Goal: Information Seeking & Learning: Check status

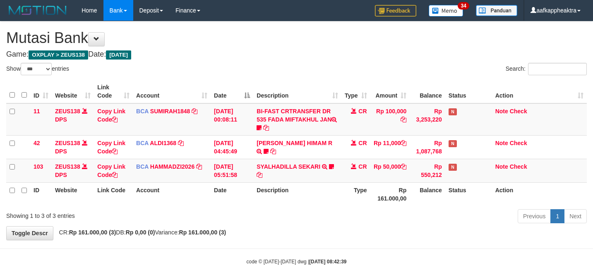
select select "***"
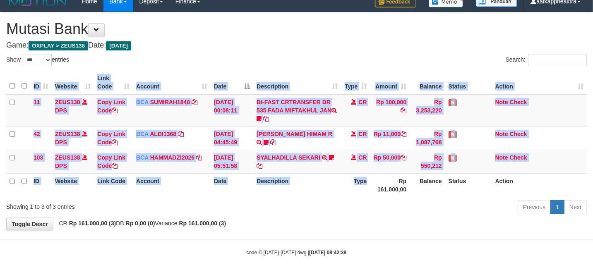
drag, startPoint x: 370, startPoint y: 187, endPoint x: 385, endPoint y: 177, distance: 17.9
click at [371, 187] on div "ID Website Link Code Account Date Description Type Amount Balance Status Action…" at bounding box center [296, 133] width 593 height 131
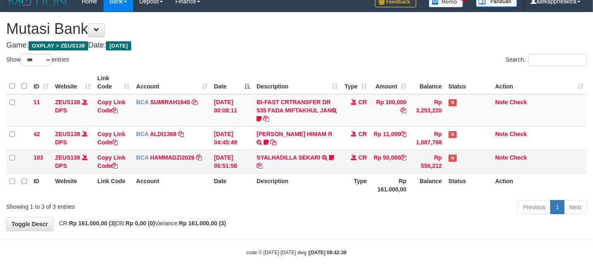
drag, startPoint x: 385, startPoint y: 177, endPoint x: 445, endPoint y: 170, distance: 61.3
click at [384, 177] on th "Rp 161.000,00" at bounding box center [390, 185] width 40 height 24
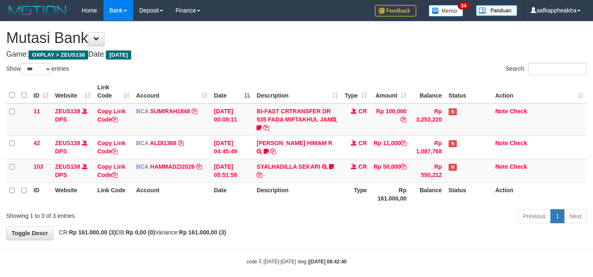
select select "***"
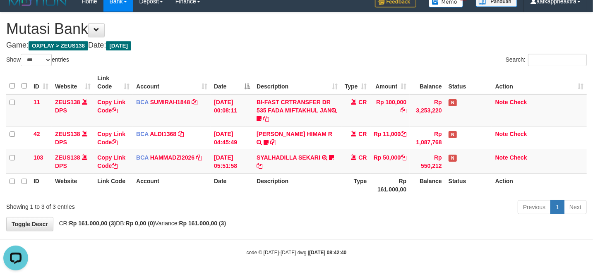
click at [304, 194] on th "Description" at bounding box center [297, 185] width 88 height 24
drag, startPoint x: 313, startPoint y: 192, endPoint x: 328, endPoint y: 179, distance: 19.0
click at [318, 188] on th "Description" at bounding box center [297, 185] width 88 height 24
drag, startPoint x: 328, startPoint y: 179, endPoint x: 335, endPoint y: 179, distance: 7.0
click at [333, 180] on th "Description" at bounding box center [297, 185] width 88 height 24
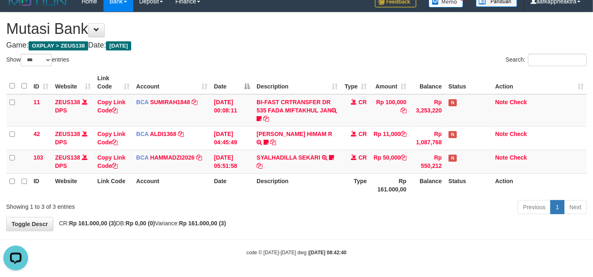
drag, startPoint x: 335, startPoint y: 179, endPoint x: 485, endPoint y: 191, distance: 150.9
click at [336, 179] on th "Description" at bounding box center [297, 185] width 88 height 24
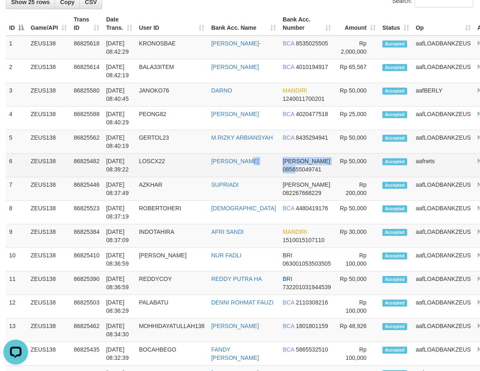
drag, startPoint x: 261, startPoint y: 167, endPoint x: 277, endPoint y: 171, distance: 16.9
click at [280, 172] on tr "6 ZEUS138 86825482 31/08/2025 08:39:22 LOSCX22 RONNY IZZAT ABIDIN DANA 08565504…" at bounding box center [257, 166] width 502 height 24
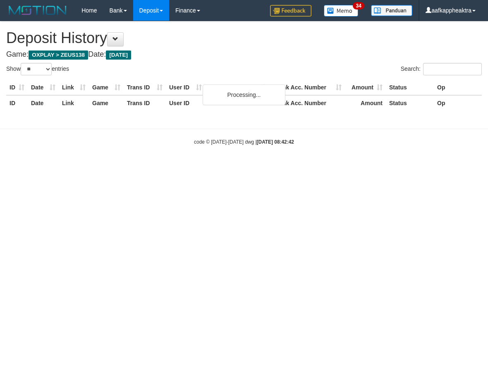
select select "**"
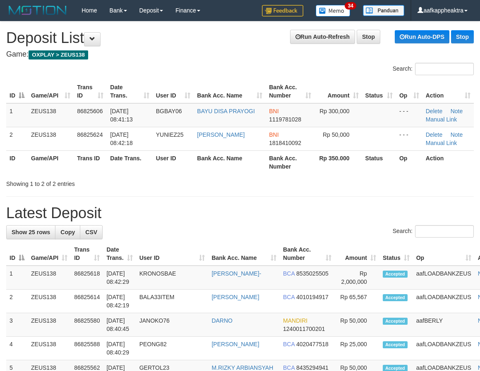
scroll to position [230, 0]
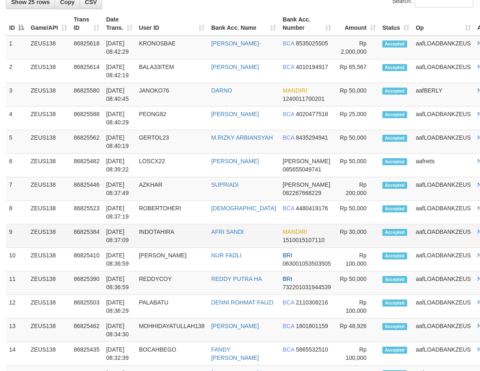
click at [258, 232] on td "AFRI SANDI" at bounding box center [244, 237] width 72 height 24
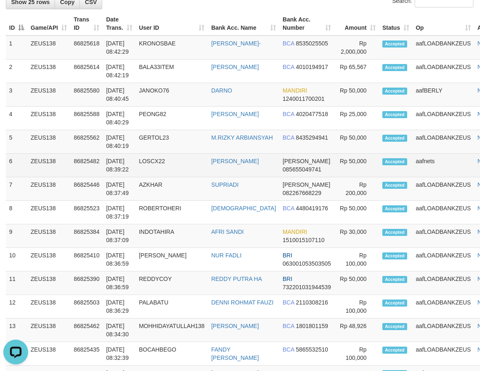
click at [146, 159] on td "LOSCX22" at bounding box center [172, 166] width 72 height 24
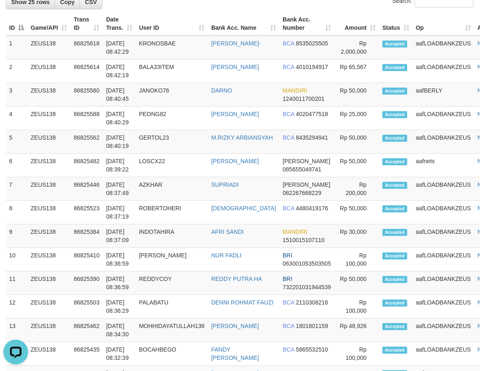
drag, startPoint x: 146, startPoint y: 167, endPoint x: 2, endPoint y: 201, distance: 148.2
click at [139, 179] on tbody "1 ZEUS138 86825618 [DATE] 08:42:29 KRONOSBAE [PERSON_NAME]- BCA 8535025505 2" at bounding box center [257, 331] width 502 height 590
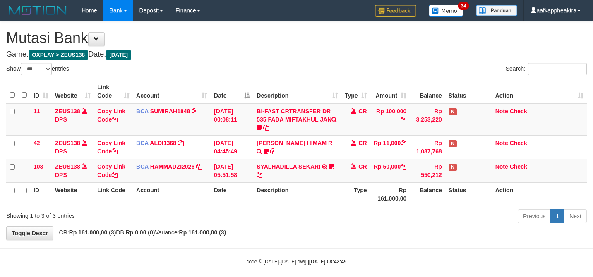
select select "***"
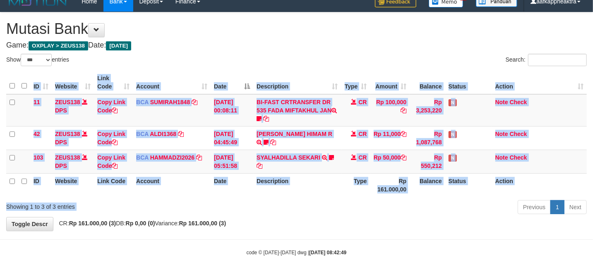
drag, startPoint x: 270, startPoint y: 199, endPoint x: 314, endPoint y: 199, distance: 44.7
click at [270, 199] on div "Show ** ** ** *** entries Search: ID Website Link Code Account Date Description…" at bounding box center [296, 135] width 580 height 163
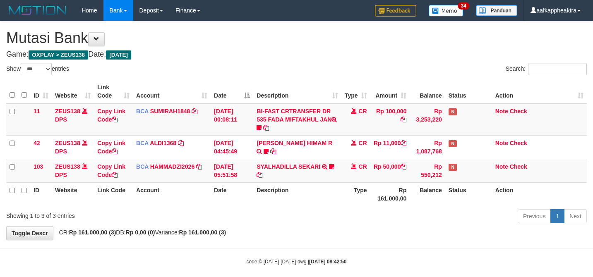
select select "***"
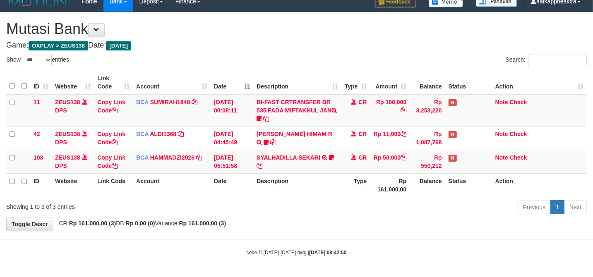
click at [334, 228] on div "**********" at bounding box center [296, 121] width 593 height 218
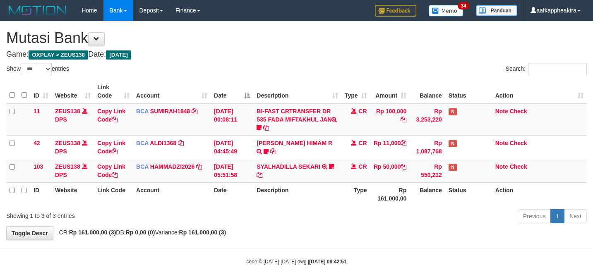
select select "***"
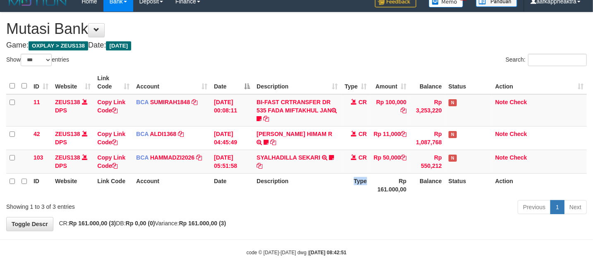
drag, startPoint x: 356, startPoint y: 192, endPoint x: 351, endPoint y: 192, distance: 4.6
click at [351, 192] on th "Type" at bounding box center [355, 185] width 29 height 24
click at [266, 169] on td "SYALHADILLA SEKARI TRSF E-BANKING CR 08/31 ZAP41 SYALHADILLA SEKARI youreyes" at bounding box center [297, 162] width 88 height 24
drag, startPoint x: 315, startPoint y: 175, endPoint x: 321, endPoint y: 168, distance: 9.7
click at [316, 175] on th "Description" at bounding box center [297, 185] width 88 height 24
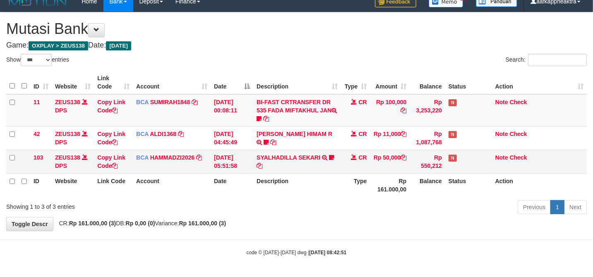
click at [321, 169] on td "SYALHADILLA SEKARI TRSF E-BANKING CR 08/31 ZAP41 SYALHADILLA SEKARI youreyes" at bounding box center [297, 162] width 88 height 24
drag, startPoint x: 314, startPoint y: 179, endPoint x: 326, endPoint y: 163, distance: 19.9
click at [318, 177] on th "Description" at bounding box center [297, 185] width 88 height 24
click at [324, 168] on td "SYALHADILLA SEKARI TRSF E-BANKING CR 08/31 ZAP41 SYALHADILLA SEKARI youreyes" at bounding box center [297, 162] width 88 height 24
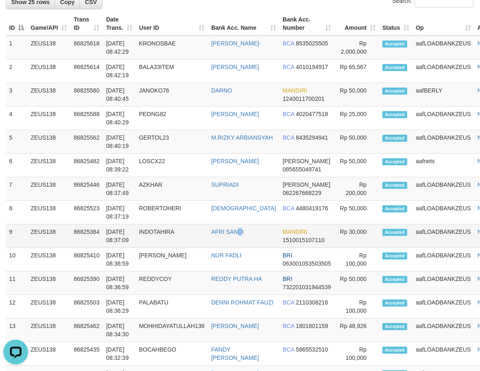
drag, startPoint x: 244, startPoint y: 237, endPoint x: 191, endPoint y: 240, distance: 52.7
click at [239, 239] on td "AFRI SANDI" at bounding box center [244, 237] width 72 height 24
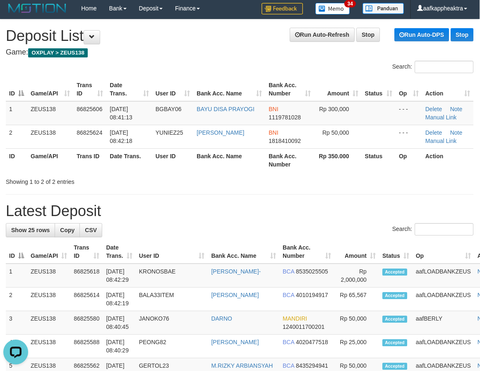
scroll to position [0, 0]
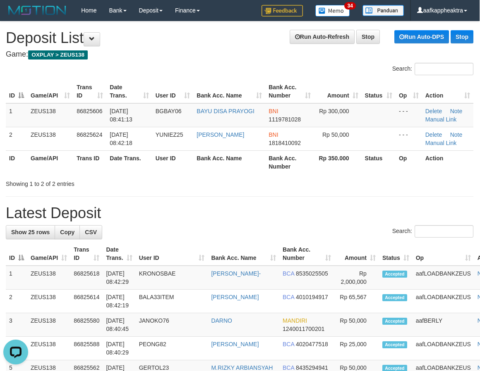
click at [222, 182] on div "Showing 1 to 2 of 2 entries" at bounding box center [240, 183] width 480 height 12
click at [221, 182] on div "Showing 1 to 2 of 2 entries" at bounding box center [240, 183] width 480 height 12
click at [212, 169] on th "Bank Acc. Name" at bounding box center [229, 163] width 72 height 24
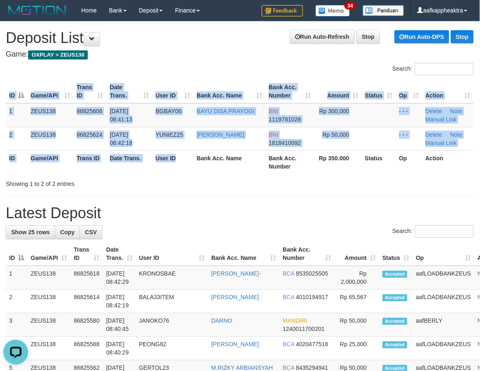
click at [179, 175] on div "ID Game/API Trans ID Date Trans. User ID Bank Acc. Name Bank Acc. Number Amount…" at bounding box center [240, 126] width 480 height 99
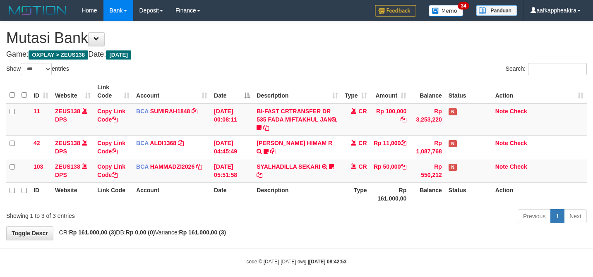
select select "***"
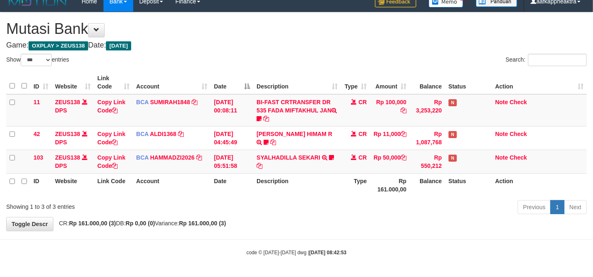
click at [324, 191] on th "Description" at bounding box center [297, 185] width 88 height 24
click at [291, 194] on th "Description" at bounding box center [297, 185] width 88 height 24
drag, startPoint x: 292, startPoint y: 194, endPoint x: 304, endPoint y: 189, distance: 13.1
click at [294, 194] on th "Description" at bounding box center [297, 185] width 88 height 24
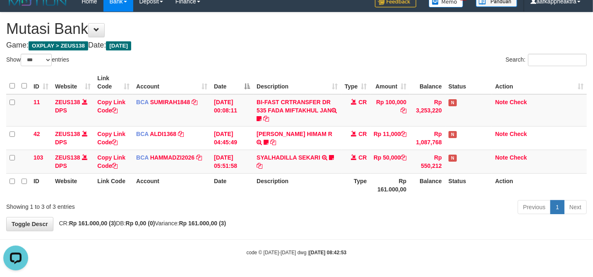
click at [304, 191] on th "Description" at bounding box center [297, 185] width 88 height 24
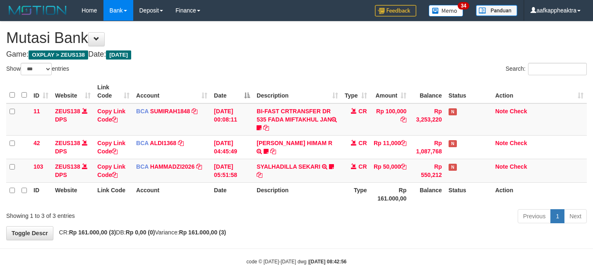
select select "***"
click at [283, 195] on th "Description" at bounding box center [297, 194] width 88 height 24
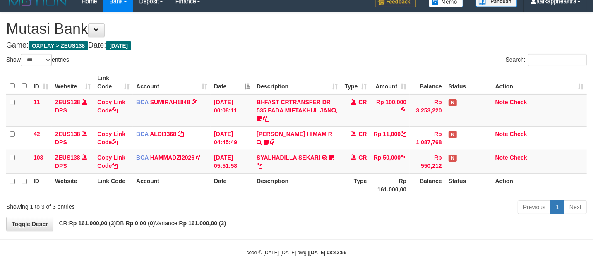
click at [308, 189] on th "Description" at bounding box center [297, 185] width 88 height 24
click at [309, 192] on th "Description" at bounding box center [297, 185] width 88 height 24
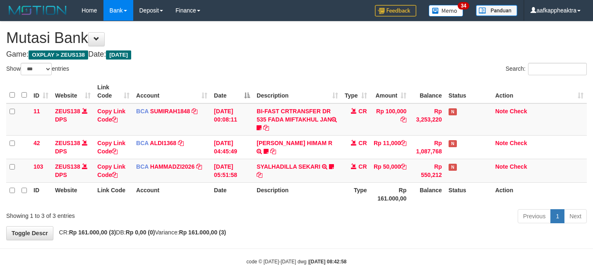
select select "***"
click at [309, 194] on th "Description" at bounding box center [297, 194] width 88 height 24
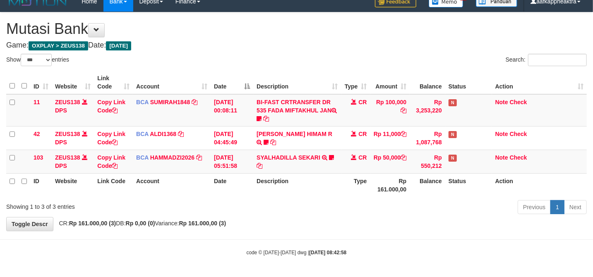
click at [305, 195] on th "Description" at bounding box center [297, 185] width 88 height 24
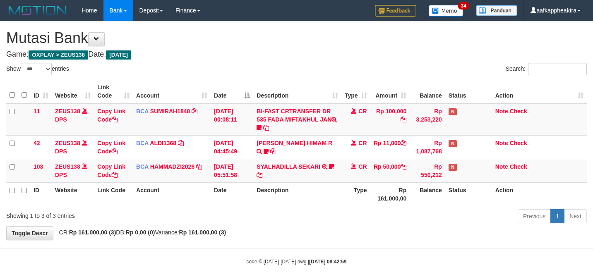
select select "***"
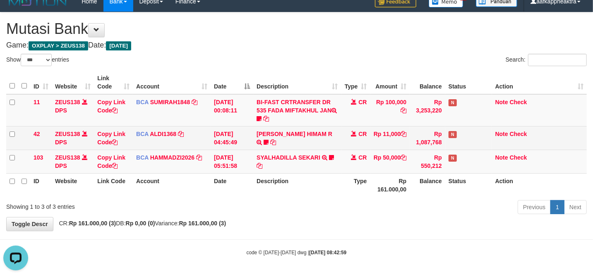
click at [356, 141] on tr "42 ZEUS138 DPS Copy Link Code BCA ALDI1368 DPS ALDI mutasi_20250831_3354 | 42 m…" at bounding box center [296, 138] width 580 height 24
click at [356, 141] on td "CR" at bounding box center [355, 138] width 29 height 24
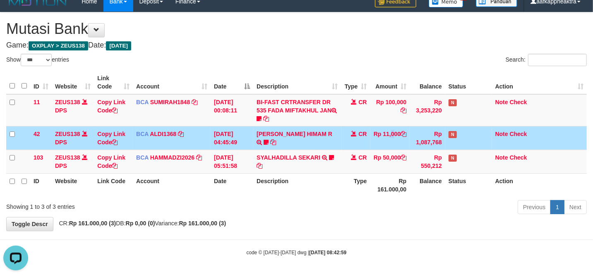
drag, startPoint x: 383, startPoint y: 134, endPoint x: 434, endPoint y: 136, distance: 51.7
click at [378, 136] on td "Rp 11,000" at bounding box center [390, 138] width 40 height 24
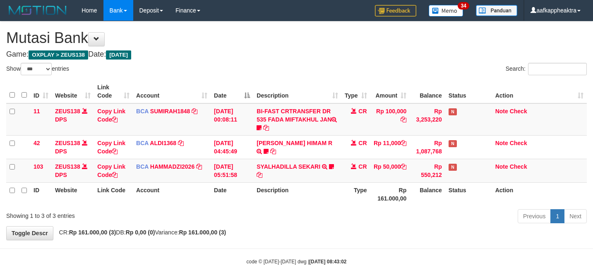
select select "***"
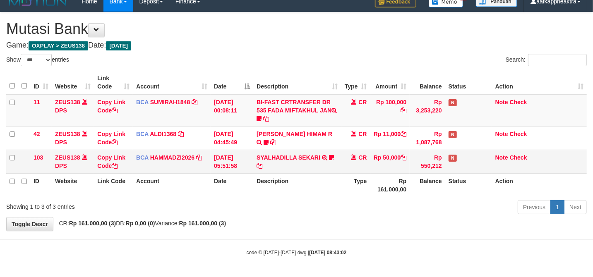
drag, startPoint x: 429, startPoint y: 146, endPoint x: 418, endPoint y: 149, distance: 12.0
click at [428, 146] on tr "42 ZEUS138 DPS Copy Link Code BCA ALDI1368 DPS ALDI mutasi_20250831_3354 | 42 m…" at bounding box center [296, 138] width 580 height 24
click at [400, 156] on tr "103 ZEUS138 DPS Copy Link Code BCA HAMMADZI2026 DPS MUHAMMAD ZIDAN KURNIAWAN mu…" at bounding box center [296, 162] width 580 height 24
click at [402, 158] on td "Rp 50,000" at bounding box center [390, 162] width 40 height 24
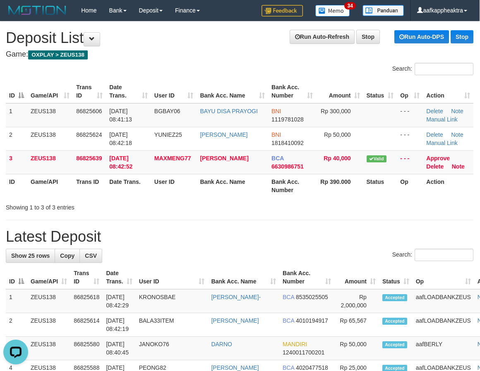
drag, startPoint x: 189, startPoint y: 209, endPoint x: 193, endPoint y: 211, distance: 4.5
click at [193, 211] on div "Showing 1 to 3 of 3 entries" at bounding box center [99, 206] width 187 height 12
drag, startPoint x: 193, startPoint y: 211, endPoint x: 7, endPoint y: 204, distance: 185.8
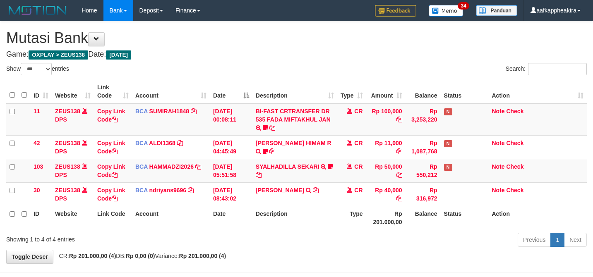
select select "***"
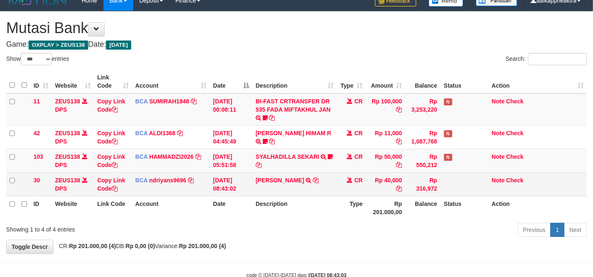
click at [318, 184] on td "[PERSON_NAME] TRSF E-BANKING CR 3108/FTSCY/WS95031 40000.00IRZAN ZULFAKOR" at bounding box center [294, 184] width 85 height 24
drag, startPoint x: 318, startPoint y: 184, endPoint x: 386, endPoint y: 186, distance: 68.2
click at [323, 185] on td "[PERSON_NAME] TRSF E-BANKING CR 3108/FTSCY/WS95031 40000.00IRZAN ZULFAKOR" at bounding box center [294, 184] width 85 height 24
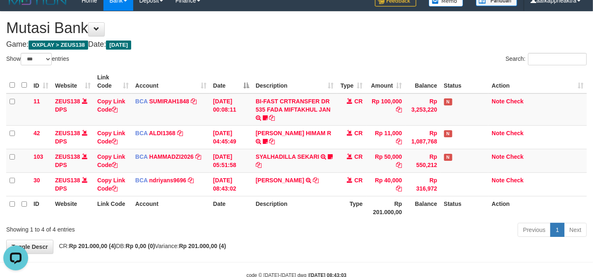
scroll to position [0, 0]
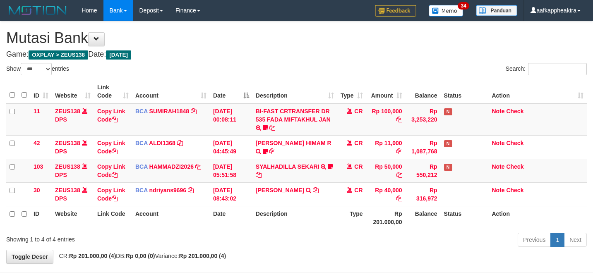
select select "***"
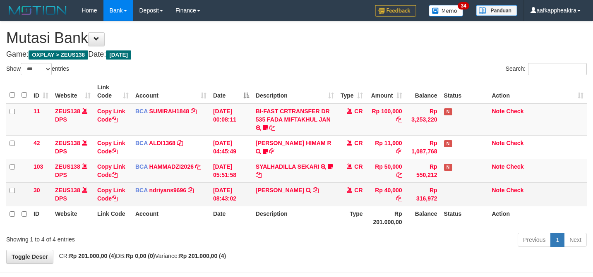
scroll to position [10, 0]
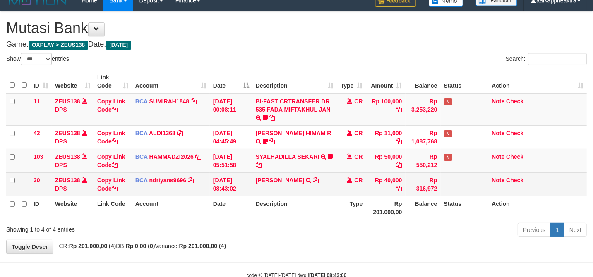
click at [385, 186] on td "Rp 40,000" at bounding box center [385, 184] width 39 height 24
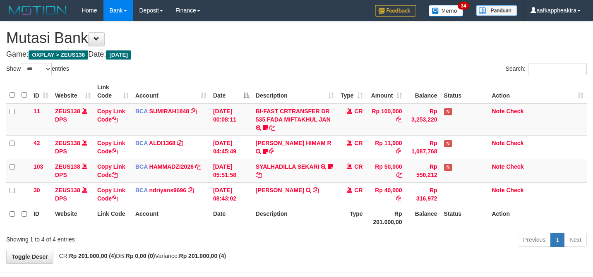
select select "***"
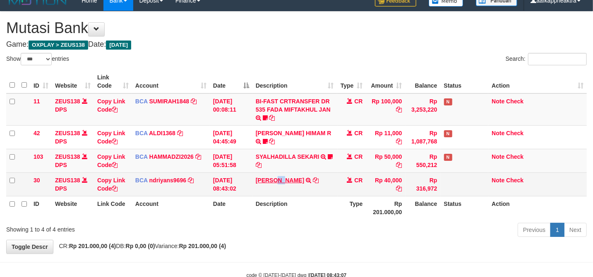
click at [273, 179] on td "IRZAN ZULFAKOR TRSF E-BANKING CR 3108/FTSCY/WS95031 40000.00IRZAN ZULFAKOR" at bounding box center [294, 184] width 85 height 24
click at [249, 187] on td "31/08/2025 08:43:02" at bounding box center [231, 184] width 43 height 24
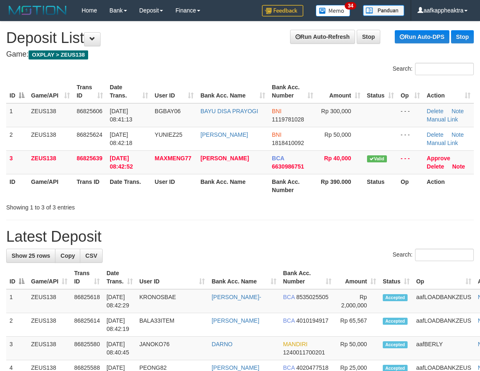
scroll to position [0, 0]
drag, startPoint x: 242, startPoint y: 252, endPoint x: 3, endPoint y: 222, distance: 240.5
click at [230, 255] on div "Search:" at bounding box center [239, 256] width 467 height 14
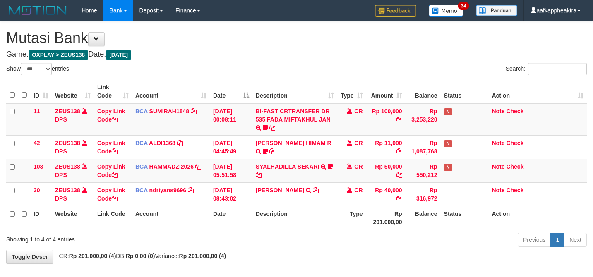
select select "***"
click at [403, 206] on th "Rp 201.000,00" at bounding box center [385, 218] width 39 height 24
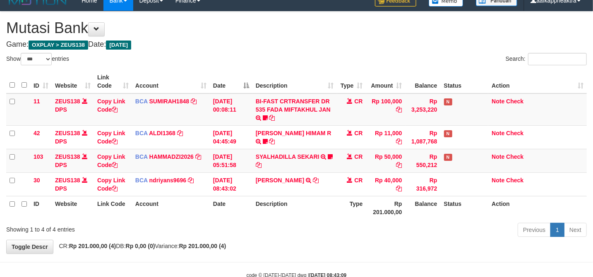
click at [397, 203] on th "Rp 201.000,00" at bounding box center [385, 208] width 39 height 24
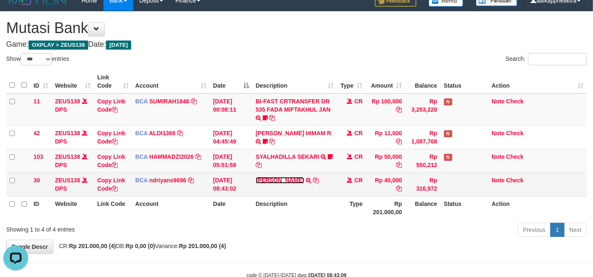
scroll to position [0, 0]
click at [314, 176] on td "[PERSON_NAME] TRSF E-BANKING CR 3108/FTSCY/WS95031 40000.00IRZAN ZULFAKOR" at bounding box center [294, 184] width 85 height 24
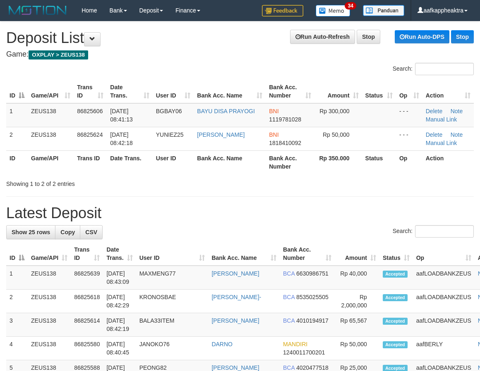
scroll to position [0, 0]
drag, startPoint x: 321, startPoint y: 260, endPoint x: 280, endPoint y: 257, distance: 41.9
click at [334, 260] on th "Amount" at bounding box center [356, 254] width 45 height 24
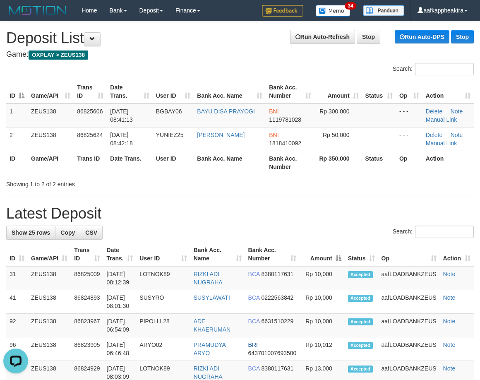
scroll to position [0, 0]
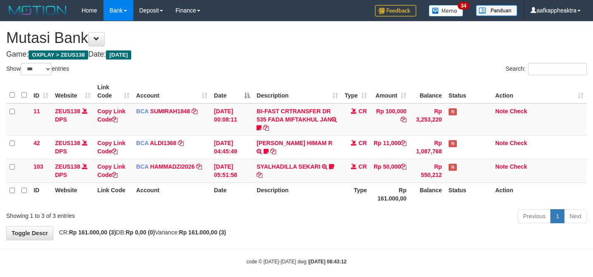
select select "***"
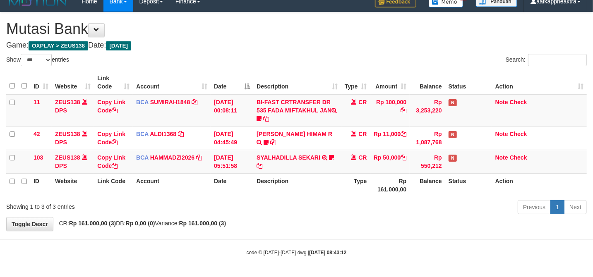
click at [323, 174] on th "Description" at bounding box center [297, 185] width 88 height 24
click at [325, 175] on th "Description" at bounding box center [297, 185] width 88 height 24
click at [329, 175] on th "Description" at bounding box center [297, 185] width 88 height 24
click at [331, 177] on th "Description" at bounding box center [297, 185] width 88 height 24
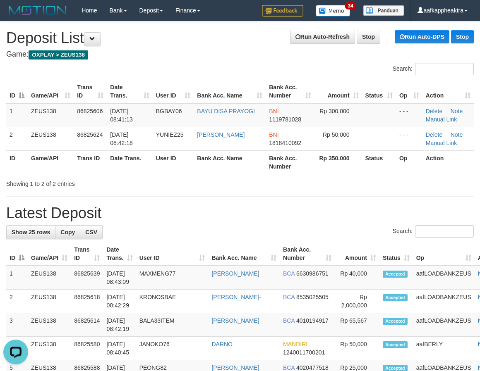
drag, startPoint x: 183, startPoint y: 224, endPoint x: 2, endPoint y: 213, distance: 180.6
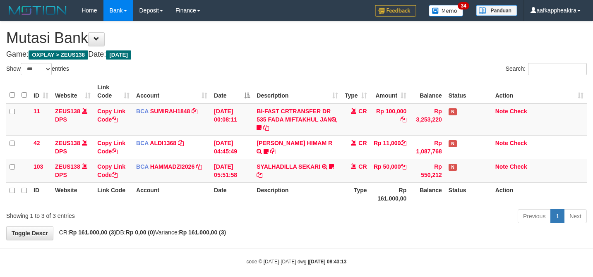
select select "***"
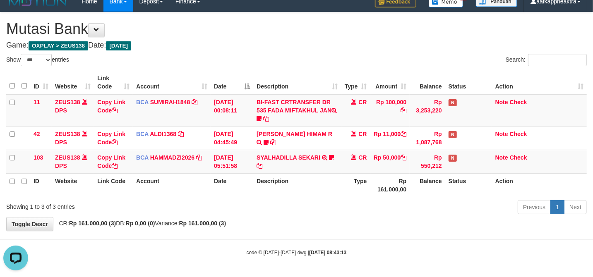
click at [338, 179] on th "Description" at bounding box center [297, 185] width 88 height 24
drag, startPoint x: 375, startPoint y: 166, endPoint x: 383, endPoint y: 165, distance: 7.9
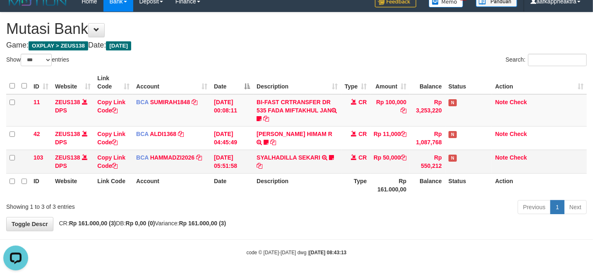
click at [376, 166] on td "Rp 50,000" at bounding box center [390, 162] width 40 height 24
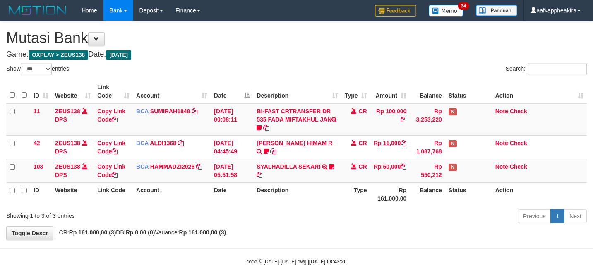
select select "***"
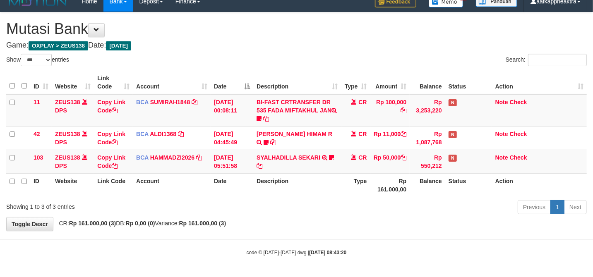
click at [373, 167] on td "Rp 50,000" at bounding box center [390, 162] width 40 height 24
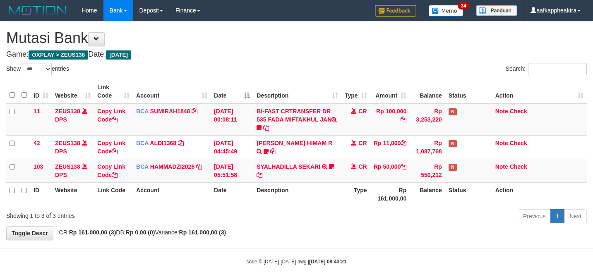
select select "***"
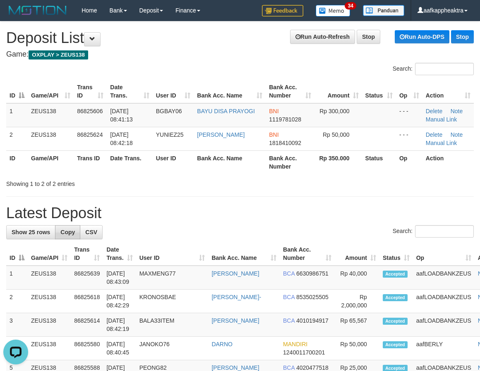
drag, startPoint x: 194, startPoint y: 225, endPoint x: 63, endPoint y: 230, distance: 130.4
click at [172, 245] on th "User ID" at bounding box center [172, 254] width 72 height 24
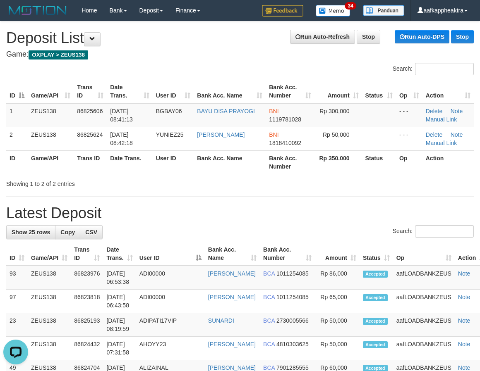
drag, startPoint x: 213, startPoint y: 225, endPoint x: 37, endPoint y: 220, distance: 176.7
click at [258, 263] on th "Bank Acc. Name" at bounding box center [232, 254] width 55 height 24
drag, startPoint x: 258, startPoint y: 263, endPoint x: 254, endPoint y: 265, distance: 5.1
click at [257, 264] on th "Bank Acc. Name" at bounding box center [232, 254] width 55 height 24
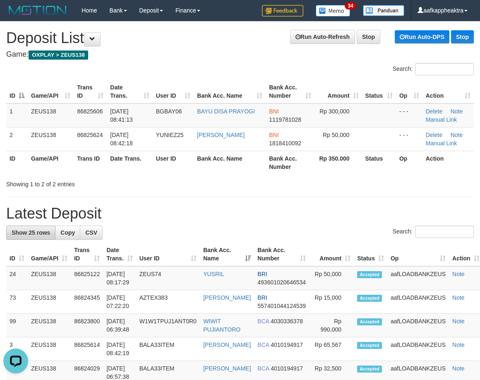
drag, startPoint x: 210, startPoint y: 232, endPoint x: 12, endPoint y: 226, distance: 198.2
click at [207, 234] on div "Search:" at bounding box center [239, 232] width 467 height 14
drag, startPoint x: 177, startPoint y: 227, endPoint x: 4, endPoint y: 224, distance: 173.3
click at [175, 229] on div "Search:" at bounding box center [239, 232] width 467 height 14
click at [146, 237] on div "Search:" at bounding box center [239, 232] width 467 height 14
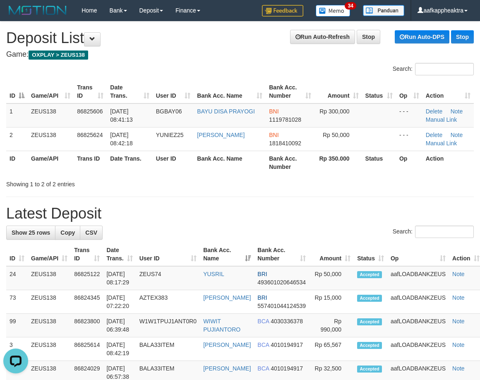
drag, startPoint x: 145, startPoint y: 237, endPoint x: 2, endPoint y: 233, distance: 142.3
click at [136, 239] on div "Search:" at bounding box center [239, 232] width 467 height 14
click at [131, 233] on div "Search:" at bounding box center [239, 232] width 467 height 14
drag, startPoint x: 131, startPoint y: 234, endPoint x: 0, endPoint y: 234, distance: 130.7
click at [124, 236] on div "Search:" at bounding box center [239, 232] width 467 height 14
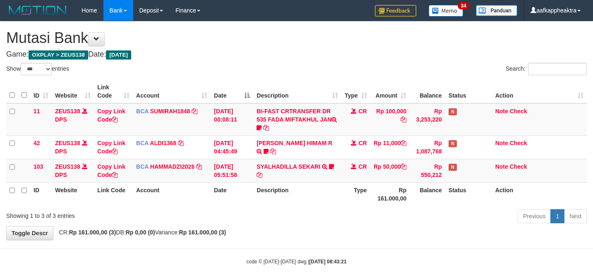
select select "***"
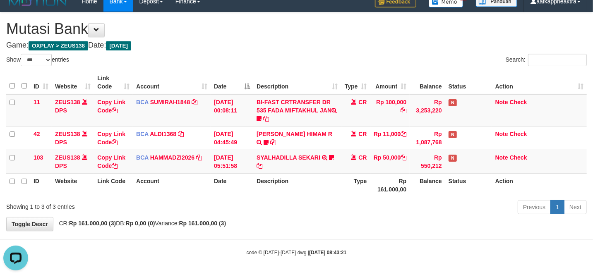
click at [265, 174] on th "Description" at bounding box center [297, 185] width 88 height 24
click at [266, 174] on th "Description" at bounding box center [297, 185] width 88 height 24
drag, startPoint x: 88, startPoint y: 159, endPoint x: 276, endPoint y: 170, distance: 188.5
click at [116, 154] on tr "103 ZEUS138 DPS Copy Link Code BCA HAMMADZI2026 DPS MUHAMMAD ZIDAN KURNIAWAN mu…" at bounding box center [296, 162] width 580 height 24
click at [283, 179] on th "Description" at bounding box center [297, 185] width 88 height 24
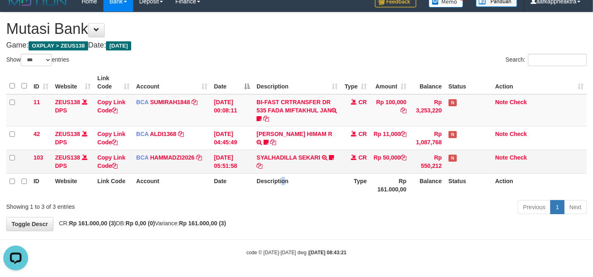
click at [270, 166] on td "SYALHADILLA SEKARI TRSF E-BANKING CR 08/31 ZAP41 SYALHADILLA SEKARI youreyes" at bounding box center [297, 162] width 88 height 24
drag, startPoint x: 195, startPoint y: 171, endPoint x: 214, endPoint y: 169, distance: 18.7
click at [195, 171] on td "BCA HAMMADZI2026 DPS MUHAMMAD ZIDAN KURNIAWAN mutasi_20250831_4694 | 103 mutasi…" at bounding box center [172, 162] width 78 height 24
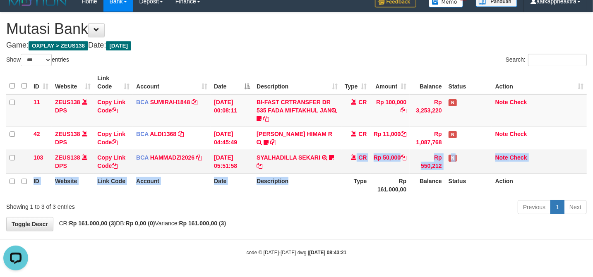
click at [318, 172] on table "ID Website Link Code Account Date Description Type Amount Balance Status Action…" at bounding box center [296, 134] width 580 height 126
click at [318, 172] on td "SYALHADILLA SEKARI TRSF E-BANKING CR 08/31 ZAP41 SYALHADILLA SEKARI youreyes" at bounding box center [297, 162] width 88 height 24
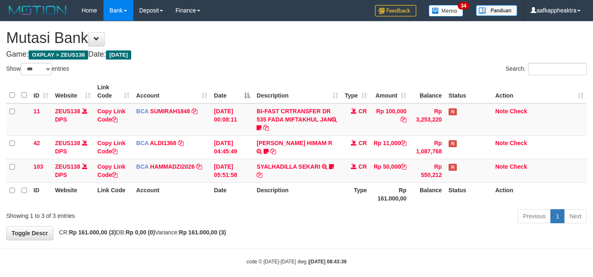
select select "***"
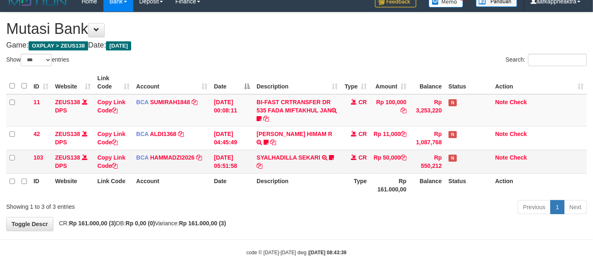
click at [195, 164] on td "BCA HAMMADZI2026 DPS MUHAMMAD ZIDAN KURNIAWAN mutasi_20250831_4694 | 103 mutasi…" at bounding box center [172, 162] width 78 height 24
click at [199, 163] on td "BCA HAMMADZI2026 DPS MUHAMMAD ZIDAN KURNIAWAN mutasi_20250831_4694 | 103 mutasi…" at bounding box center [172, 162] width 78 height 24
drag, startPoint x: 203, startPoint y: 162, endPoint x: 328, endPoint y: 167, distance: 125.0
click at [204, 162] on td "BCA HAMMADZI2026 DPS MUHAMMAD ZIDAN KURNIAWAN mutasi_20250831_4694 | 103 mutasi…" at bounding box center [172, 162] width 78 height 24
click at [189, 155] on link "HAMMADZI2026" at bounding box center [172, 157] width 44 height 7
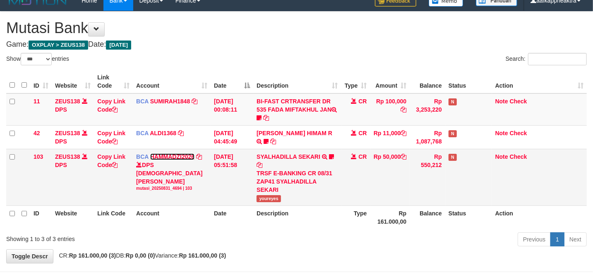
drag, startPoint x: 189, startPoint y: 155, endPoint x: 209, endPoint y: 153, distance: 20.1
click at [197, 155] on td "BCA HAMMADZI2026 DPS MUHAMMAD ZIDAN KURNIAWAN mutasi_20250831_4694 | 103 mutasi…" at bounding box center [172, 177] width 78 height 57
click at [209, 152] on td "BCA HAMMADZI2026 DPS MUHAMMAD ZIDAN KURNIAWAN mutasi_20250831_4694 | 103 mutasi…" at bounding box center [172, 177] width 78 height 57
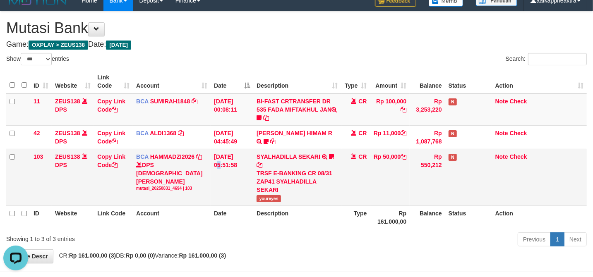
drag, startPoint x: 222, startPoint y: 151, endPoint x: 245, endPoint y: 151, distance: 22.3
click at [220, 151] on td "31/08/2025 05:51:58" at bounding box center [232, 177] width 43 height 57
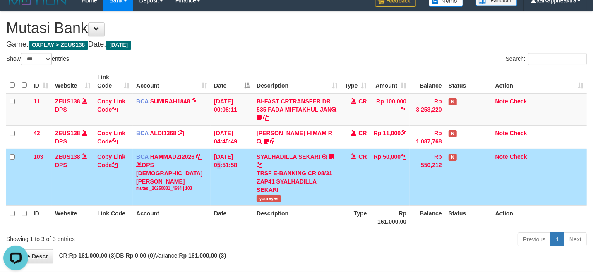
click at [451, 205] on td "N" at bounding box center [468, 177] width 47 height 57
click at [452, 204] on td "N" at bounding box center [468, 177] width 47 height 57
click at [454, 204] on td "N" at bounding box center [468, 177] width 47 height 57
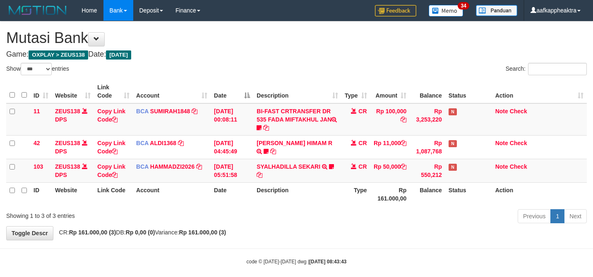
select select "***"
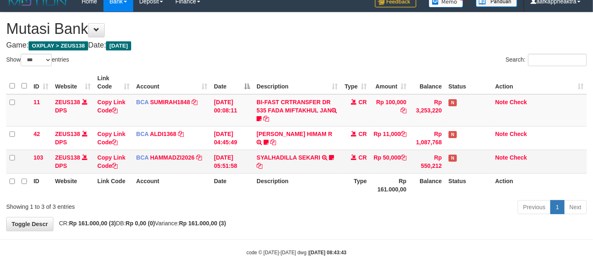
drag, startPoint x: 333, startPoint y: 165, endPoint x: 325, endPoint y: 163, distance: 8.5
click at [319, 165] on td "SYALHADILLA SEKARI TRSF E-BANKING CR 08/31 ZAP41 SYALHADILLA SEKARI youreyes" at bounding box center [297, 162] width 88 height 24
click at [325, 162] on td "SYALHADILLA SEKARI TRSF E-BANKING CR 08/31 ZAP41 SYALHADILLA SEKARI youreyes" at bounding box center [297, 162] width 88 height 24
click at [328, 163] on td "SYALHADILLA SEKARI TRSF E-BANKING CR 08/31 ZAP41 SYALHADILLA SEKARI youreyes" at bounding box center [297, 162] width 88 height 24
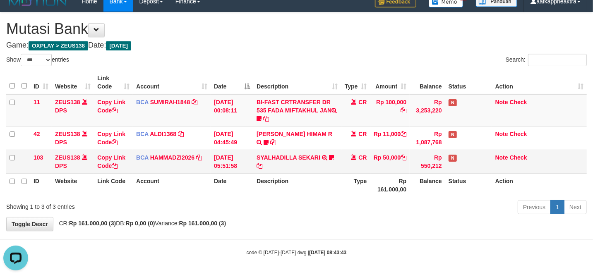
scroll to position [0, 0]
click at [338, 161] on td "SYALHADILLA SEKARI TRSF E-BANKING CR 08/31 ZAP41 SYALHADILLA SEKARI youreyes" at bounding box center [297, 162] width 88 height 24
drag, startPoint x: 336, startPoint y: 161, endPoint x: 331, endPoint y: 158, distance: 5.7
click at [337, 161] on td "SYALHADILLA SEKARI TRSF E-BANKING CR 08/31 ZAP41 SYALHADILLA SEKARI youreyes" at bounding box center [297, 162] width 88 height 24
click at [330, 155] on icon at bounding box center [331, 158] width 5 height 6
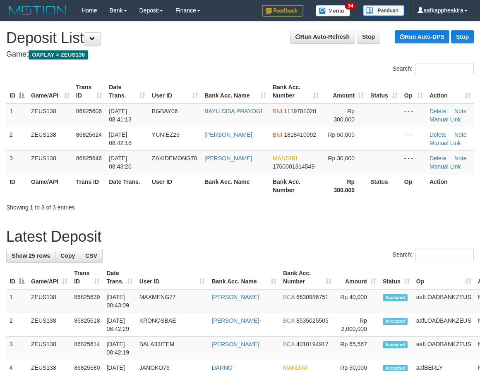
click at [335, 270] on th "Amount" at bounding box center [357, 278] width 45 height 24
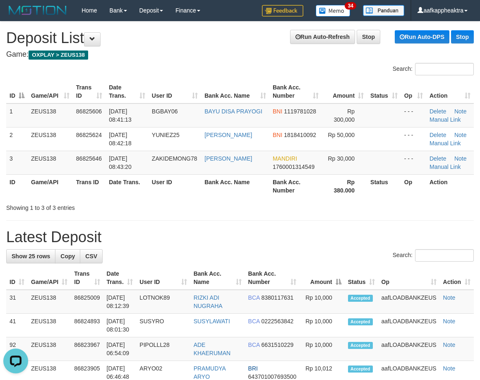
drag, startPoint x: 184, startPoint y: 237, endPoint x: 2, endPoint y: 207, distance: 183.6
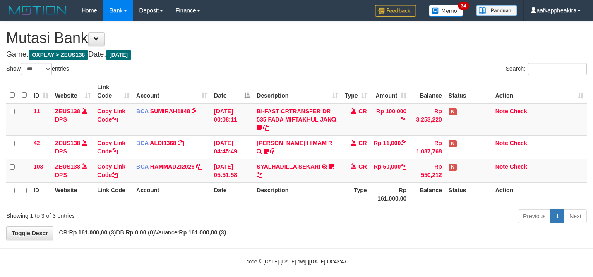
select select "***"
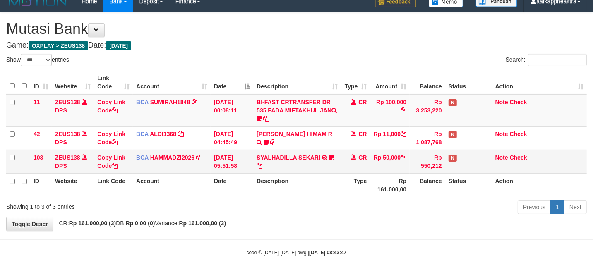
click at [300, 163] on td "SYALHADILLA SEKARI TRSF E-BANKING CR 08/31 ZAP41 SYALHADILLA SEKARI youreyes" at bounding box center [297, 162] width 88 height 24
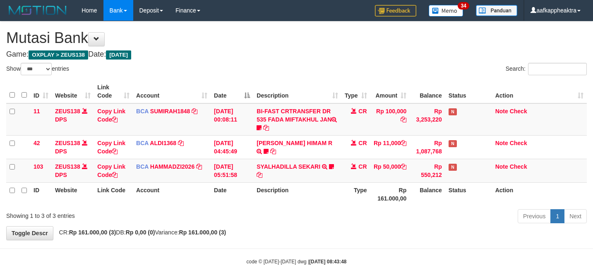
select select "***"
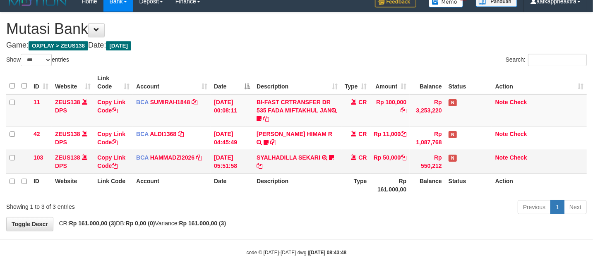
click at [320, 169] on td "SYALHADILLA SEKARI TRSF E-BANKING CR 08/31 ZAP41 SYALHADILLA SEKARI youreyes" at bounding box center [297, 162] width 88 height 24
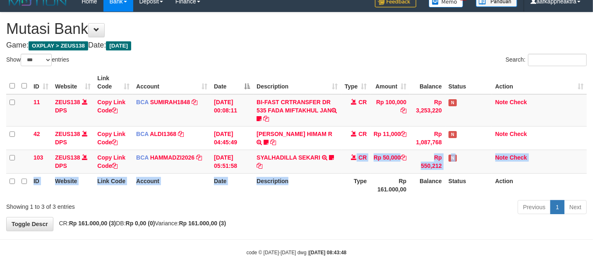
click at [324, 174] on table "ID Website Link Code Account Date Description Type Amount Balance Status Action…" at bounding box center [296, 134] width 580 height 126
click at [326, 198] on div "ID Website Link Code Account Date Description Type Amount Balance Status Action…" at bounding box center [296, 133] width 593 height 131
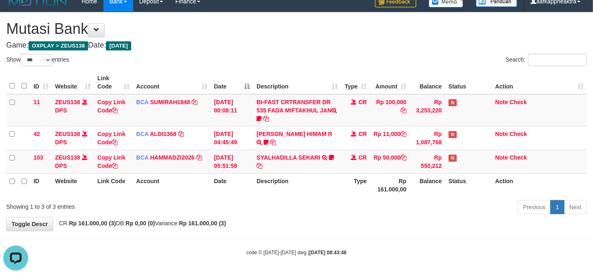
click at [353, 189] on th "Type" at bounding box center [355, 185] width 29 height 24
click at [356, 190] on th "Type" at bounding box center [355, 185] width 29 height 24
click at [346, 194] on th "Type" at bounding box center [355, 185] width 29 height 24
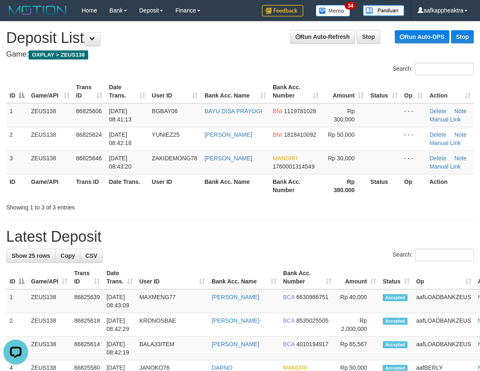
drag, startPoint x: 250, startPoint y: 224, endPoint x: 12, endPoint y: 220, distance: 238.2
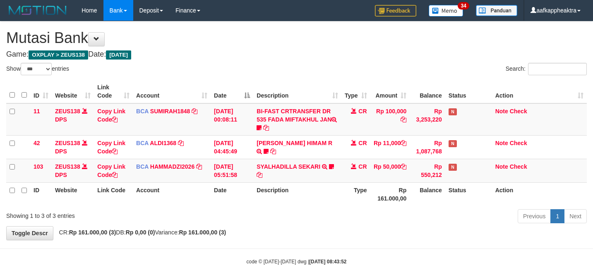
select select "***"
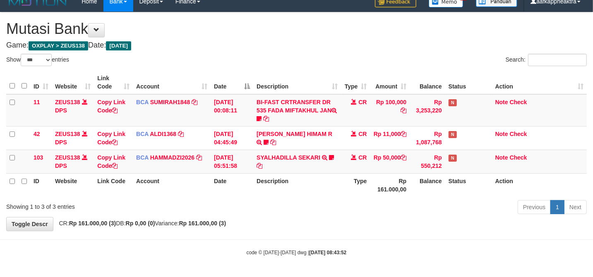
click at [340, 189] on tr "ID Website Link Code Account Date Description Type Rp 161.000,00 Balance Status…" at bounding box center [296, 185] width 580 height 24
click at [342, 190] on th "Type" at bounding box center [355, 185] width 29 height 24
drag, startPoint x: 368, startPoint y: 184, endPoint x: 438, endPoint y: 189, distance: 70.1
click at [391, 187] on tr "ID Website Link Code Account Date Description Type Rp 161.000,00 Balance Status…" at bounding box center [296, 185] width 580 height 24
click at [300, 208] on div "Previous 1 Next" at bounding box center [419, 208] width 333 height 18
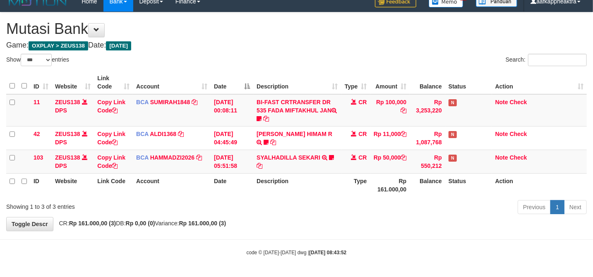
drag, startPoint x: 302, startPoint y: 210, endPoint x: 351, endPoint y: 204, distance: 49.6
click at [305, 210] on div "Previous 1 Next" at bounding box center [419, 208] width 333 height 18
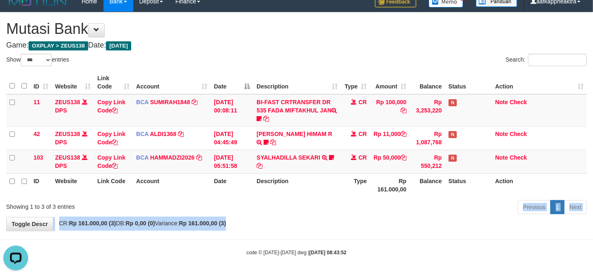
click at [354, 225] on div "**********" at bounding box center [296, 121] width 593 height 218
click at [352, 225] on div "**********" at bounding box center [296, 121] width 593 height 218
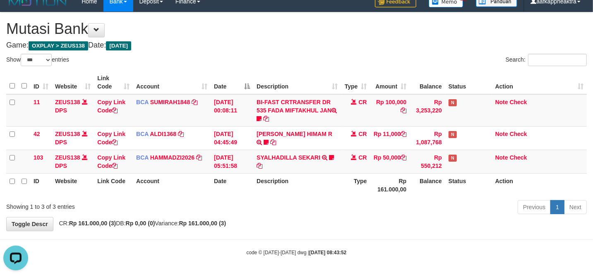
click at [358, 213] on div "Previous 1 Next" at bounding box center [419, 208] width 333 height 18
click at [361, 213] on div "Previous 1 Next" at bounding box center [419, 208] width 333 height 18
drag, startPoint x: 359, startPoint y: 213, endPoint x: 350, endPoint y: 206, distance: 12.0
click at [359, 213] on div "Previous 1 Next" at bounding box center [419, 208] width 333 height 18
drag, startPoint x: 350, startPoint y: 206, endPoint x: 356, endPoint y: 204, distance: 5.9
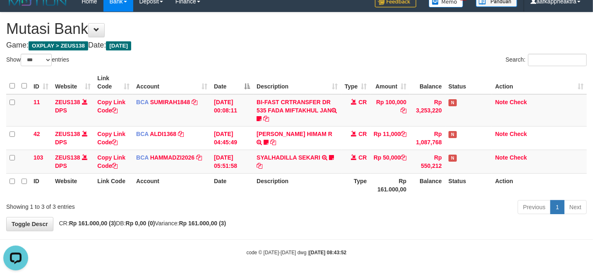
click at [355, 204] on div "Previous 1 Next" at bounding box center [419, 208] width 333 height 18
click at [356, 206] on div "Previous 1 Next" at bounding box center [419, 208] width 333 height 18
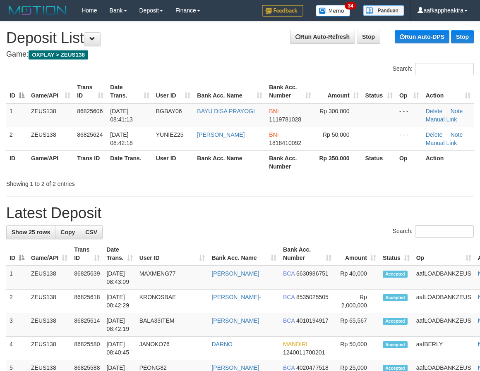
drag, startPoint x: 252, startPoint y: 234, endPoint x: 12, endPoint y: 224, distance: 240.9
click at [250, 235] on div "Search:" at bounding box center [239, 232] width 467 height 14
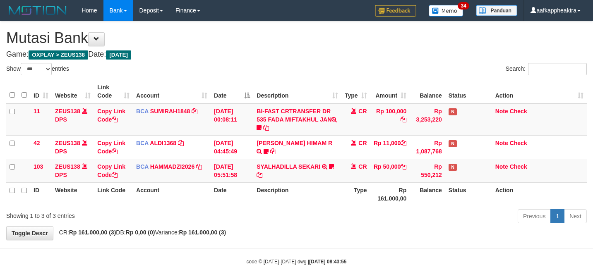
select select "***"
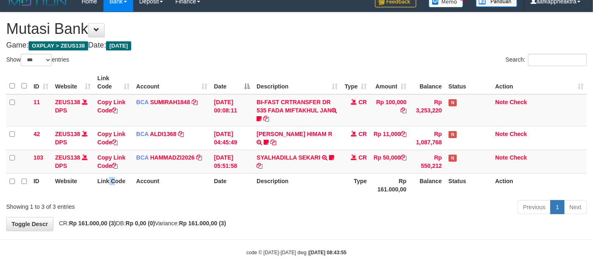
click at [114, 193] on th "Link Code" at bounding box center [113, 185] width 39 height 24
drag, startPoint x: 189, startPoint y: 204, endPoint x: 201, endPoint y: 209, distance: 13.0
click at [201, 209] on div "Showing 1 to 3 of 3 entries" at bounding box center [123, 205] width 234 height 12
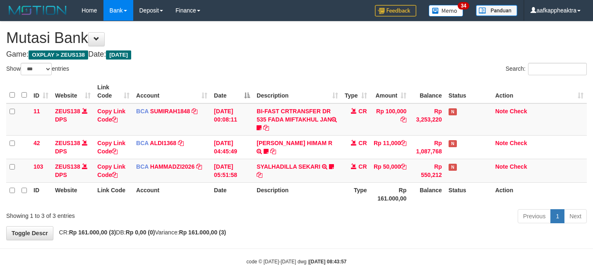
select select "***"
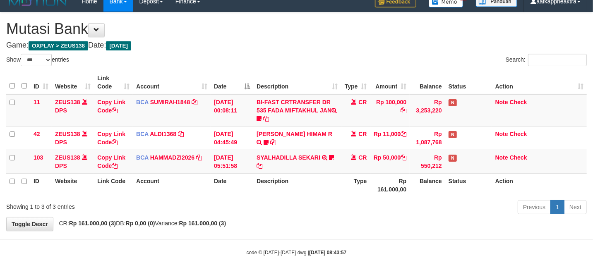
click at [210, 210] on div "Showing 1 to 3 of 3 entries" at bounding box center [123, 205] width 234 height 12
drag, startPoint x: 214, startPoint y: 209, endPoint x: 218, endPoint y: 209, distance: 4.6
click at [214, 209] on div "Showing 1 to 3 of 3 entries" at bounding box center [123, 205] width 234 height 12
drag, startPoint x: 219, startPoint y: 206, endPoint x: 599, endPoint y: 185, distance: 381.0
click at [222, 202] on div "Showing 1 to 3 of 3 entries" at bounding box center [123, 205] width 234 height 12
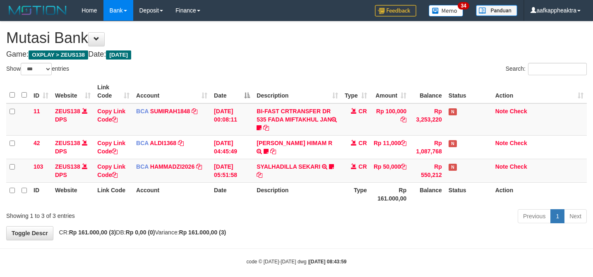
select select "***"
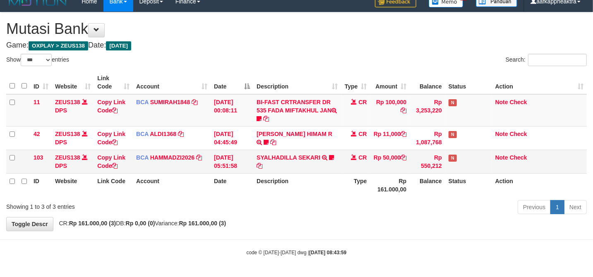
drag, startPoint x: 265, startPoint y: 163, endPoint x: 242, endPoint y: 167, distance: 22.8
click at [262, 164] on td "SYALHADILLA SEKARI TRSF E-BANKING CR 08/31 ZAP41 SYALHADILLA SEKARI youreyes" at bounding box center [297, 162] width 88 height 24
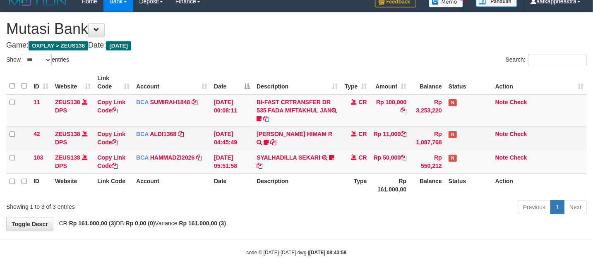
click at [299, 142] on td "ALVA HIMAM R TRSF E-BANKING CR 3108/FTSCY/WS95051 11000.002025083151411092 TRFD…" at bounding box center [297, 138] width 88 height 24
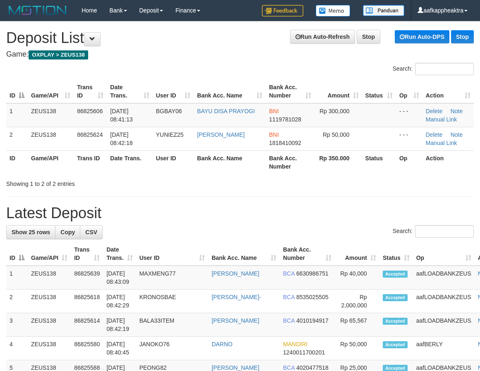
click at [205, 208] on h1 "Latest Deposit" at bounding box center [239, 213] width 467 height 17
click at [250, 237] on div "Search:" at bounding box center [239, 232] width 467 height 14
drag, startPoint x: 309, startPoint y: 209, endPoint x: 85, endPoint y: 205, distance: 223.4
click at [300, 213] on h1 "Latest Deposit" at bounding box center [239, 213] width 467 height 17
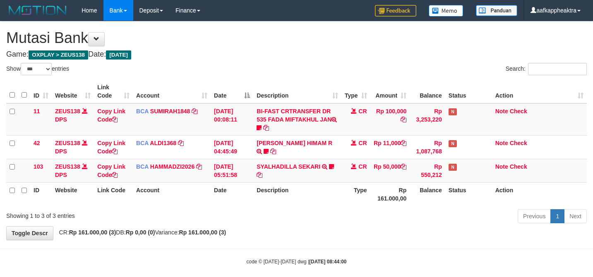
select select "***"
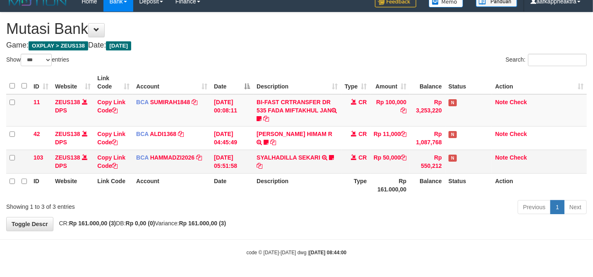
click at [299, 169] on td "SYALHADILLA SEKARI TRSF E-BANKING CR 08/31 ZAP41 SYALHADILLA SEKARI youreyes" at bounding box center [297, 162] width 88 height 24
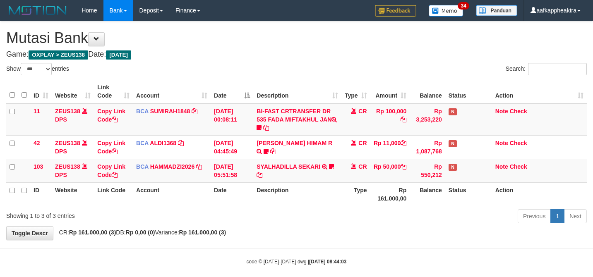
select select "***"
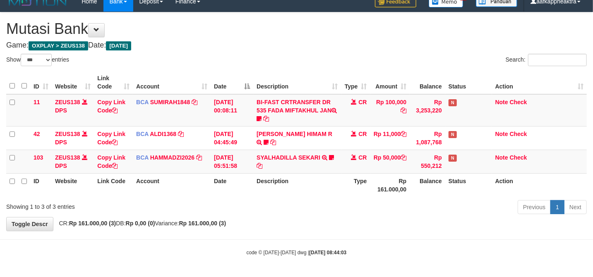
click at [373, 160] on td "Rp 50,000" at bounding box center [390, 162] width 40 height 24
click at [374, 163] on td "Rp 50,000" at bounding box center [390, 162] width 40 height 24
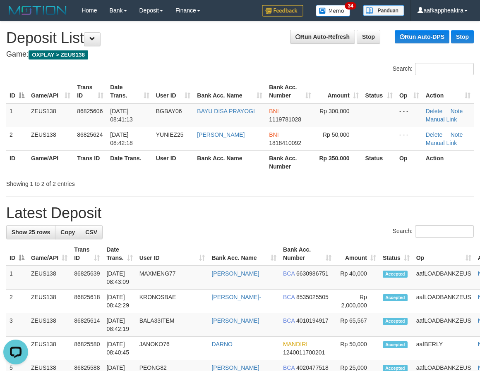
drag, startPoint x: 163, startPoint y: 207, endPoint x: 2, endPoint y: 203, distance: 160.9
click at [160, 209] on h1 "Latest Deposit" at bounding box center [239, 213] width 467 height 17
drag, startPoint x: 211, startPoint y: 194, endPoint x: 38, endPoint y: 186, distance: 172.6
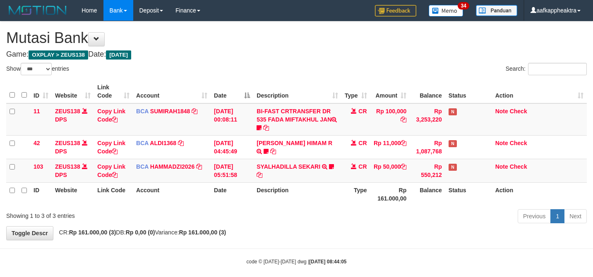
select select "***"
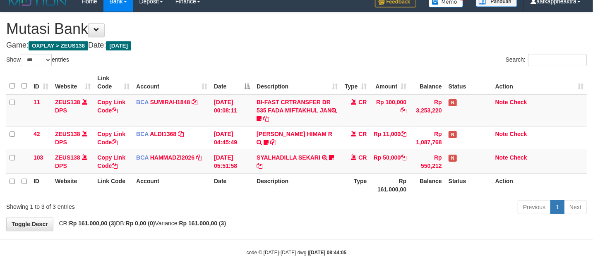
click at [368, 178] on th "Type" at bounding box center [355, 185] width 29 height 24
click at [234, 151] on td "31/08/2025 05:51:58" at bounding box center [232, 162] width 43 height 24
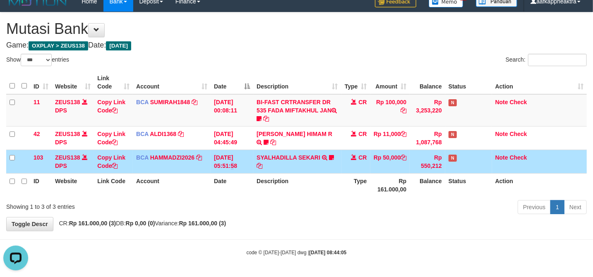
click at [236, 151] on td "31/08/2025 05:51:58" at bounding box center [232, 162] width 43 height 24
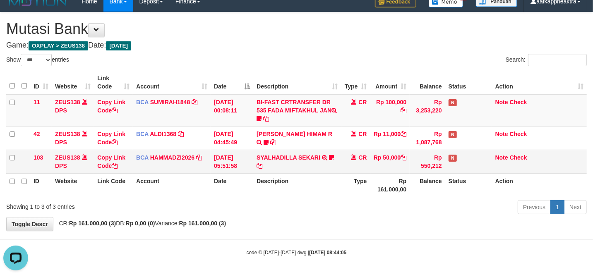
click at [359, 161] on td "CR" at bounding box center [355, 162] width 29 height 24
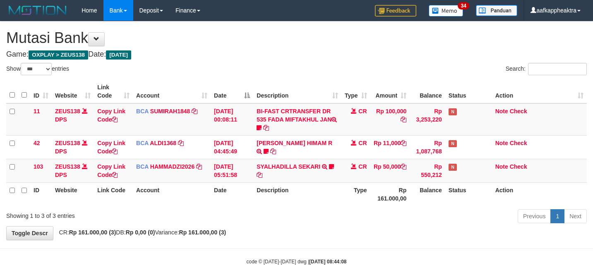
select select "***"
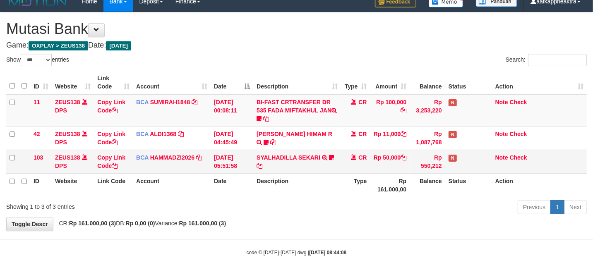
click at [387, 151] on td "Rp 50,000" at bounding box center [390, 162] width 40 height 24
click at [384, 155] on td "Rp 50,000" at bounding box center [390, 162] width 40 height 24
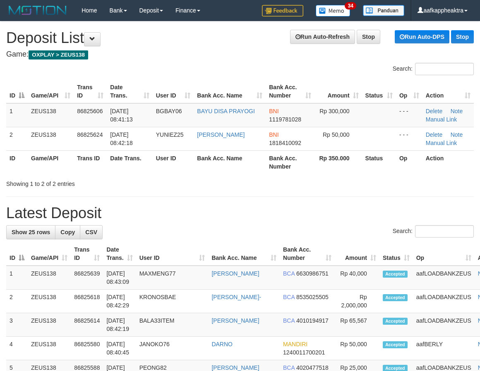
drag, startPoint x: 183, startPoint y: 203, endPoint x: 14, endPoint y: 198, distance: 168.8
drag, startPoint x: 105, startPoint y: 172, endPoint x: 102, endPoint y: 179, distance: 7.2
click at [105, 174] on th "Trans ID" at bounding box center [90, 163] width 33 height 24
drag, startPoint x: 102, startPoint y: 179, endPoint x: 0, endPoint y: 187, distance: 101.6
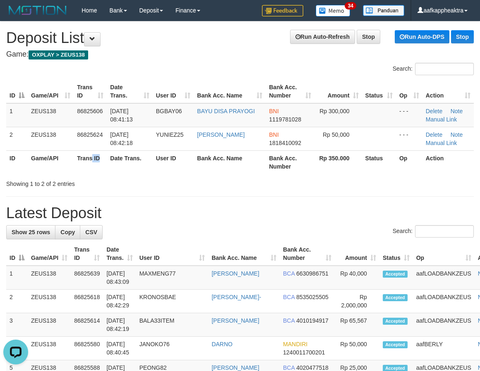
click at [98, 181] on div "Showing 1 to 2 of 2 entries" at bounding box center [99, 183] width 187 height 12
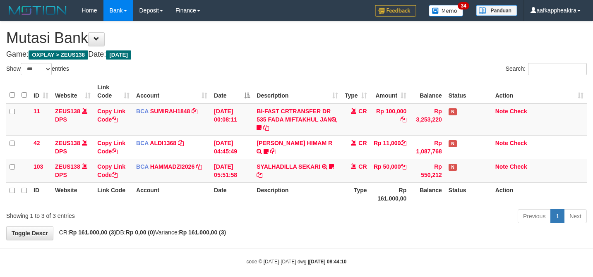
select select "***"
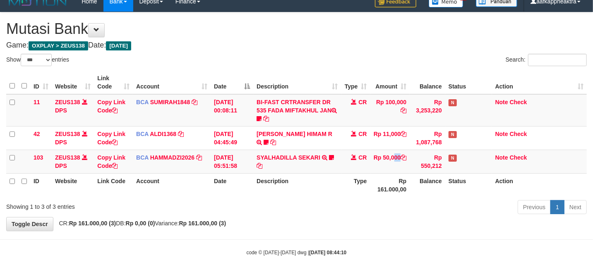
drag, startPoint x: 0, startPoint y: 0, endPoint x: 380, endPoint y: 163, distance: 413.7
click at [378, 161] on td "Rp 50,000" at bounding box center [390, 162] width 40 height 24
click at [380, 163] on td "Rp 50,000" at bounding box center [390, 162] width 40 height 24
drag, startPoint x: 361, startPoint y: 159, endPoint x: 350, endPoint y: 156, distance: 11.1
click at [350, 156] on td "CR" at bounding box center [355, 162] width 29 height 24
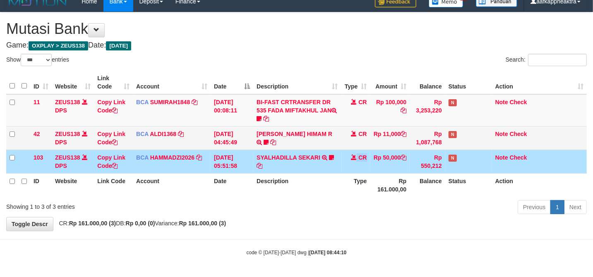
click at [215, 141] on td "31/08/2025 04:45:49" at bounding box center [232, 138] width 43 height 24
click at [218, 141] on td "31/08/2025 04:45:49" at bounding box center [232, 138] width 43 height 24
click at [227, 138] on td "31/08/2025 04:45:49" at bounding box center [232, 138] width 43 height 24
click at [224, 139] on td "[DATE] 04:45:49" at bounding box center [232, 138] width 43 height 24
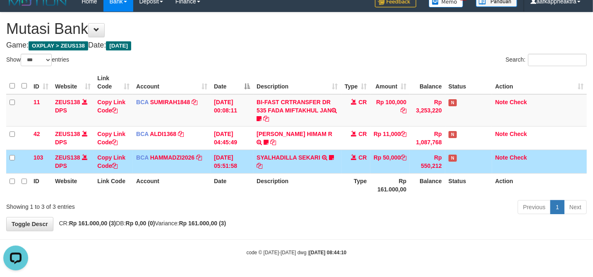
click at [261, 151] on td "SYALHADILLA SEKARI TRSF E-BANKING CR 08/31 ZAP41 SYALHADILLA SEKARI youreyes" at bounding box center [297, 162] width 88 height 24
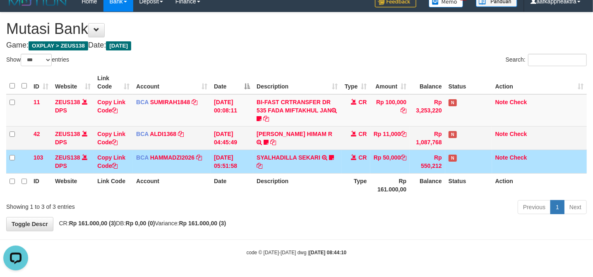
click at [265, 151] on td "SYALHADILLA SEKARI TRSF E-BANKING CR 08/31 ZAP41 SYALHADILLA SEKARI youreyes" at bounding box center [297, 162] width 88 height 24
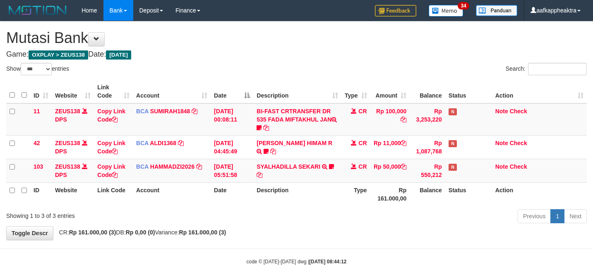
select select "***"
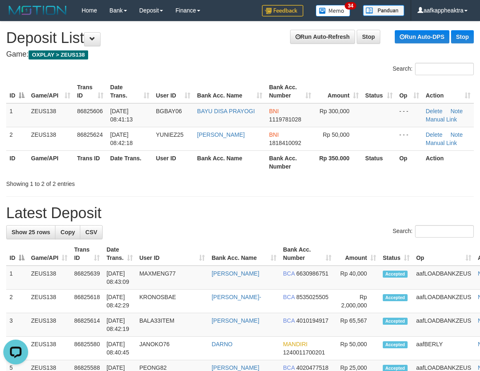
click at [184, 217] on h1 "Latest Deposit" at bounding box center [239, 213] width 467 height 17
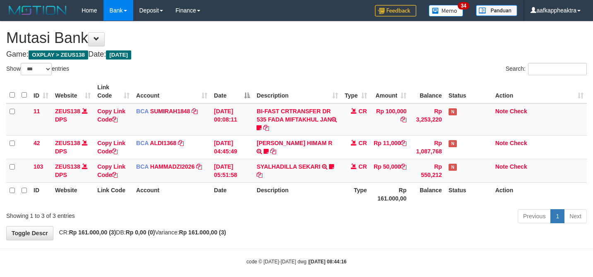
select select "***"
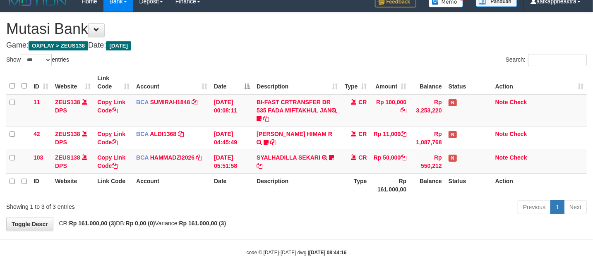
click at [350, 173] on th "Type" at bounding box center [355, 185] width 29 height 24
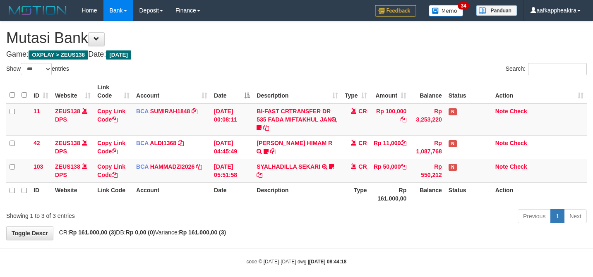
select select "***"
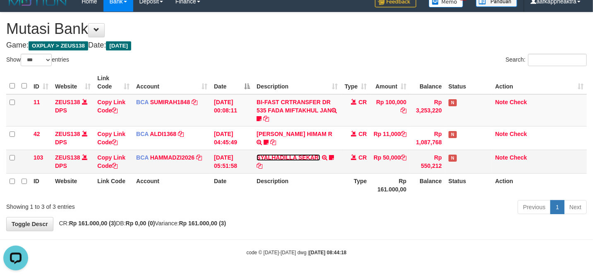
click at [256, 154] on link "SYALHADILLA SEKARI" at bounding box center [288, 157] width 64 height 7
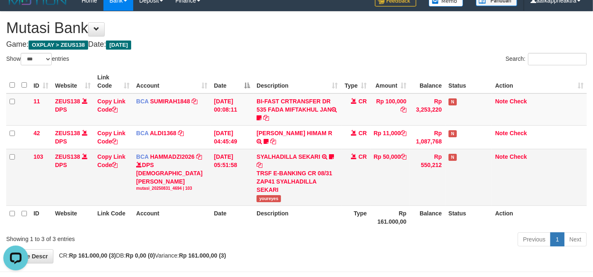
click at [270, 152] on td "SYALHADILLA SEKARI TRSF E-BANKING CR 08/31 ZAP41 SYALHADILLA SEKARI youreyes" at bounding box center [297, 177] width 88 height 57
click at [269, 152] on td "SYALHADILLA SEKARI TRSF E-BANKING CR 08/31 ZAP41 SYALHADILLA SEKARI youreyes" at bounding box center [297, 177] width 88 height 57
click at [376, 157] on td "Rp 50,000" at bounding box center [390, 177] width 40 height 57
click at [396, 177] on td "Rp 50,000" at bounding box center [390, 177] width 40 height 57
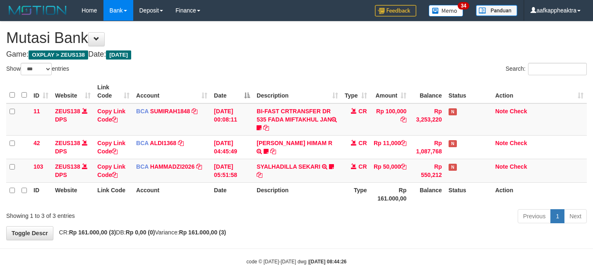
select select "***"
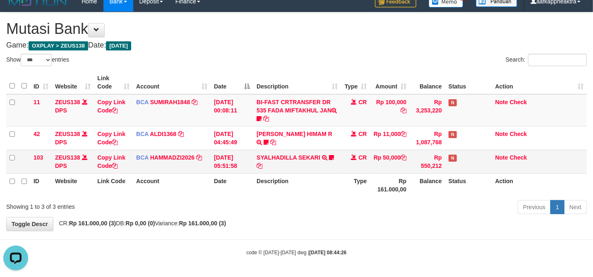
click at [396, 170] on td "Rp 50,000" at bounding box center [390, 162] width 40 height 24
click at [395, 171] on td "Rp 50,000" at bounding box center [390, 162] width 40 height 24
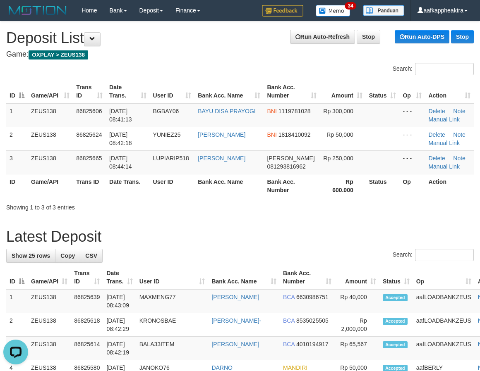
drag, startPoint x: 346, startPoint y: 219, endPoint x: 316, endPoint y: 225, distance: 30.3
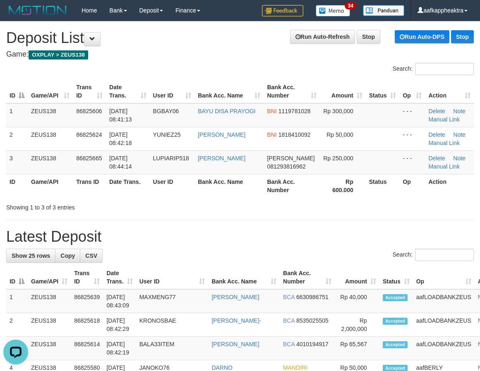
click at [302, 256] on div "Search:" at bounding box center [239, 256] width 467 height 14
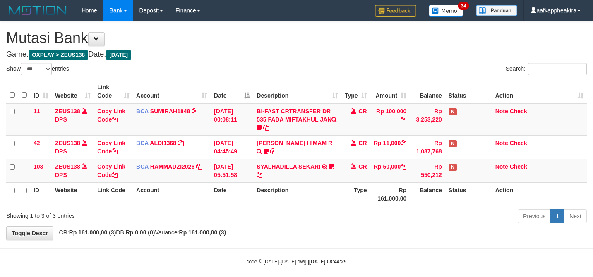
select select "***"
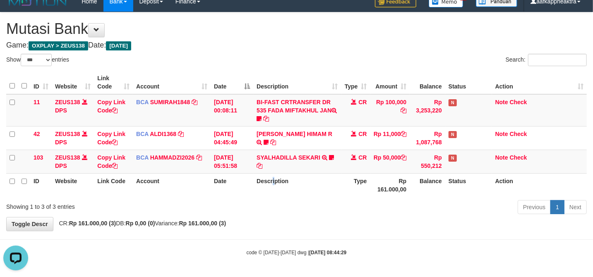
click at [273, 182] on th "Description" at bounding box center [297, 185] width 88 height 24
drag, startPoint x: 294, startPoint y: 184, endPoint x: 296, endPoint y: 189, distance: 5.5
click at [294, 185] on th "Description" at bounding box center [297, 185] width 88 height 24
click at [296, 189] on th "Description" at bounding box center [297, 185] width 88 height 24
click at [297, 187] on th "Description" at bounding box center [297, 185] width 88 height 24
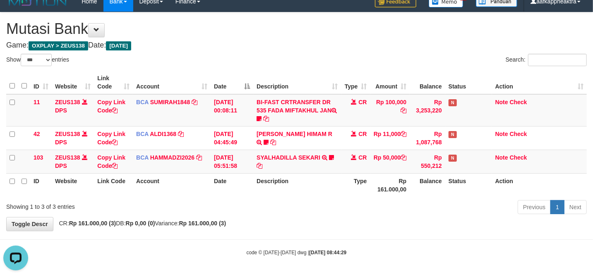
click at [288, 196] on th "Description" at bounding box center [297, 185] width 88 height 24
click at [285, 194] on th "Description" at bounding box center [297, 185] width 88 height 24
click at [426, 213] on div "Previous 1 Next" at bounding box center [419, 208] width 333 height 18
click at [425, 213] on div "Previous 1 Next" at bounding box center [419, 208] width 333 height 18
click at [371, 214] on div "Previous 1 Next" at bounding box center [419, 208] width 333 height 18
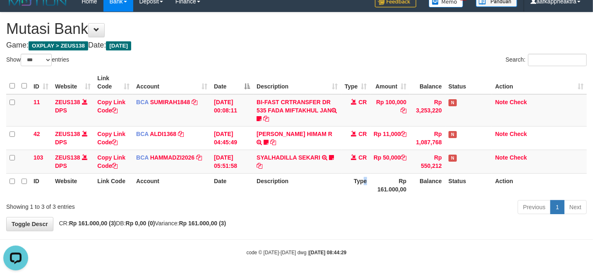
drag, startPoint x: 366, startPoint y: 182, endPoint x: 361, endPoint y: 189, distance: 8.2
click at [361, 189] on th "Type" at bounding box center [355, 185] width 29 height 24
click at [359, 191] on th "Type" at bounding box center [355, 185] width 29 height 24
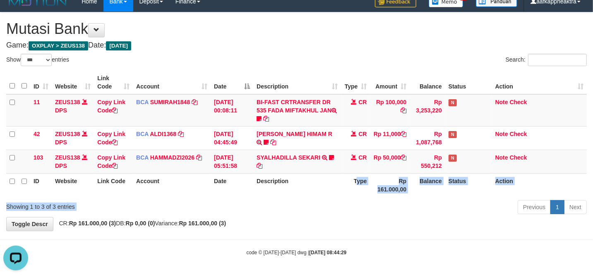
drag, startPoint x: 356, startPoint y: 201, endPoint x: 352, endPoint y: 201, distance: 4.5
click at [352, 209] on div "Show ** ** ** *** entries Search: ID Website Link Code Account Date Description…" at bounding box center [296, 135] width 580 height 163
click at [352, 197] on div "ID Website Link Code Account Date Description Type Amount Balance Status Action…" at bounding box center [296, 133] width 593 height 131
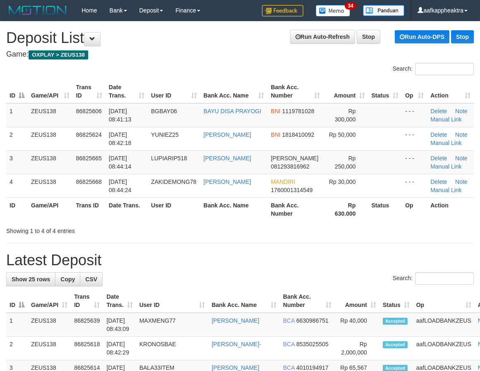
drag, startPoint x: 370, startPoint y: 311, endPoint x: 55, endPoint y: 232, distance: 324.6
click at [379, 310] on th "Status" at bounding box center [395, 301] width 33 height 24
click at [222, 257] on h1 "Latest Deposit" at bounding box center [239, 260] width 467 height 17
click at [166, 253] on h1 "Latest Deposit" at bounding box center [239, 260] width 467 height 17
click at [164, 232] on div "Showing 1 to 4 of 4 entries" at bounding box center [99, 230] width 187 height 12
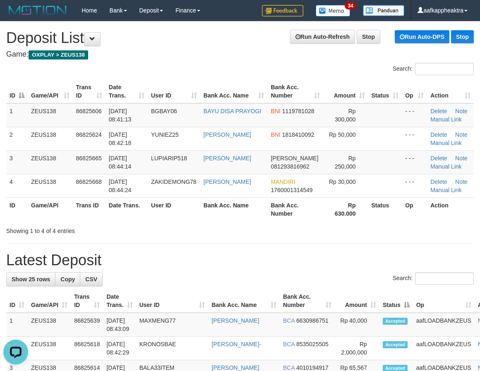
click at [164, 232] on div "Showing 1 to 4 of 4 entries" at bounding box center [99, 230] width 187 height 12
click at [217, 222] on div "ID Game/API Trans ID Date Trans. User ID Bank Acc. Name Bank Acc. Number Amount…" at bounding box center [240, 150] width 480 height 146
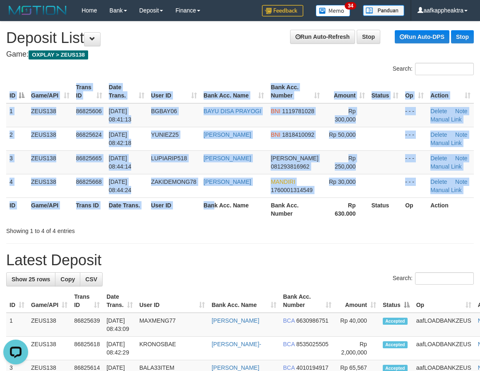
drag, startPoint x: 211, startPoint y: 242, endPoint x: 206, endPoint y: 245, distance: 5.6
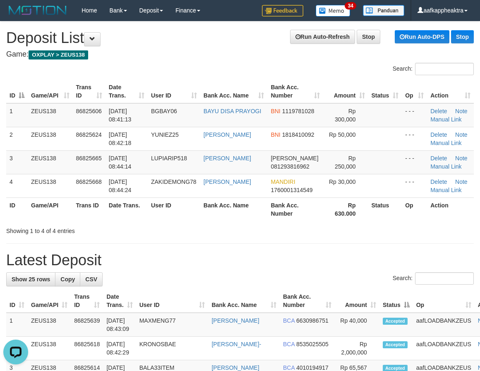
drag, startPoint x: 255, startPoint y: 246, endPoint x: 195, endPoint y: 246, distance: 60.0
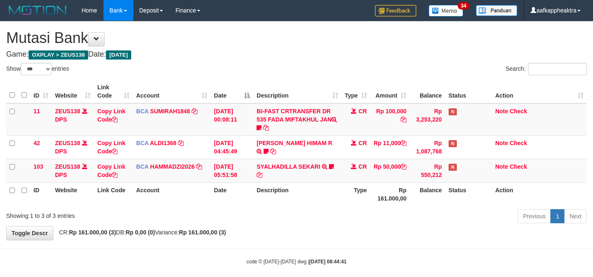
select select "***"
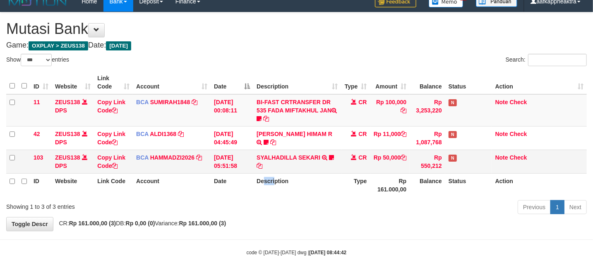
click at [267, 175] on th "Description" at bounding box center [297, 185] width 88 height 24
click at [307, 166] on td "SYALHADILLA SEKARI TRSF E-BANKING CR 08/31 ZAP41 SYALHADILLA SEKARI youreyes" at bounding box center [297, 162] width 88 height 24
click at [308, 166] on td "SYALHADILLA SEKARI TRSF E-BANKING CR 08/31 ZAP41 SYALHADILLA SEKARI youreyes" at bounding box center [297, 162] width 88 height 24
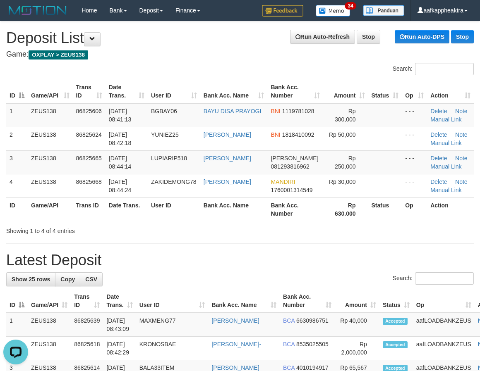
click at [141, 263] on h1 "Latest Deposit" at bounding box center [239, 260] width 467 height 17
drag, startPoint x: 179, startPoint y: 270, endPoint x: 2, endPoint y: 242, distance: 178.7
drag, startPoint x: 187, startPoint y: 234, endPoint x: 7, endPoint y: 215, distance: 180.9
click at [170, 234] on div "Showing 1 to 4 of 4 entries" at bounding box center [240, 230] width 480 height 12
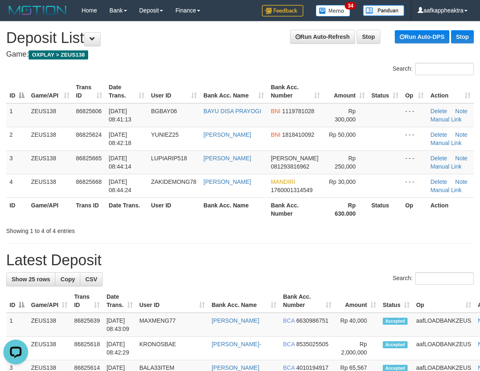
drag, startPoint x: 164, startPoint y: 217, endPoint x: 4, endPoint y: 199, distance: 161.0
click at [148, 218] on tr "ID Game/API Trans ID Date Trans. User ID Bank Acc. Name Bank Acc. Number Rp 630…" at bounding box center [239, 210] width 467 height 24
drag, startPoint x: 188, startPoint y: 214, endPoint x: 6, endPoint y: 201, distance: 182.5
click at [167, 216] on th "User ID" at bounding box center [174, 210] width 53 height 24
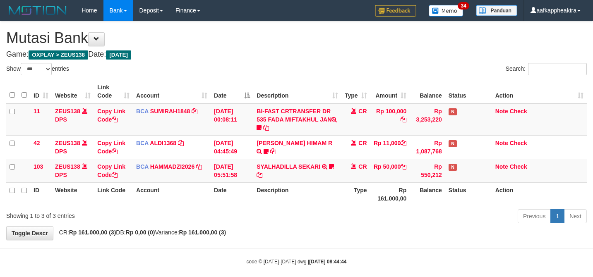
select select "***"
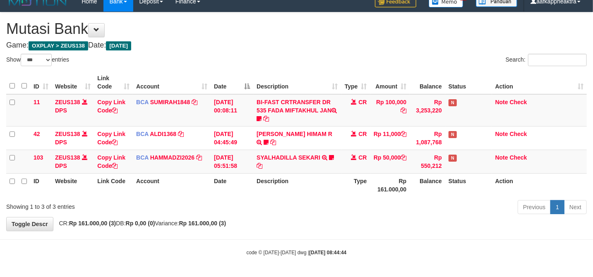
drag, startPoint x: 0, startPoint y: 0, endPoint x: 298, endPoint y: 172, distance: 344.5
click at [297, 173] on th "Description" at bounding box center [297, 185] width 88 height 24
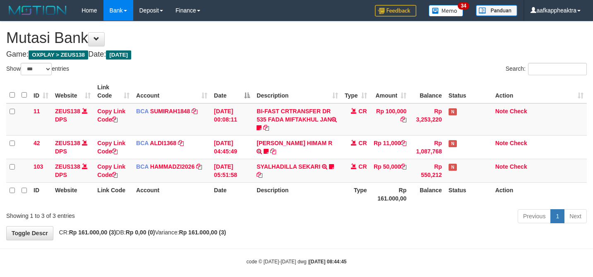
select select "***"
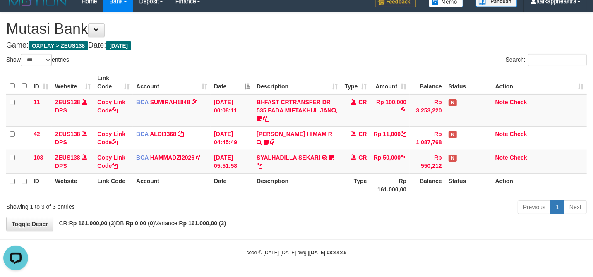
click at [227, 182] on table "ID Website Link Code Account Date Description Type Amount Balance Status Action…" at bounding box center [296, 134] width 580 height 126
click at [250, 215] on div "Previous 1 Next" at bounding box center [420, 208] width 346 height 18
drag, startPoint x: 248, startPoint y: 212, endPoint x: 252, endPoint y: 215, distance: 4.7
click at [250, 214] on div "Previous 1 Next" at bounding box center [420, 208] width 346 height 18
click at [253, 215] on div "Previous 1 Next" at bounding box center [419, 208] width 333 height 18
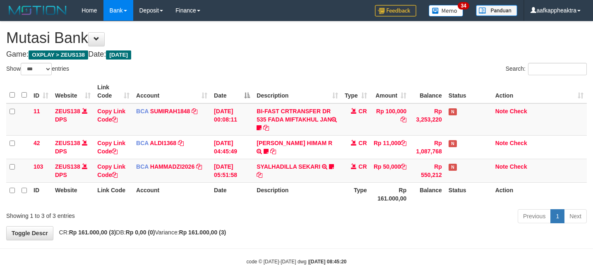
select select "***"
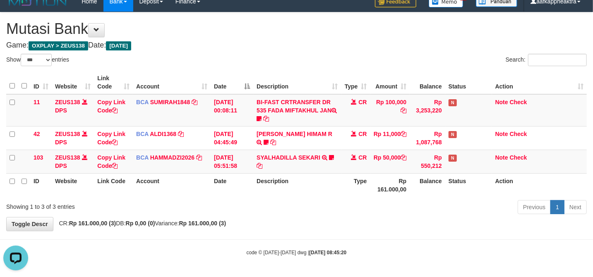
click at [272, 197] on div "ID Website Link Code Account Date Description Type Amount Balance Status Action…" at bounding box center [296, 133] width 593 height 131
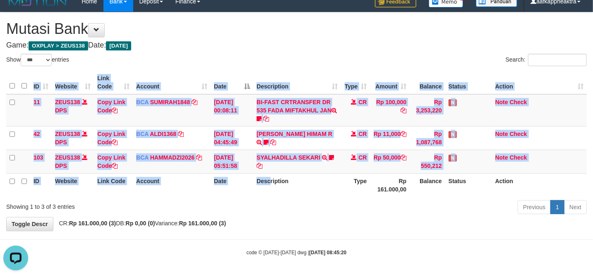
click at [270, 194] on div "ID Website Link Code Account Date Description Type Amount Balance Status Action…" at bounding box center [296, 133] width 593 height 131
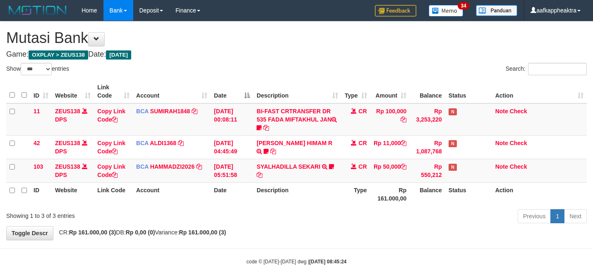
select select "***"
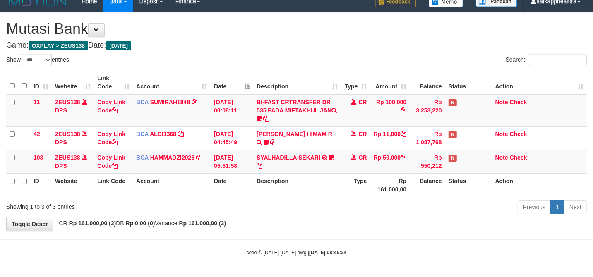
click at [325, 201] on div "Previous 1 Next" at bounding box center [419, 208] width 333 height 18
drag, startPoint x: 313, startPoint y: 201, endPoint x: 444, endPoint y: 202, distance: 130.7
click at [311, 202] on div "Previous 1 Next" at bounding box center [419, 208] width 333 height 18
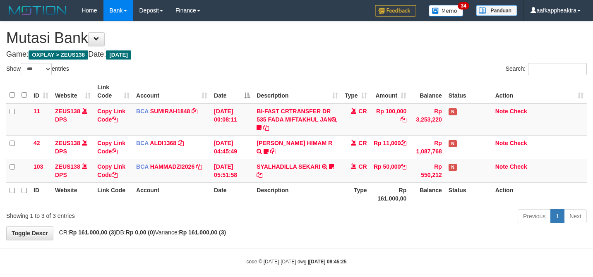
select select "***"
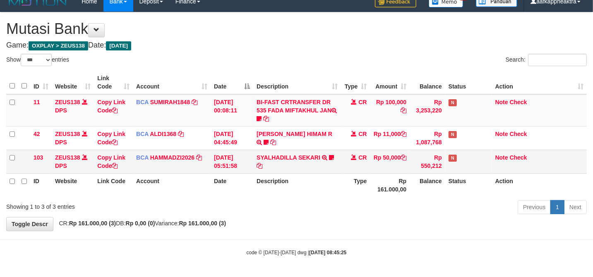
click at [343, 165] on td "CR" at bounding box center [355, 162] width 29 height 24
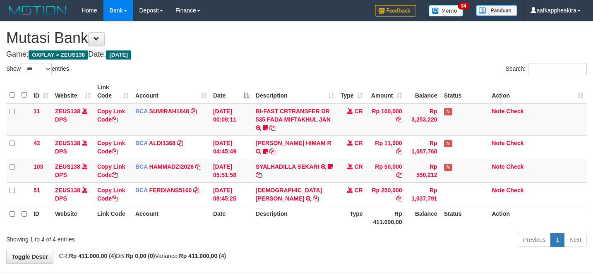
select select "***"
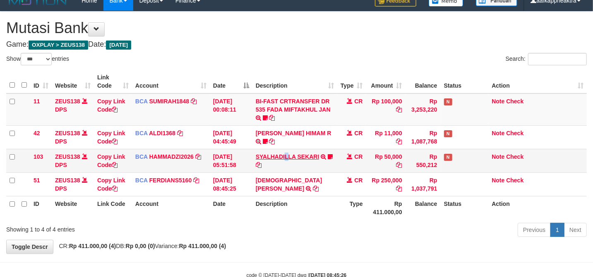
click at [285, 154] on td "SYALHADILLA SEKARI TRSF E-BANKING CR 08/31 ZAP41 SYALHADILLA SEKARI youreyes" at bounding box center [294, 161] width 85 height 24
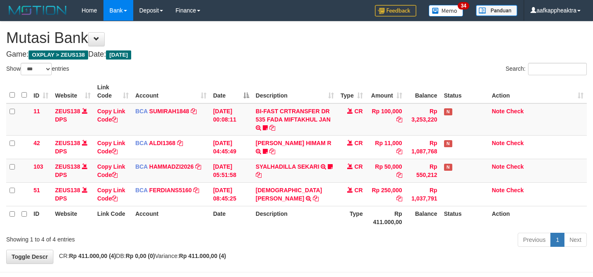
select select "***"
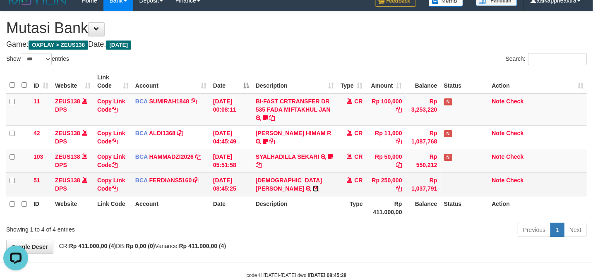
click at [316, 186] on icon at bounding box center [316, 189] width 6 height 6
drag, startPoint x: 316, startPoint y: 181, endPoint x: 310, endPoint y: 175, distance: 7.9
click at [303, 176] on td "MUHAMMAD NUR TRSF E-BANKING CR 3108/FTSCY/WS95051 250000.002025083159960196 TRF…" at bounding box center [294, 184] width 85 height 24
click at [117, 190] on icon at bounding box center [115, 189] width 6 height 6
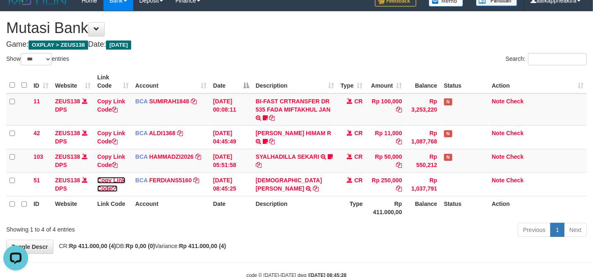
drag, startPoint x: 117, startPoint y: 190, endPoint x: 600, endPoint y: 252, distance: 486.1
click at [117, 190] on icon at bounding box center [115, 189] width 6 height 6
drag, startPoint x: 280, startPoint y: 225, endPoint x: 281, endPoint y: 213, distance: 11.6
click at [279, 224] on div "Previous 1 Next" at bounding box center [419, 231] width 333 height 18
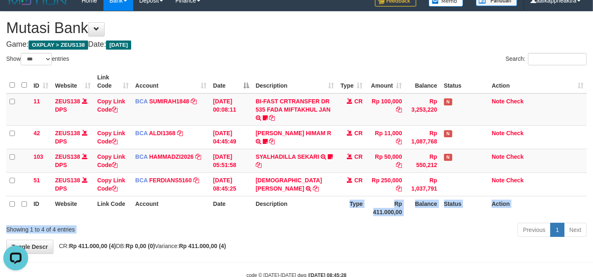
drag, startPoint x: 347, startPoint y: 222, endPoint x: 342, endPoint y: 212, distance: 12.2
click at [339, 215] on div "Show ** ** ** *** entries Search: ID Website Link Code Account Date Description…" at bounding box center [296, 146] width 580 height 187
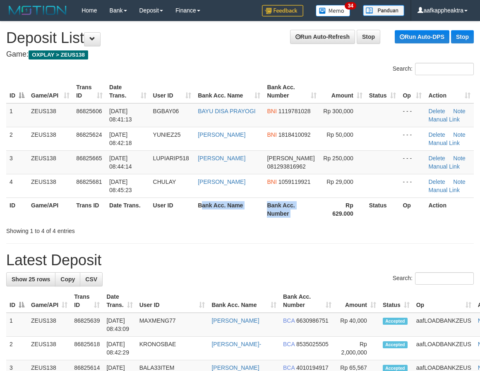
click at [318, 209] on tr "ID Game/API Trans ID Date Trans. User ID Bank Acc. Name Bank Acc. Number Rp 629…" at bounding box center [239, 210] width 467 height 24
click at [346, 206] on th "Rp 629.000" at bounding box center [343, 210] width 46 height 24
click at [433, 165] on link "Manual Link" at bounding box center [443, 166] width 31 height 7
click at [437, 218] on div "Search: ID Game/API Trans ID Date Trans. User ID Bank Acc. Name Bank Acc. Numbe…" at bounding box center [239, 149] width 467 height 172
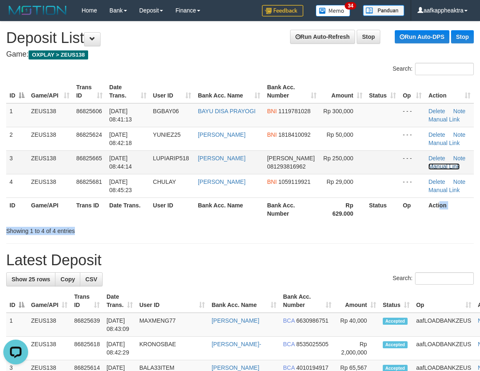
click at [440, 167] on link "Manual Link" at bounding box center [443, 166] width 31 height 7
drag, startPoint x: 416, startPoint y: 242, endPoint x: 127, endPoint y: 239, distance: 289.1
drag, startPoint x: 127, startPoint y: 239, endPoint x: 106, endPoint y: 242, distance: 20.9
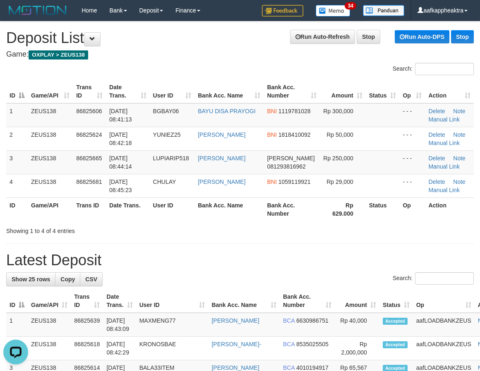
drag, startPoint x: 194, startPoint y: 244, endPoint x: 2, endPoint y: 240, distance: 192.3
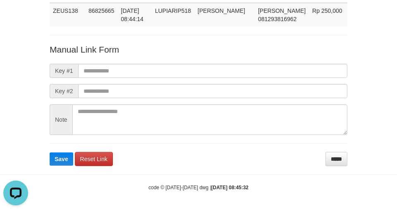
click at [126, 78] on form "Manual Link Form Key #1 Key #2 Note Save Reset Link *****" at bounding box center [199, 104] width 298 height 122
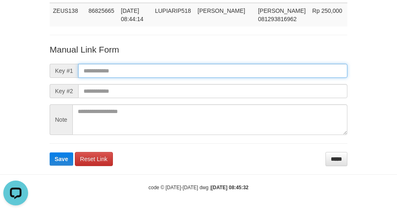
click at [127, 75] on input "text" at bounding box center [212, 71] width 269 height 14
paste input "**********"
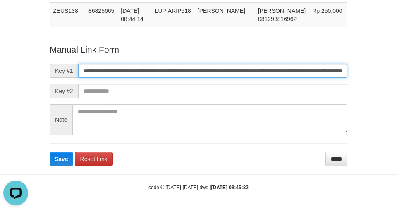
scroll to position [0, 485]
click at [133, 68] on input "**********" at bounding box center [212, 71] width 269 height 14
type input "**********"
click at [50, 152] on button "Save" at bounding box center [62, 158] width 24 height 13
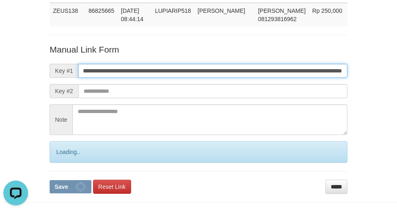
click at [133, 68] on input "**********" at bounding box center [212, 71] width 269 height 14
click at [50, 180] on button "Save" at bounding box center [71, 186] width 42 height 13
click at [133, 68] on input "**********" at bounding box center [212, 71] width 269 height 14
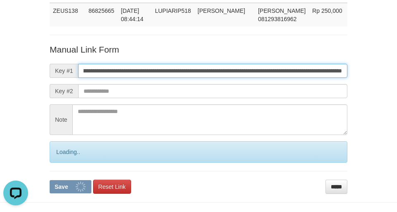
click at [133, 68] on input "**********" at bounding box center [212, 71] width 269 height 14
click at [50, 180] on button "Save" at bounding box center [71, 186] width 42 height 13
click at [133, 68] on input "**********" at bounding box center [212, 71] width 269 height 14
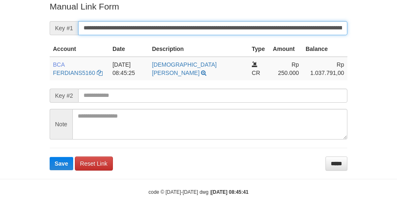
click at [198, 24] on input "**********" at bounding box center [212, 28] width 269 height 14
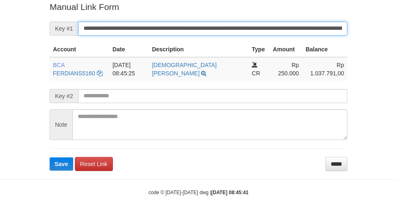
click at [198, 24] on input "**********" at bounding box center [212, 29] width 269 height 14
click at [50, 157] on button "Save" at bounding box center [62, 163] width 24 height 13
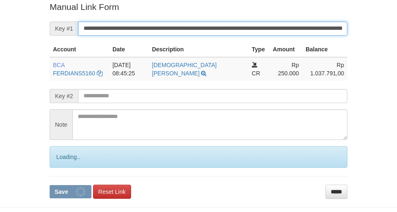
click at [198, 24] on input "**********" at bounding box center [212, 29] width 269 height 14
click at [50, 185] on button "Save" at bounding box center [71, 191] width 42 height 13
click at [198, 24] on input "**********" at bounding box center [212, 29] width 269 height 14
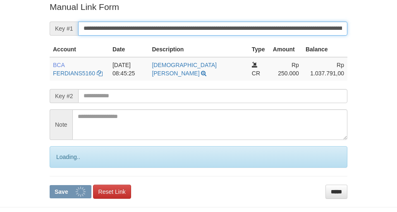
click at [50, 185] on button "Save" at bounding box center [71, 191] width 42 height 13
click at [198, 24] on input "**********" at bounding box center [212, 29] width 269 height 14
click at [50, 185] on button "Save" at bounding box center [71, 191] width 42 height 13
click at [196, 24] on input "**********" at bounding box center [212, 29] width 269 height 14
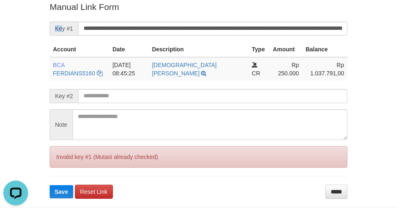
click at [46, 25] on div "Deposit Detail Game/API Trans ID Date Trans. User ID Bank Acc. Name Bank Acc. N…" at bounding box center [198, 24] width 310 height 350
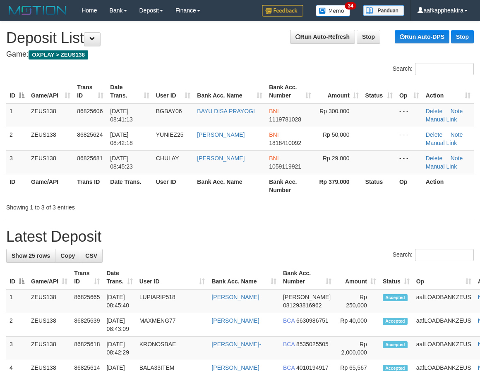
drag, startPoint x: 192, startPoint y: 237, endPoint x: 119, endPoint y: 240, distance: 73.3
drag, startPoint x: 201, startPoint y: 249, endPoint x: 4, endPoint y: 214, distance: 200.0
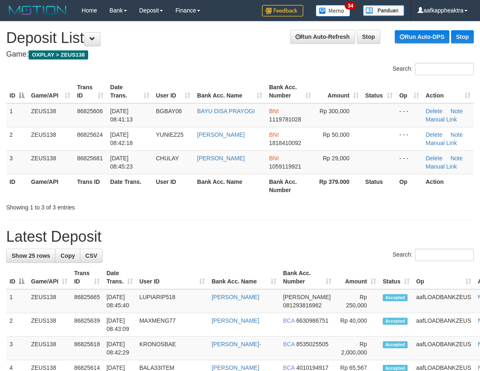
click at [191, 194] on th "User ID" at bounding box center [173, 186] width 41 height 24
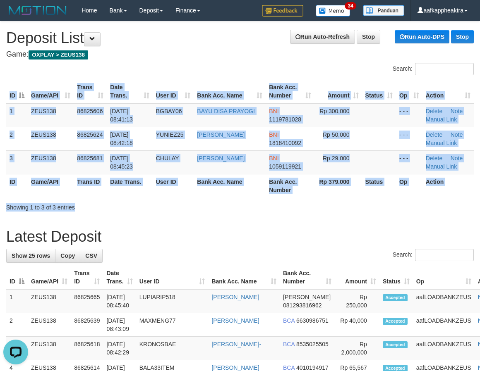
drag, startPoint x: 189, startPoint y: 199, endPoint x: 0, endPoint y: 208, distance: 189.2
click at [184, 204] on div "Search: ID Game/API Trans ID Date Trans. User ID Bank Acc. Name Bank Acc. Numbe…" at bounding box center [239, 137] width 467 height 149
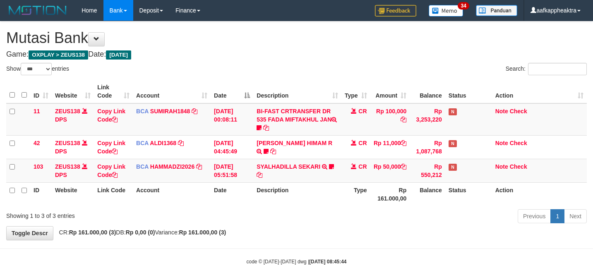
select select "***"
click at [361, 211] on div "Previous 1 Next" at bounding box center [419, 217] width 333 height 18
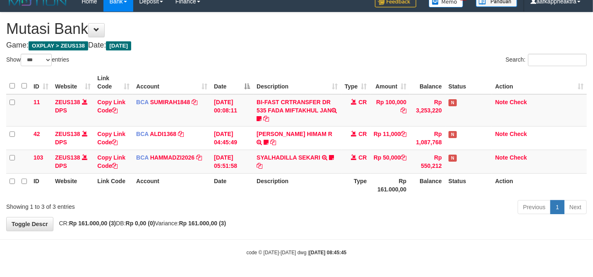
click at [403, 199] on div "Previous 1 Next" at bounding box center [419, 208] width 333 height 18
click at [389, 199] on div "Previous 1 Next" at bounding box center [419, 208] width 333 height 18
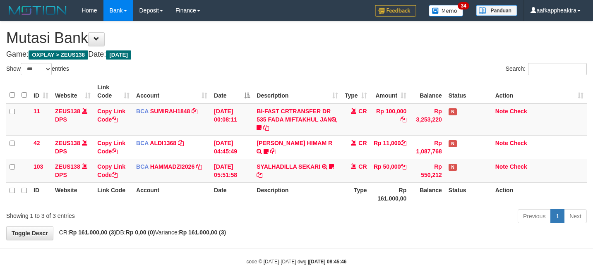
select select "***"
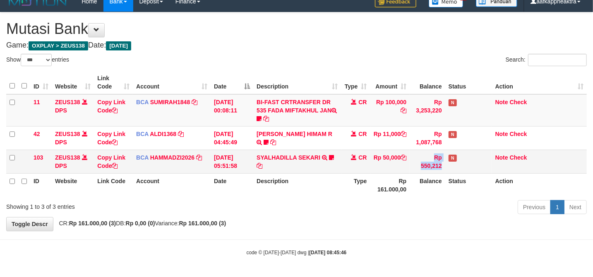
click at [379, 162] on tr "103 ZEUS138 DPS Copy Link Code BCA HAMMADZI2026 DPS [PERSON_NAME] mutasi_202508…" at bounding box center [296, 162] width 580 height 24
drag, startPoint x: 345, startPoint y: 160, endPoint x: 321, endPoint y: 164, distance: 23.9
click at [316, 166] on tr "103 ZEUS138 DPS Copy Link Code BCA HAMMADZI2026 DPS [PERSON_NAME] mutasi_202508…" at bounding box center [296, 162] width 580 height 24
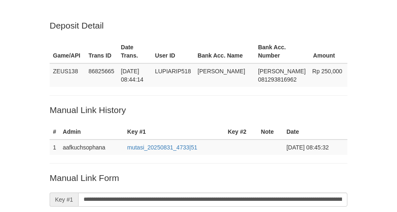
click at [22, 75] on div "Deposit Detail Game/API Trans ID Date Trans. User ID Bank Acc. Name Bank Acc. N…" at bounding box center [198, 171] width 397 height 342
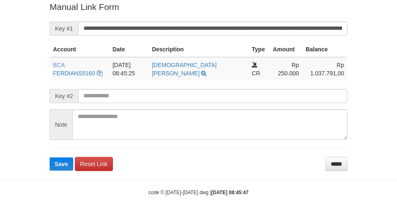
scroll to position [170, 0]
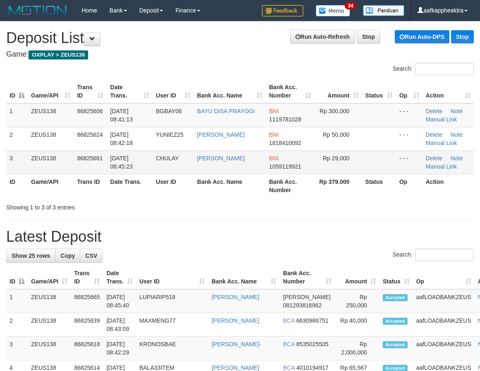
click at [260, 151] on td "[PERSON_NAME]" at bounding box center [230, 163] width 72 height 24
click at [280, 165] on td "BNI 1059119921" at bounding box center [290, 163] width 49 height 24
click at [110, 193] on th "Date Trans." at bounding box center [129, 186] width 45 height 24
click at [149, 169] on td "[DATE] 08:45:23" at bounding box center [129, 163] width 45 height 24
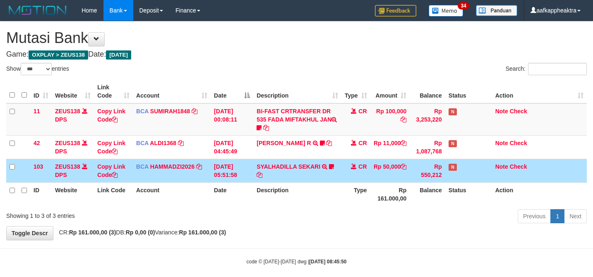
select select "***"
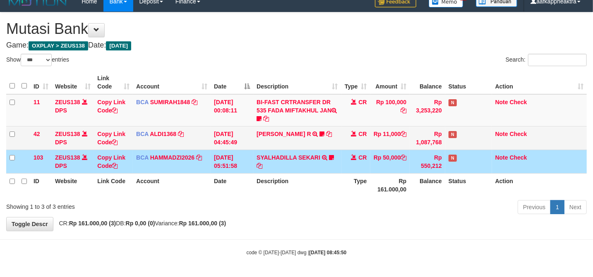
drag, startPoint x: 348, startPoint y: 158, endPoint x: 440, endPoint y: 143, distance: 93.8
click at [340, 158] on tr "103 ZEUS138 DPS Copy Link Code BCA HAMMADZI2026 DPS MUHAMMAD ZIDAN KURNIAWAN mu…" at bounding box center [296, 162] width 580 height 24
click at [435, 151] on td "Rp 550,212" at bounding box center [427, 162] width 36 height 24
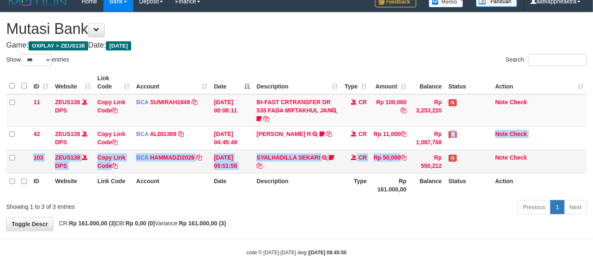
drag, startPoint x: 416, startPoint y: 154, endPoint x: 466, endPoint y: 151, distance: 49.8
click at [414, 155] on tbody "11 ZEUS138 DPS Copy Link Code BCA SUMIRAH1848 DPS SUMIRAH mutasi_20250831_4156 …" at bounding box center [296, 133] width 580 height 79
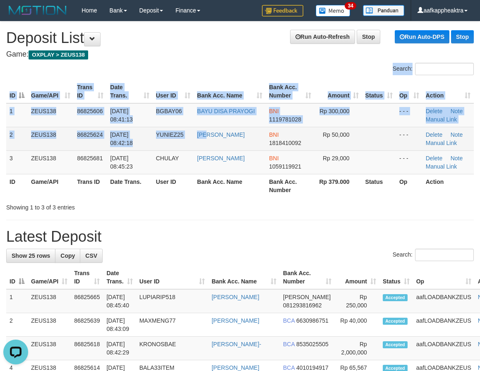
drag, startPoint x: 201, startPoint y: 136, endPoint x: 212, endPoint y: 143, distance: 13.5
click at [212, 143] on div "Search: ID Game/API Trans ID Date Trans. User ID Bank Acc. Name Bank Acc. Numbe…" at bounding box center [239, 137] width 467 height 149
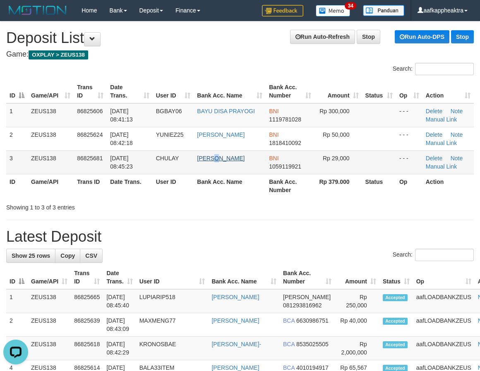
drag, startPoint x: 224, startPoint y: 155, endPoint x: 243, endPoint y: 160, distance: 19.7
click at [225, 155] on td "AHMAD MUKLIS" at bounding box center [230, 163] width 72 height 24
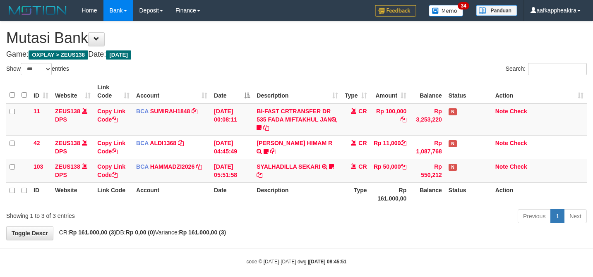
select select "***"
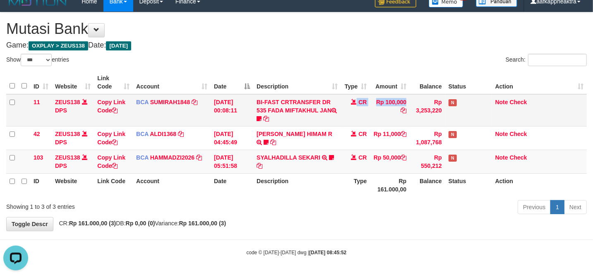
click at [299, 115] on tr "11 ZEUS138 DPS Copy Link Code BCA SUMIRAH1848 DPS SUMIRAH mutasi_20250831_4156 …" at bounding box center [296, 110] width 580 height 32
click at [323, 101] on td "BI-FAST CRTRANSFER DR 535 FADA MIFTAKHUL JAN Adlian11" at bounding box center [297, 110] width 88 height 32
click at [325, 101] on td "BI-FAST CRTRANSFER DR 535 FADA MIFTAKHUL JAN Adlian11" at bounding box center [297, 110] width 88 height 32
drag, startPoint x: 329, startPoint y: 103, endPoint x: 316, endPoint y: 112, distance: 16.0
click at [328, 104] on td "BI-FAST CRTRANSFER DR 535 FADA MIFTAKHUL JAN Adlian11" at bounding box center [297, 110] width 88 height 32
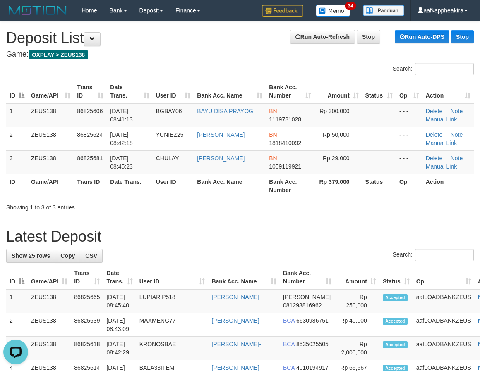
drag, startPoint x: 413, startPoint y: 225, endPoint x: 160, endPoint y: 212, distance: 253.4
drag, startPoint x: 143, startPoint y: 193, endPoint x: 4, endPoint y: 201, distance: 139.2
click at [155, 197] on tr "ID Game/API Trans ID Date Trans. User ID Bank Acc. Name Bank Acc. Number Rp 379…" at bounding box center [239, 186] width 467 height 24
click at [131, 179] on th "Date Trans." at bounding box center [129, 186] width 45 height 24
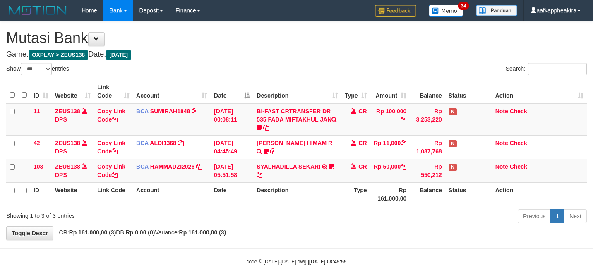
select select "***"
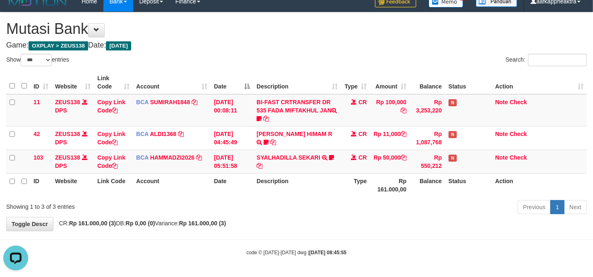
drag, startPoint x: 335, startPoint y: 103, endPoint x: 296, endPoint y: 237, distance: 139.5
click at [296, 237] on body "Toggle navigation Home Bank Account List Mutasi Bank Search Note Mutasi Deposit…" at bounding box center [296, 134] width 593 height 286
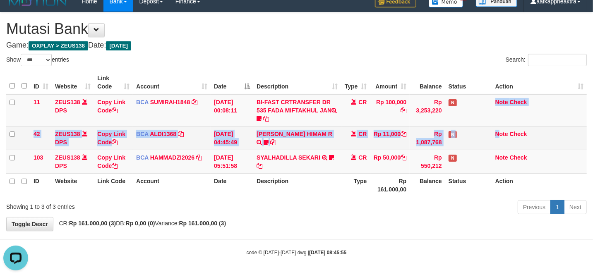
drag, startPoint x: 470, startPoint y: 115, endPoint x: 499, endPoint y: 146, distance: 42.5
click at [499, 146] on tbody "11 ZEUS138 DPS Copy Link Code BCA SUMIRAH1848 DPS SUMIRAH mutasi_20250831_4156 …" at bounding box center [296, 133] width 580 height 79
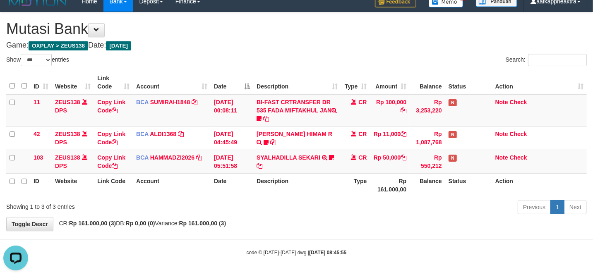
click at [280, 194] on th "Description" at bounding box center [297, 185] width 88 height 24
drag, startPoint x: 280, startPoint y: 194, endPoint x: 399, endPoint y: 186, distance: 119.0
click at [289, 190] on th "Description" at bounding box center [297, 185] width 88 height 24
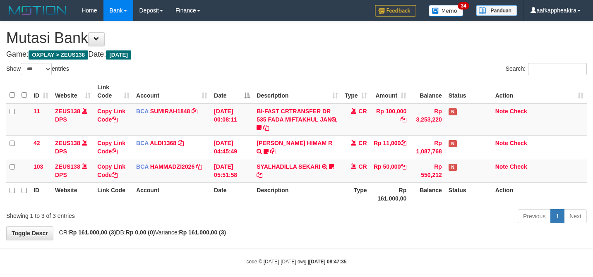
select select "***"
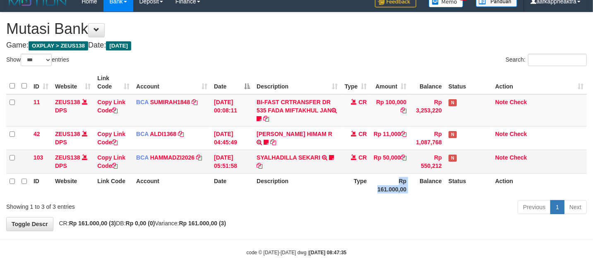
click at [247, 151] on tr "103 ZEUS138 DPS Copy Link Code BCA HAMMADZI2026 DPS MUHAMMAD ZIDAN KURNIAWAN mu…" at bounding box center [296, 162] width 580 height 24
drag, startPoint x: 326, startPoint y: 208, endPoint x: 320, endPoint y: 206, distance: 6.8
click at [320, 206] on div "Previous 1 Next" at bounding box center [419, 208] width 333 height 18
drag, startPoint x: 418, startPoint y: 187, endPoint x: 596, endPoint y: 188, distance: 178.7
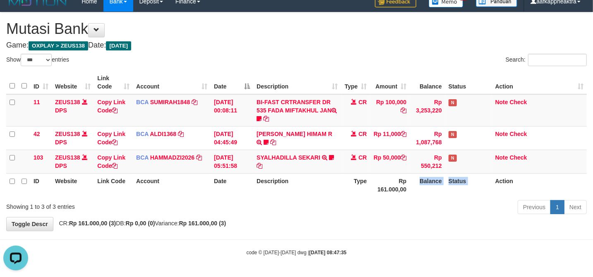
click at [419, 186] on tr "ID Website Link Code Account Date Description Type Rp 161.000,00 Balance Status…" at bounding box center [296, 185] width 580 height 24
click at [352, 187] on tr "ID Website Link Code Account Date Description Type Rp 161.000,00 Balance Status…" at bounding box center [296, 185] width 580 height 24
drag, startPoint x: 356, startPoint y: 199, endPoint x: 328, endPoint y: 206, distance: 29.7
click at [323, 206] on div "Previous 1 Next" at bounding box center [419, 208] width 333 height 18
click at [321, 211] on div "Previous 1 Next" at bounding box center [419, 208] width 333 height 18
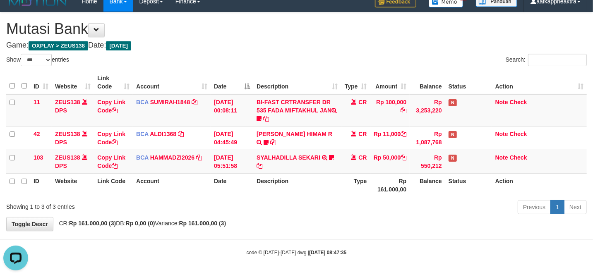
click at [321, 211] on div "Previous 1 Next" at bounding box center [419, 208] width 333 height 18
drag, startPoint x: 315, startPoint y: 205, endPoint x: 596, endPoint y: 204, distance: 281.2
click at [315, 205] on div "Previous 1 Next" at bounding box center [419, 208] width 333 height 18
click at [317, 189] on tr "ID Website Link Code Account Date Description Type Rp 161.000,00 Balance Status…" at bounding box center [296, 185] width 580 height 24
click at [315, 189] on th "Description" at bounding box center [297, 185] width 88 height 24
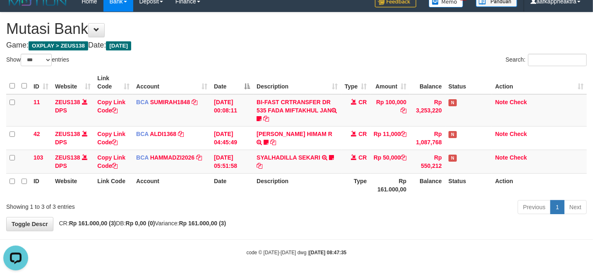
click at [321, 180] on th "Description" at bounding box center [297, 185] width 88 height 24
click at [320, 177] on th "Description" at bounding box center [297, 185] width 88 height 24
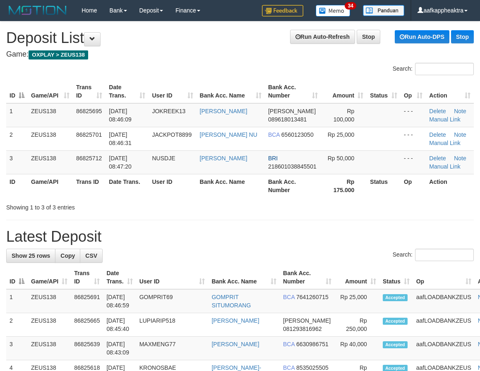
click at [114, 189] on tr "ID Game/API Trans ID Date Trans. User ID Bank Acc. Name Bank Acc. Number Rp 175…" at bounding box center [239, 186] width 467 height 24
drag, startPoint x: 119, startPoint y: 214, endPoint x: 3, endPoint y: 214, distance: 115.8
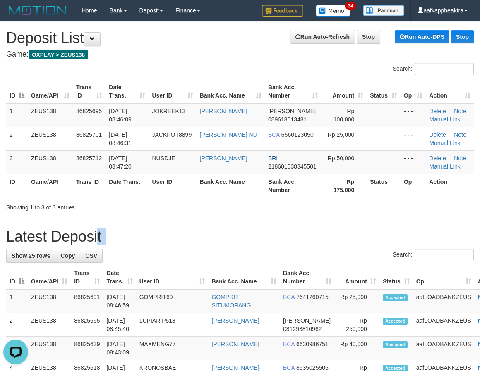
click at [160, 236] on h1 "Latest Deposit" at bounding box center [239, 237] width 467 height 17
drag, startPoint x: 159, startPoint y: 237, endPoint x: 2, endPoint y: 235, distance: 156.3
click at [137, 238] on h1 "Latest Deposit" at bounding box center [239, 237] width 467 height 17
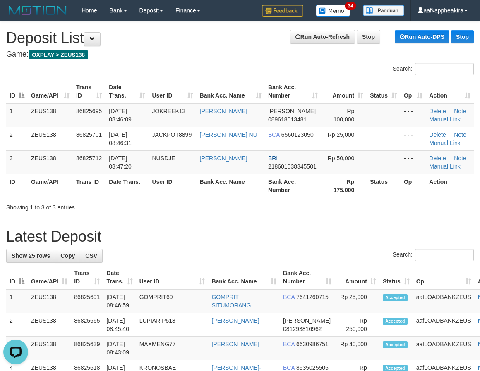
click at [237, 250] on div "Search:" at bounding box center [239, 256] width 467 height 14
click at [232, 251] on div "Search:" at bounding box center [239, 256] width 467 height 14
drag, startPoint x: 94, startPoint y: 217, endPoint x: 2, endPoint y: 218, distance: 92.6
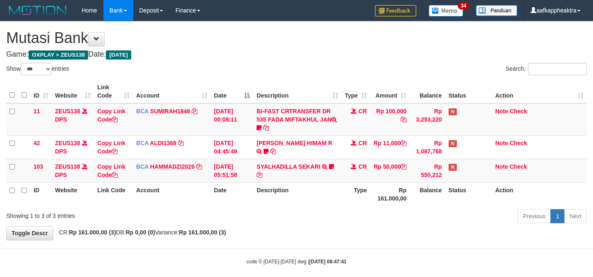
select select "***"
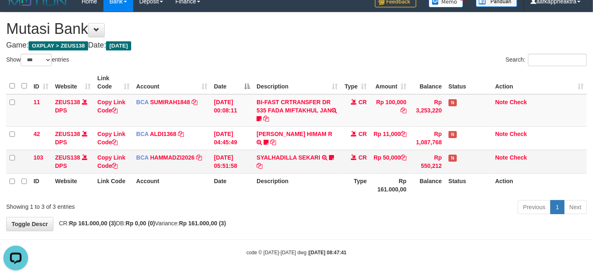
click at [246, 155] on td "[DATE] 05:51:58" at bounding box center [232, 162] width 43 height 24
drag, startPoint x: 246, startPoint y: 155, endPoint x: 290, endPoint y: 154, distance: 44.7
click at [246, 155] on td "[DATE] 05:51:58" at bounding box center [232, 162] width 43 height 24
click at [280, 198] on div "ID Website Link Code Account Date Description Type Amount Balance Status Action…" at bounding box center [296, 133] width 593 height 131
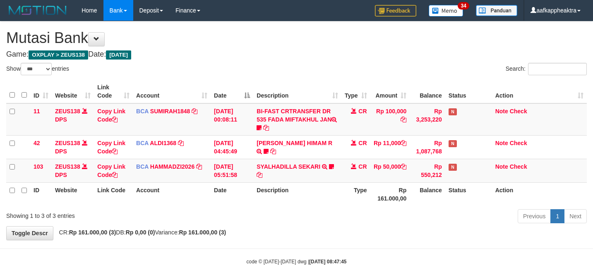
select select "***"
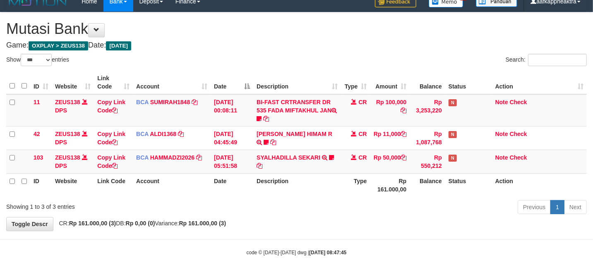
click at [332, 217] on div "Previous 1 Next" at bounding box center [419, 208] width 333 height 18
click at [330, 217] on div "Previous 1 Next" at bounding box center [419, 208] width 333 height 18
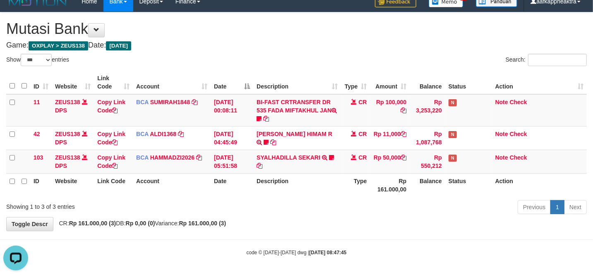
click at [364, 207] on div "Previous 1 Next" at bounding box center [419, 208] width 333 height 18
click at [353, 208] on div "Previous 1 Next" at bounding box center [419, 208] width 333 height 18
click at [378, 205] on div "Previous 1 Next" at bounding box center [419, 208] width 333 height 18
click at [323, 184] on th "Description" at bounding box center [297, 185] width 88 height 24
drag, startPoint x: 323, startPoint y: 184, endPoint x: 382, endPoint y: 183, distance: 58.7
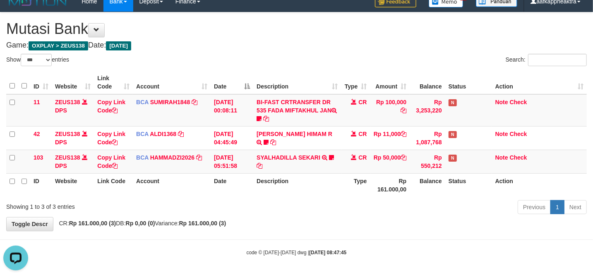
click at [321, 184] on th "Description" at bounding box center [297, 185] width 88 height 24
click at [319, 184] on th "Description" at bounding box center [297, 185] width 88 height 24
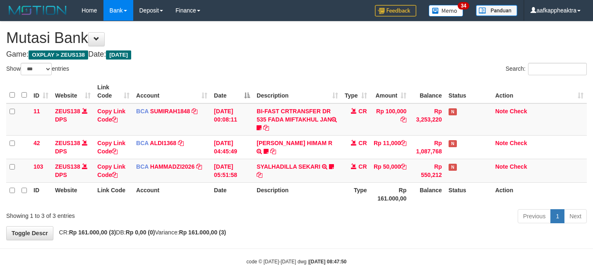
select select "***"
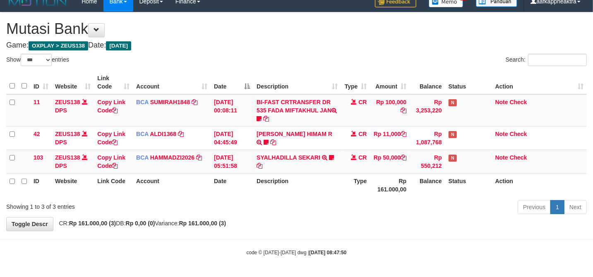
click at [334, 182] on th "Description" at bounding box center [297, 185] width 88 height 24
click at [257, 182] on th "Description" at bounding box center [297, 185] width 88 height 24
click at [257, 180] on th "Description" at bounding box center [297, 185] width 88 height 24
click at [261, 175] on th "Description" at bounding box center [297, 185] width 88 height 24
click at [252, 175] on tr "ID Website Link Code Account Date Description Type Rp 161.000,00 Balance Status…" at bounding box center [296, 185] width 580 height 24
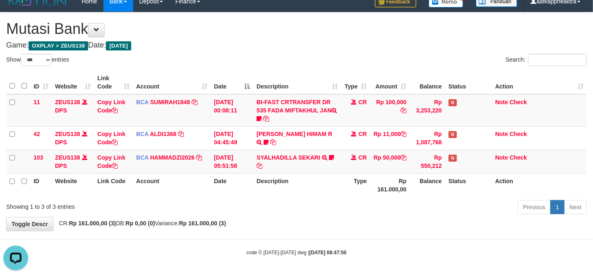
scroll to position [0, 0]
click at [306, 183] on th "Description" at bounding box center [297, 185] width 88 height 24
click at [308, 177] on th "Description" at bounding box center [297, 185] width 88 height 24
click at [301, 177] on th "Description" at bounding box center [297, 185] width 88 height 24
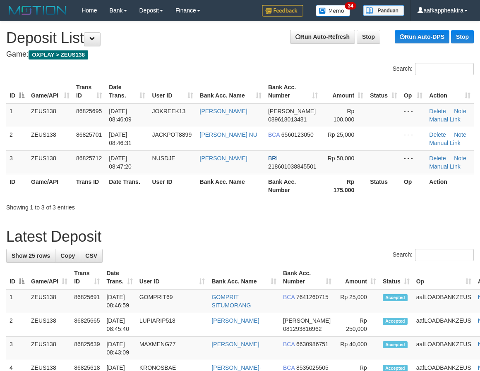
drag, startPoint x: 79, startPoint y: 215, endPoint x: 70, endPoint y: 215, distance: 8.7
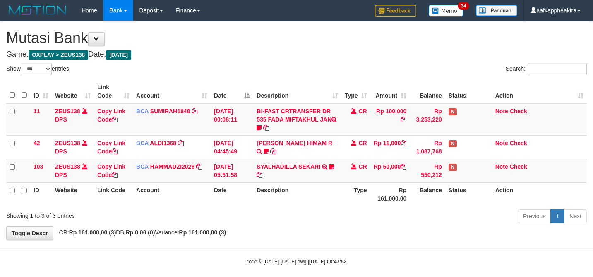
select select "***"
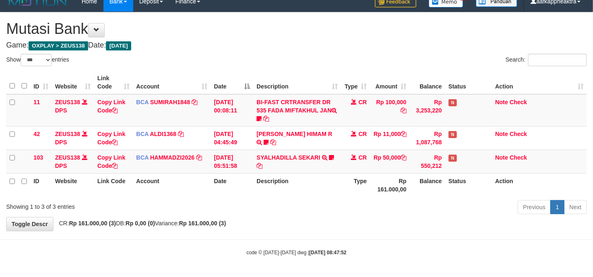
click at [340, 175] on th "Description" at bounding box center [297, 185] width 88 height 24
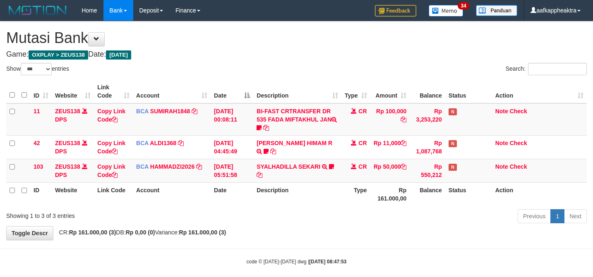
select select "***"
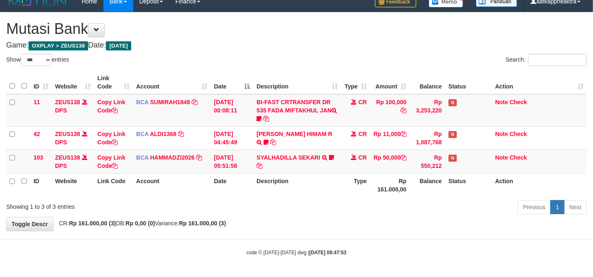
click at [340, 175] on th "Description" at bounding box center [297, 185] width 88 height 24
click at [325, 178] on th "Description" at bounding box center [297, 185] width 88 height 24
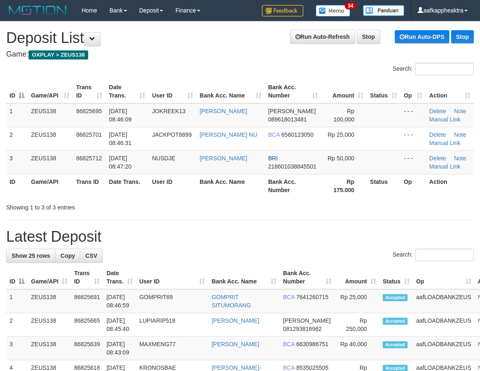
click at [202, 208] on div "Showing 1 to 3 of 3 entries" at bounding box center [240, 206] width 480 height 12
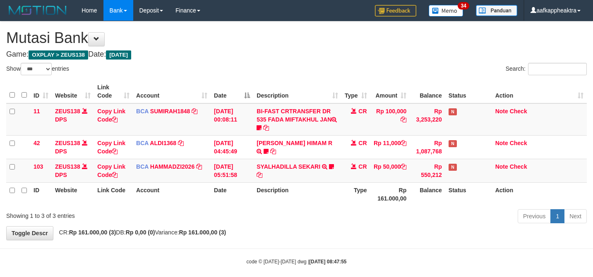
select select "***"
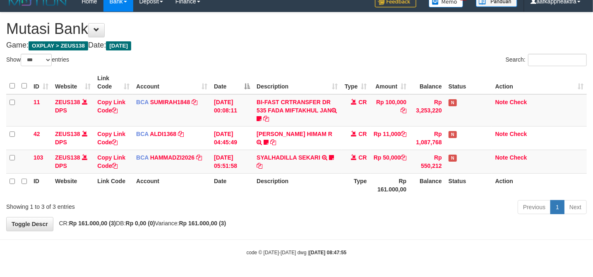
click at [323, 179] on th "Description" at bounding box center [297, 185] width 88 height 24
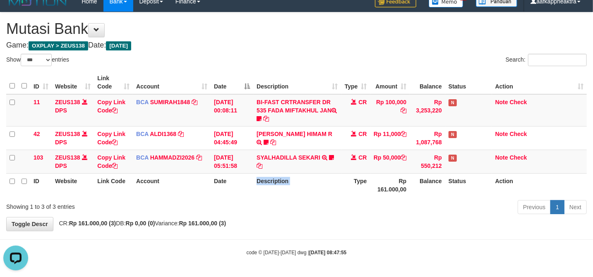
click at [323, 179] on th "Description" at bounding box center [297, 185] width 88 height 24
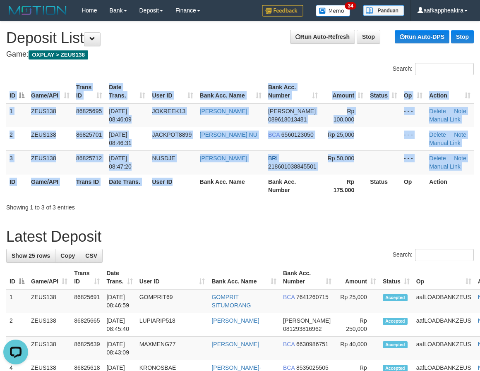
click at [189, 199] on div "ID Game/API Trans ID Date Trans. User ID Bank Acc. Name Bank Acc. Number Amount…" at bounding box center [240, 138] width 480 height 123
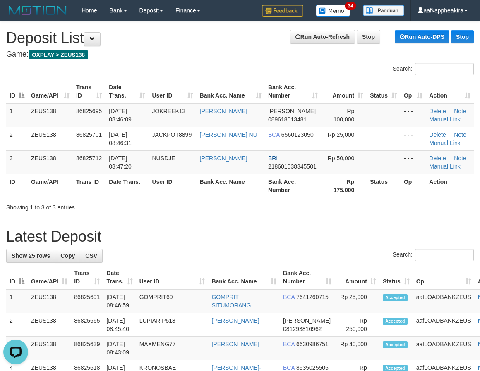
click at [207, 193] on th "Bank Acc. Name" at bounding box center [230, 186] width 68 height 24
drag, startPoint x: 143, startPoint y: 206, endPoint x: 151, endPoint y: 209, distance: 8.5
click at [151, 209] on div "Showing 1 to 3 of 3 entries" at bounding box center [99, 206] width 187 height 12
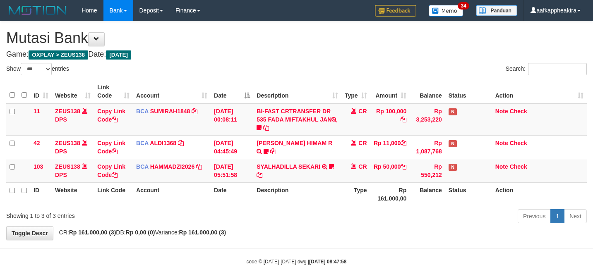
select select "***"
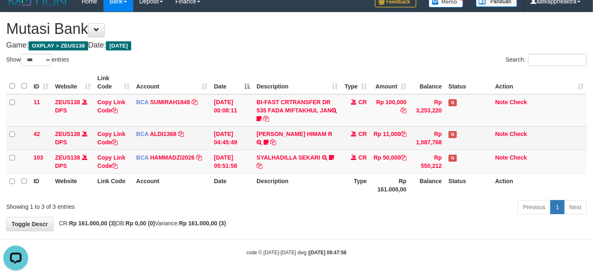
click at [244, 141] on td "[DATE] 04:45:49" at bounding box center [232, 138] width 43 height 24
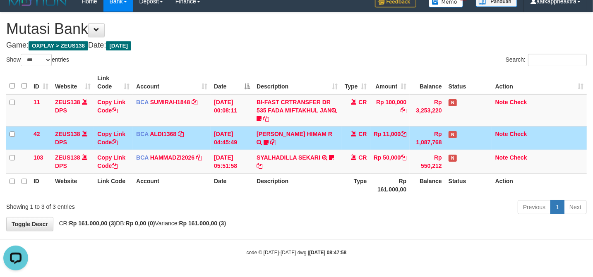
click at [252, 147] on td "[DATE] 04:45:49" at bounding box center [232, 138] width 43 height 24
click at [252, 148] on td "[DATE] 04:45:49" at bounding box center [232, 138] width 43 height 24
click at [331, 194] on th "Description" at bounding box center [297, 185] width 88 height 24
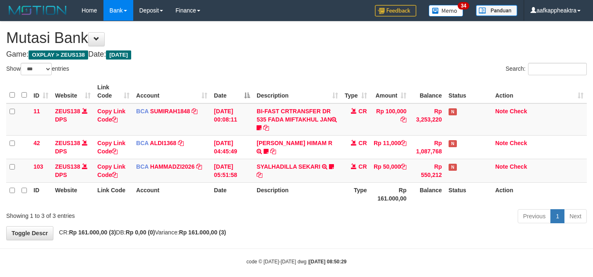
select select "***"
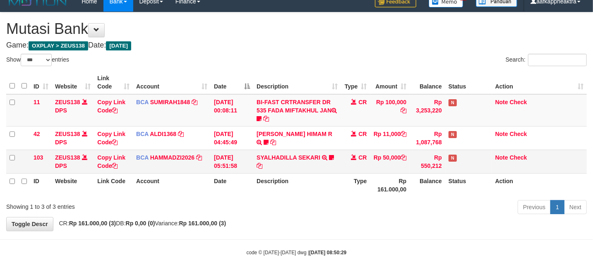
click at [340, 172] on tr "103 ZEUS138 DPS Copy Link Code BCA HAMMADZI2026 DPS [PERSON_NAME] mutasi_202508…" at bounding box center [296, 162] width 580 height 24
click at [340, 172] on td "SYALHADILLA SEKARI TRSF E-BANKING CR 08/31 ZAP41 SYALHADILLA SEKARI youreyes" at bounding box center [297, 162] width 88 height 24
click at [337, 170] on td "SYALHADILLA SEKARI TRSF E-BANKING CR 08/31 ZAP41 SYALHADILLA SEKARI youreyes" at bounding box center [297, 162] width 88 height 24
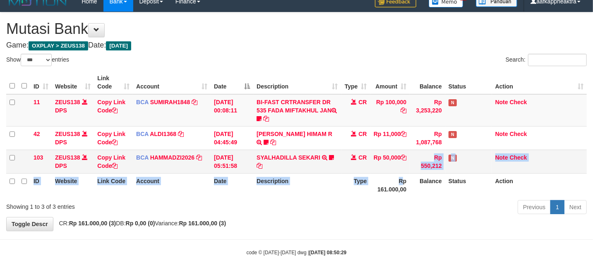
click at [385, 170] on table "ID Website Link Code Account Date Description Type Amount Balance Status Action…" at bounding box center [296, 134] width 580 height 126
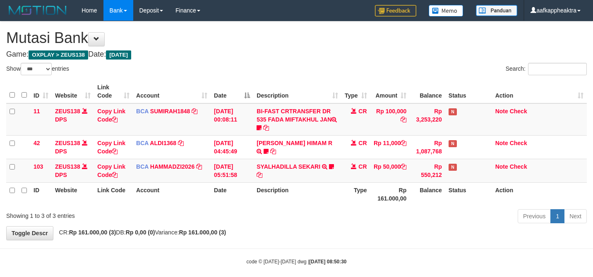
select select "***"
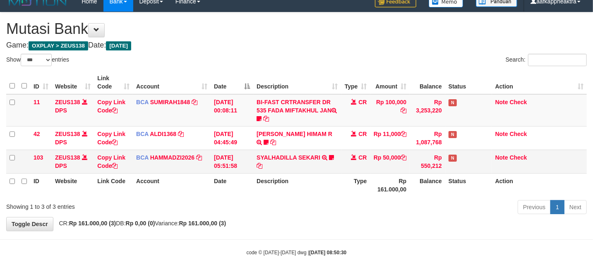
click at [363, 168] on td "CR" at bounding box center [355, 162] width 29 height 24
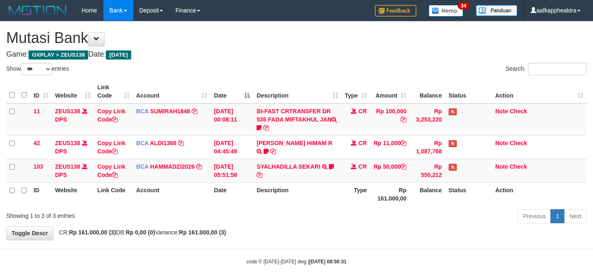
select select "***"
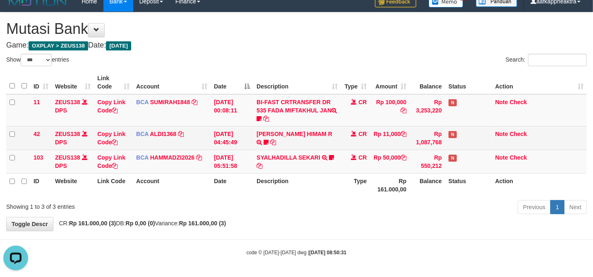
click at [414, 139] on tbody "11 ZEUS138 DPS Copy Link Code BCA SUMIRAH1848 DPS SUMIRAH mutasi_20250831_4156 …" at bounding box center [296, 133] width 580 height 79
click at [404, 136] on td "Rp 11,000" at bounding box center [390, 138] width 40 height 24
click at [383, 136] on td "Rp 11,000" at bounding box center [390, 138] width 40 height 24
click at [324, 136] on td "ALVA HIMAM R TRSF E-BANKING CR 3108/FTSCY/WS95051 11000.002025083151411092 TRFD…" at bounding box center [297, 138] width 88 height 24
drag, startPoint x: 324, startPoint y: 136, endPoint x: 404, endPoint y: 141, distance: 80.3
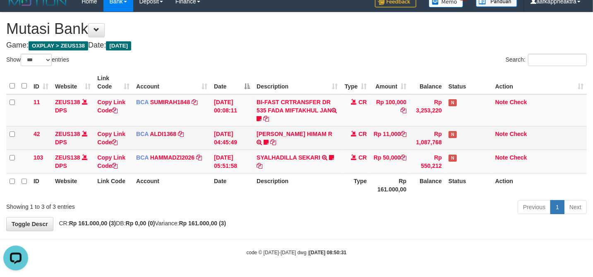
click at [325, 136] on td "ALVA HIMAM R TRSF E-BANKING CR 3108/FTSCY/WS95051 11000.002025083151411092 TRFD…" at bounding box center [297, 138] width 88 height 24
drag, startPoint x: 230, startPoint y: 147, endPoint x: 242, endPoint y: 140, distance: 14.1
click at [234, 148] on td "31/08/2025 04:45:49" at bounding box center [232, 138] width 43 height 24
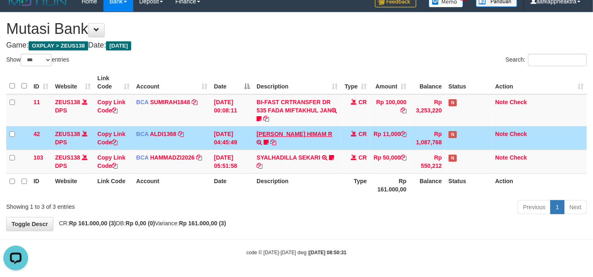
click at [260, 134] on td "ALVA HIMAM R TRSF E-BANKING CR 3108/FTSCY/WS95051 11000.002025083151411092 TRFD…" at bounding box center [297, 138] width 88 height 24
click at [260, 134] on link "[PERSON_NAME] HIMAM R" at bounding box center [294, 134] width 76 height 7
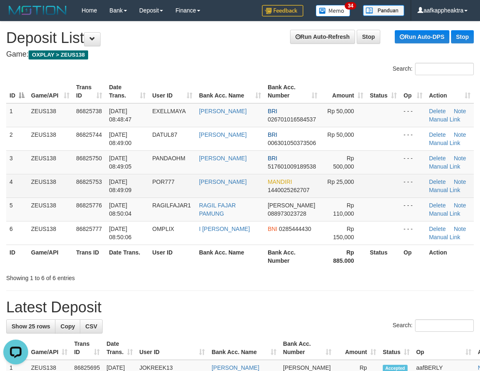
drag, startPoint x: 192, startPoint y: 194, endPoint x: 183, endPoint y: 194, distance: 9.1
click at [188, 194] on td "POR777" at bounding box center [172, 186] width 47 height 24
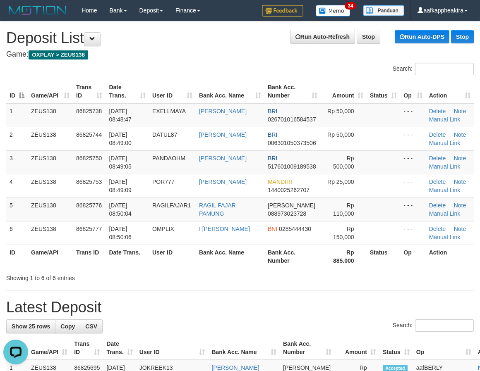
drag, startPoint x: 138, startPoint y: 191, endPoint x: 2, endPoint y: 176, distance: 136.8
click at [146, 192] on td "[DATE] 08:49:09" at bounding box center [126, 186] width 43 height 24
drag, startPoint x: 209, startPoint y: 266, endPoint x: 202, endPoint y: 263, distance: 7.1
click at [208, 266] on tr "ID Game/API Trans ID Date Trans. User ID Bank Acc. Name Bank Acc. Number Rp 885…" at bounding box center [239, 257] width 467 height 24
drag, startPoint x: 149, startPoint y: 251, endPoint x: 0, endPoint y: 242, distance: 148.8
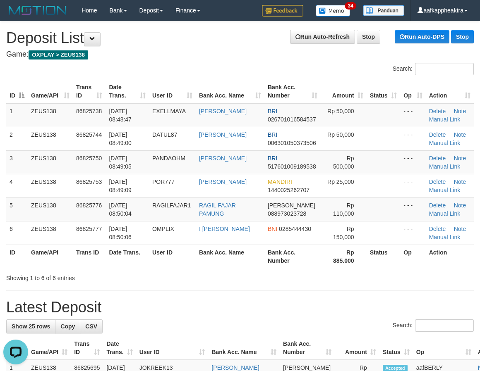
click at [133, 254] on tr "ID Game/API Trans ID Date Trans. User ID Bank Acc. Name Bank Acc. Number Rp 885…" at bounding box center [239, 257] width 467 height 24
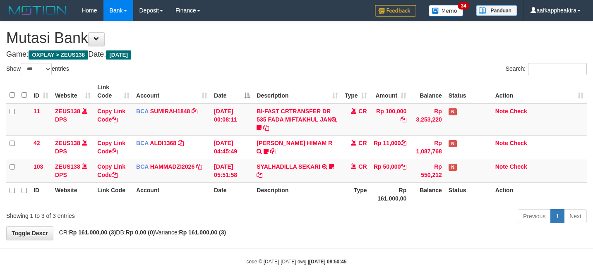
select select "***"
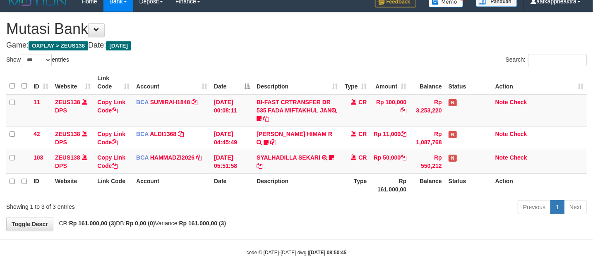
click at [263, 184] on th "Description" at bounding box center [297, 185] width 88 height 24
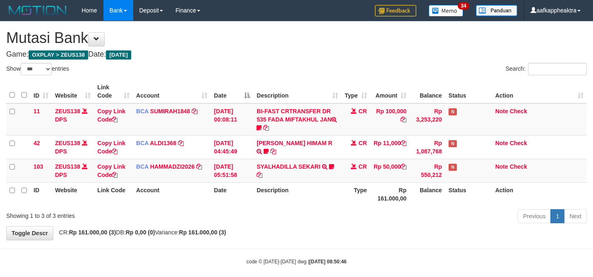
select select "***"
click at [289, 171] on td "SYALHADILLA SEKARI TRSF E-BANKING CR 08/31 ZAP41 SYALHADILLA SEKARI youreyes" at bounding box center [297, 171] width 88 height 24
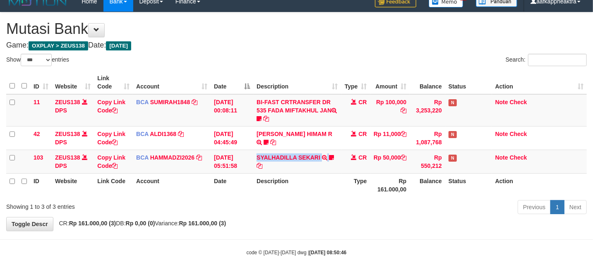
click at [289, 171] on td "SYALHADILLA SEKARI TRSF E-BANKING CR 08/31 ZAP41 SYALHADILLA SEKARI youreyes" at bounding box center [297, 162] width 88 height 24
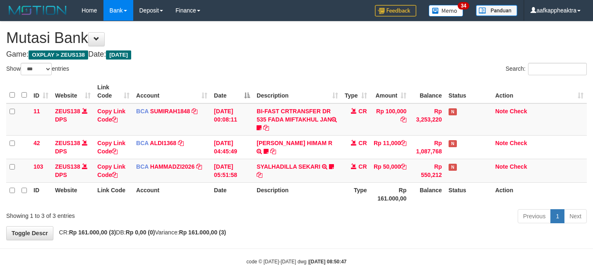
select select "***"
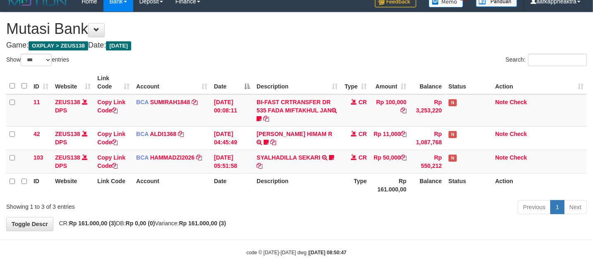
click at [272, 213] on div "Previous 1 Next" at bounding box center [419, 208] width 333 height 18
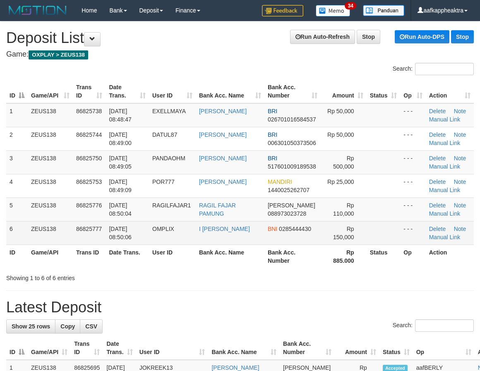
drag, startPoint x: 106, startPoint y: 229, endPoint x: 98, endPoint y: 229, distance: 8.3
click at [106, 229] on td "[DATE] 08:50:06" at bounding box center [126, 233] width 43 height 24
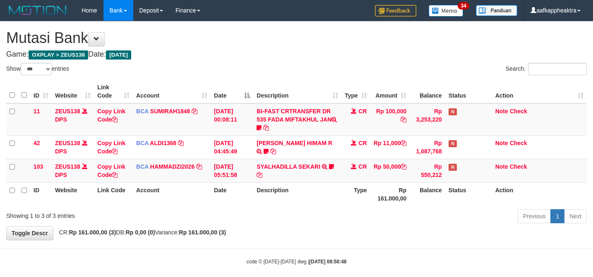
select select "***"
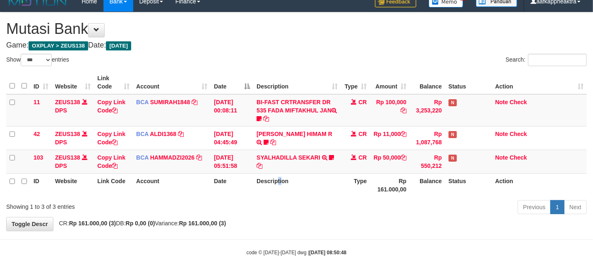
click at [282, 194] on th "Description" at bounding box center [297, 185] width 88 height 24
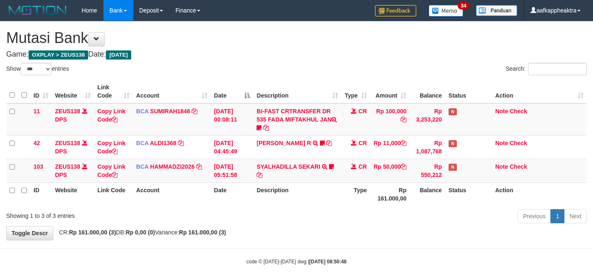
select select "***"
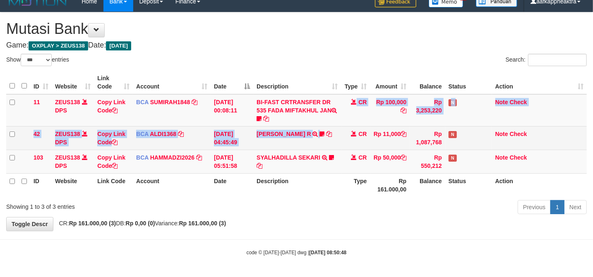
click at [313, 140] on tbody "11 ZEUS138 DPS Copy Link Code BCA SUMIRAH1848 DPS SUMIRAH mutasi_20250831_4156 …" at bounding box center [296, 133] width 580 height 79
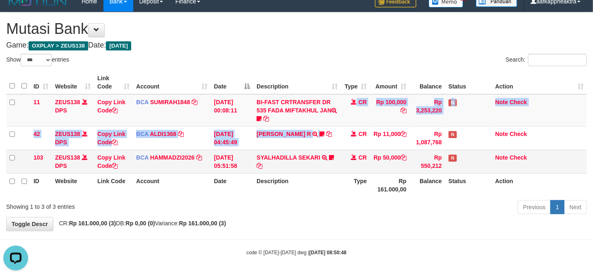
scroll to position [0, 0]
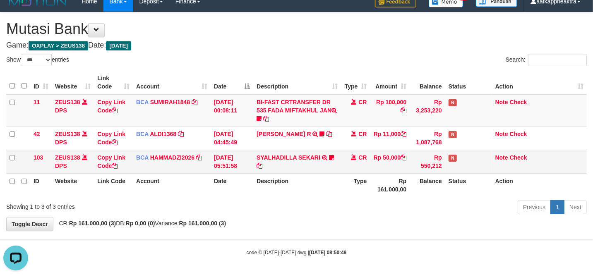
drag, startPoint x: 313, startPoint y: 149, endPoint x: 319, endPoint y: 150, distance: 5.8
click at [316, 150] on td "SYALHADILLA SEKARI TRSF E-BANKING CR 08/31 ZAP41 SYALHADILLA SEKARI youreyes" at bounding box center [297, 162] width 88 height 24
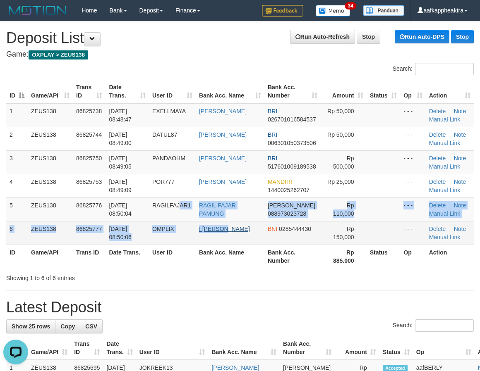
drag, startPoint x: 219, startPoint y: 227, endPoint x: 232, endPoint y: 231, distance: 13.6
click at [232, 231] on tbody "1 ZEUS138 86825738 [DATE] 08:48:47 EXELLMAYA [PERSON_NAME] BRI 026701016584537 …" at bounding box center [239, 174] width 467 height 142
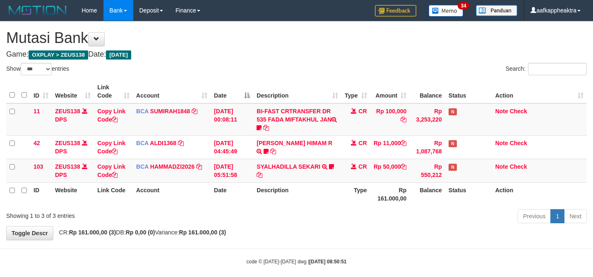
select select "***"
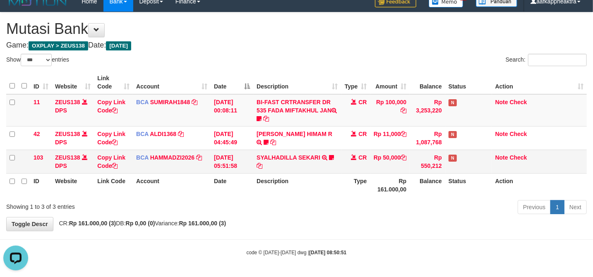
drag, startPoint x: 352, startPoint y: 159, endPoint x: 335, endPoint y: 149, distance: 20.0
click at [355, 159] on td "CR" at bounding box center [355, 162] width 29 height 24
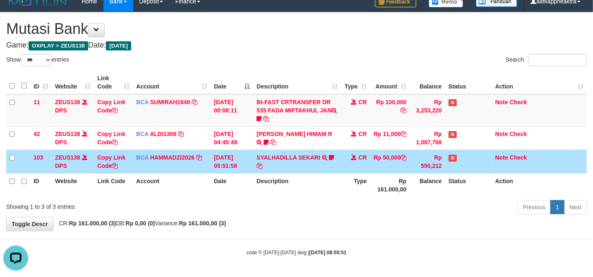
click at [356, 151] on tbody "11 ZEUS138 DPS Copy Link Code BCA SUMIRAH1848 DPS SUMIRAH mutasi_20250831_4156 …" at bounding box center [296, 133] width 580 height 79
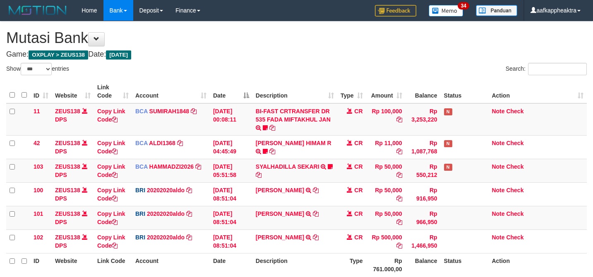
select select "***"
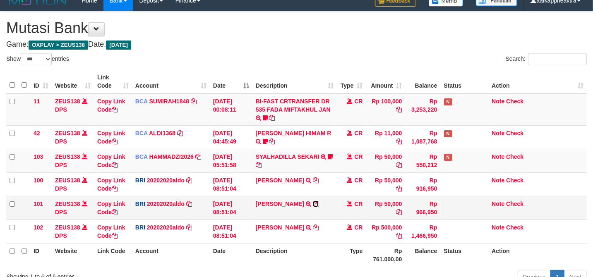
click at [318, 202] on icon at bounding box center [316, 204] width 6 height 6
drag, startPoint x: 307, startPoint y: 217, endPoint x: 599, endPoint y: 229, distance: 292.6
click at [333, 217] on td "[PERSON_NAME] TRANSFER NBMB [PERSON_NAME] TO [PERSON_NAME]" at bounding box center [294, 208] width 85 height 24
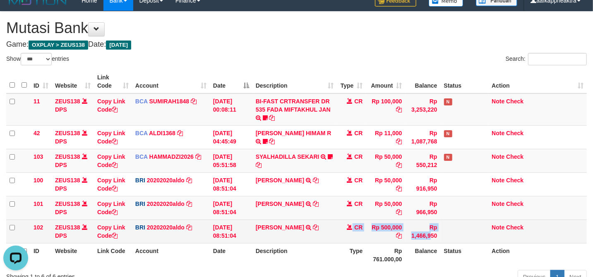
click at [330, 226] on tr "102 ZEUS138 DPS Copy Link Code BRI 20202020aldo DPS REVALDO SAGITA mutasi_20250…" at bounding box center [296, 232] width 580 height 24
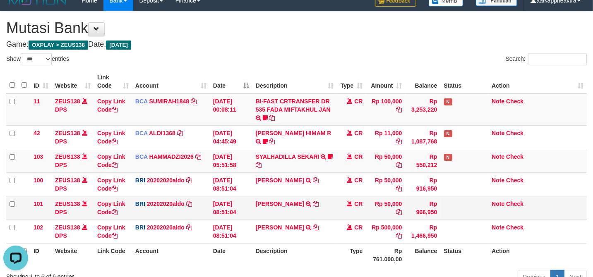
click at [341, 211] on td "CR" at bounding box center [351, 208] width 29 height 24
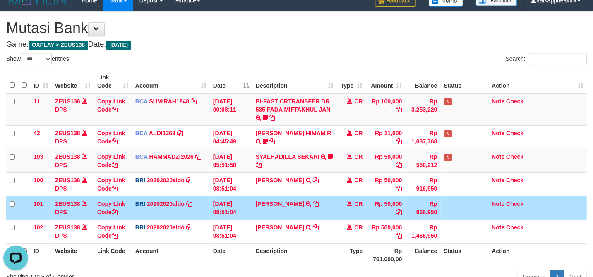
click at [340, 211] on td "CR" at bounding box center [351, 208] width 29 height 24
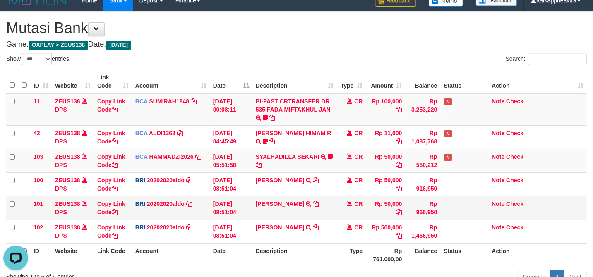
click at [338, 213] on td "CR" at bounding box center [351, 208] width 29 height 24
click at [339, 213] on td "CR" at bounding box center [351, 208] width 29 height 24
click at [326, 219] on td "AGOSTINHO PERE TRANSFER NBMB AGOSTINHO PERE TO REVALDO SAGITA" at bounding box center [294, 208] width 85 height 24
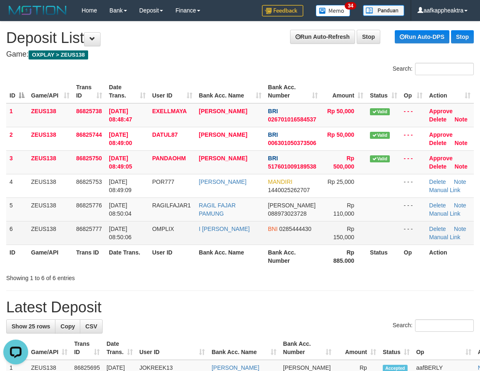
click at [260, 237] on tr "6 ZEUS138 86825777 31/08/2025 08:50:06 OMPLIX I WAYAN MUSTIKA BNI 0285444430 Rp…" at bounding box center [239, 233] width 467 height 24
drag, startPoint x: 209, startPoint y: 230, endPoint x: 105, endPoint y: 237, distance: 104.9
click at [209, 230] on td "I WAYAN MUSTIKA" at bounding box center [230, 233] width 69 height 24
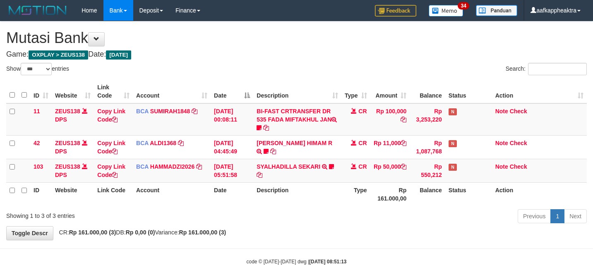
select select "***"
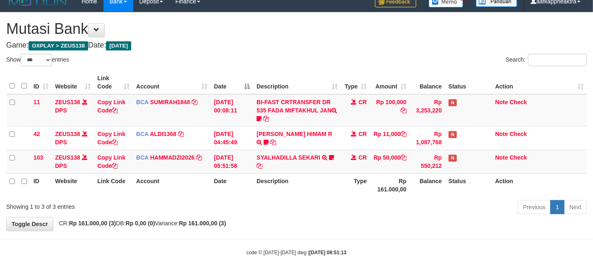
click at [321, 219] on div "**********" at bounding box center [296, 121] width 593 height 218
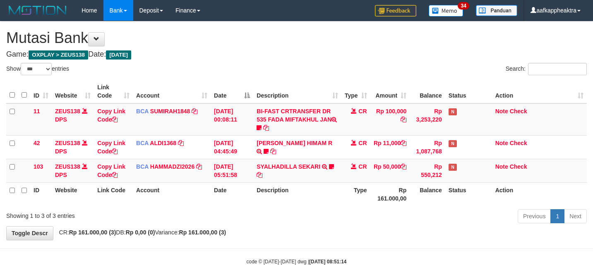
select select "***"
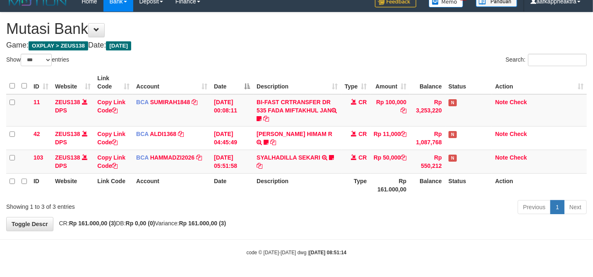
click at [355, 208] on div "Previous 1 Next" at bounding box center [419, 208] width 333 height 18
click at [355, 209] on div "Previous 1 Next" at bounding box center [419, 208] width 333 height 18
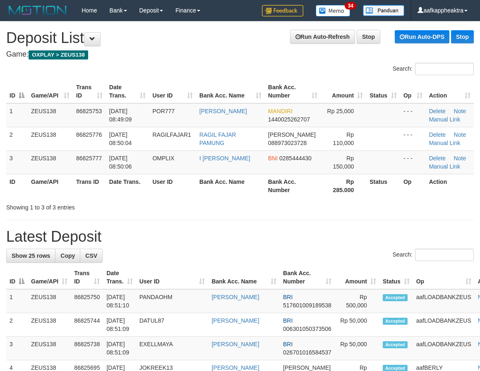
drag, startPoint x: 175, startPoint y: 176, endPoint x: 146, endPoint y: 179, distance: 29.9
click at [172, 177] on th "User ID" at bounding box center [172, 186] width 47 height 24
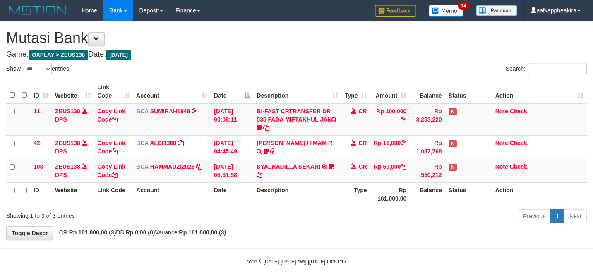
select select "***"
click at [335, 159] on td "SYALHADILLA SEKARI TRSF E-BANKING CR 08/31 ZAP41 SYALHADILLA SEKARI youreyes" at bounding box center [297, 171] width 88 height 24
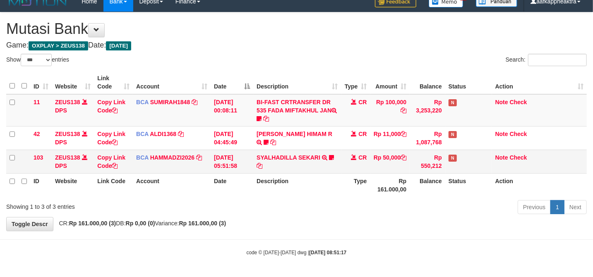
click at [332, 151] on tr "103 ZEUS138 DPS Copy Link Code BCA HAMMADZI2026 DPS MUHAMMAD ZIDAN KURNIAWAN mu…" at bounding box center [296, 162] width 580 height 24
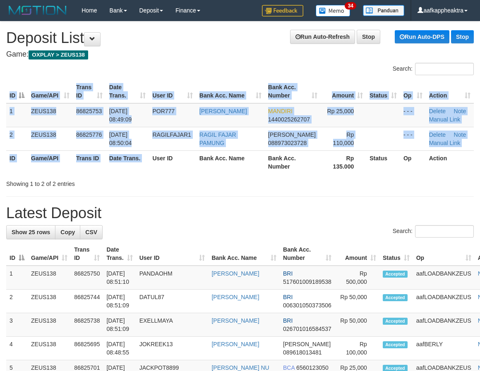
click at [193, 175] on div "ID Game/API Trans ID Date Trans. User ID Bank Acc. Name Bank Acc. Number Amount…" at bounding box center [240, 126] width 480 height 99
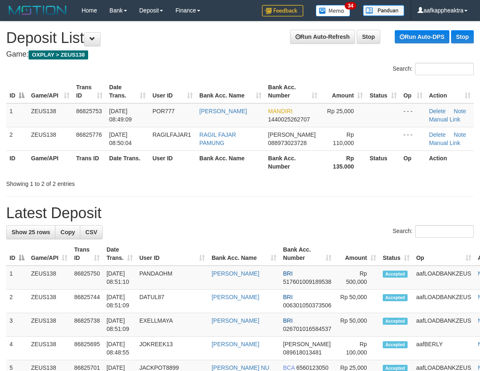
drag, startPoint x: 138, startPoint y: 198, endPoint x: 0, endPoint y: 199, distance: 137.7
click at [146, 227] on div "Search:" at bounding box center [239, 232] width 467 height 14
click at [218, 214] on h1 "Latest Deposit" at bounding box center [239, 213] width 467 height 17
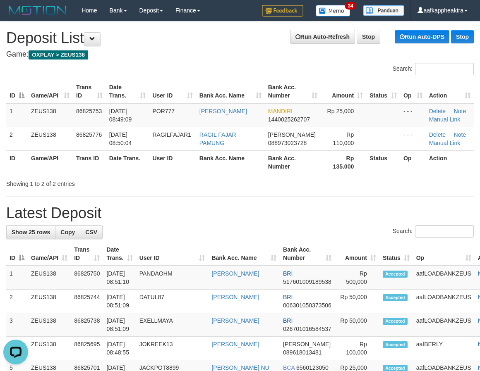
drag, startPoint x: 215, startPoint y: 218, endPoint x: 167, endPoint y: 222, distance: 48.2
click at [207, 220] on h1 "Latest Deposit" at bounding box center [239, 213] width 467 height 17
click at [155, 218] on h1 "Latest Deposit" at bounding box center [239, 213] width 467 height 17
drag, startPoint x: 152, startPoint y: 225, endPoint x: 119, endPoint y: 232, distance: 33.7
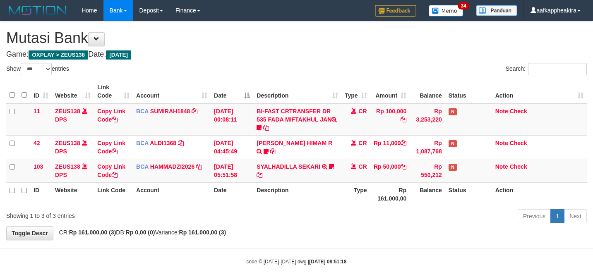
select select "***"
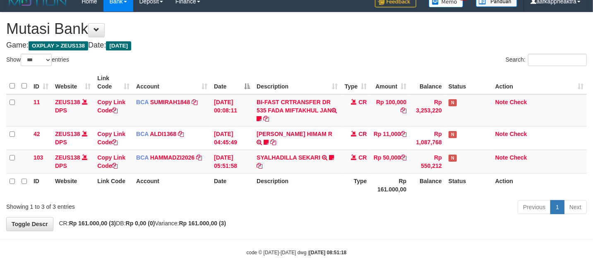
click at [320, 182] on th "Description" at bounding box center [297, 185] width 88 height 24
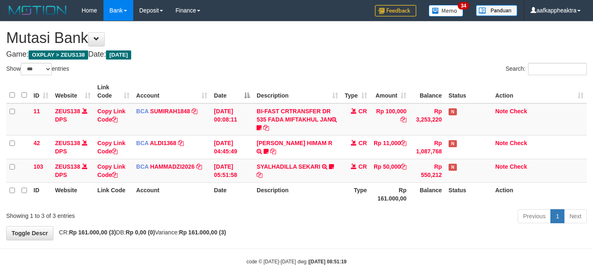
select select "***"
click at [330, 166] on td "SYALHADILLA SEKARI TRSF E-BANKING CR 08/31 ZAP41 SYALHADILLA SEKARI youreyes" at bounding box center [297, 171] width 88 height 24
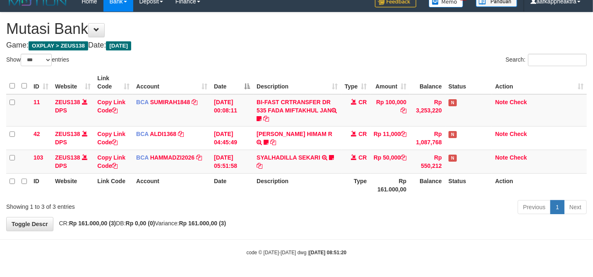
scroll to position [10, 0]
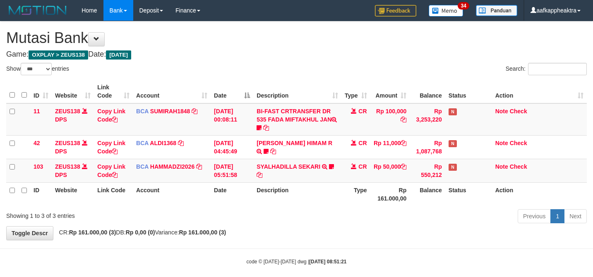
select select "***"
click at [371, 208] on div "Previous 1 Next" at bounding box center [419, 217] width 333 height 18
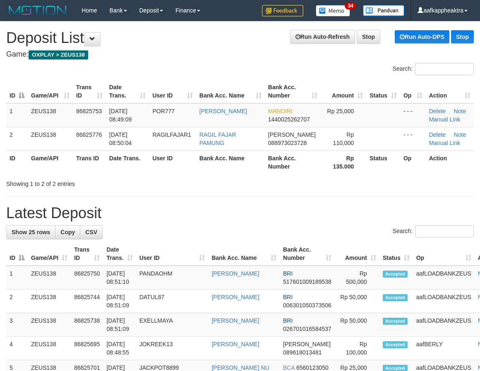
click at [84, 197] on hr at bounding box center [239, 196] width 467 height 0
click at [103, 216] on h1 "Latest Deposit" at bounding box center [239, 213] width 467 height 17
drag, startPoint x: 240, startPoint y: 226, endPoint x: 7, endPoint y: 229, distance: 232.9
drag, startPoint x: 249, startPoint y: 228, endPoint x: 13, endPoint y: 237, distance: 235.9
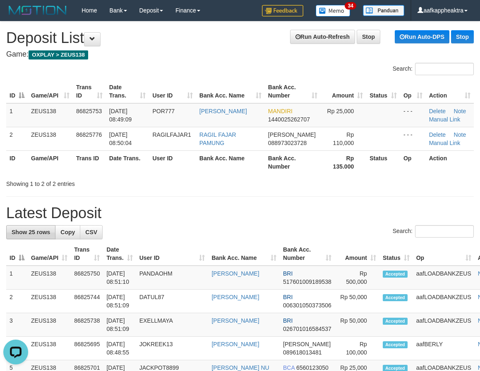
click at [245, 230] on div "Search:" at bounding box center [239, 232] width 467 height 14
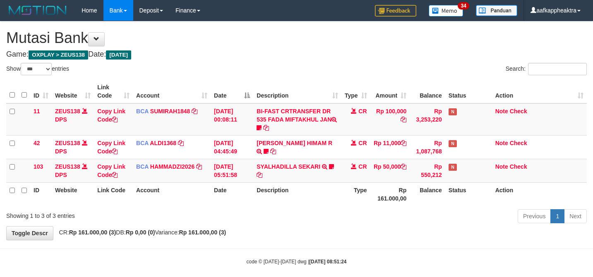
select select "***"
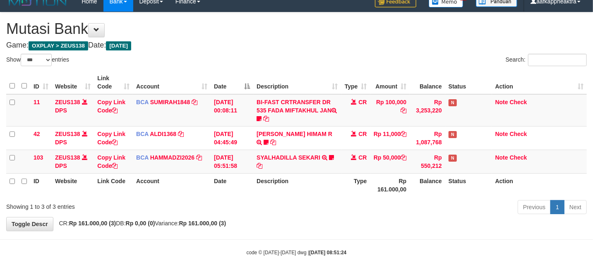
click at [373, 219] on div "**********" at bounding box center [296, 121] width 593 height 218
drag, startPoint x: 372, startPoint y: 219, endPoint x: 351, endPoint y: 195, distance: 32.2
click at [372, 214] on div "**********" at bounding box center [296, 121] width 593 height 218
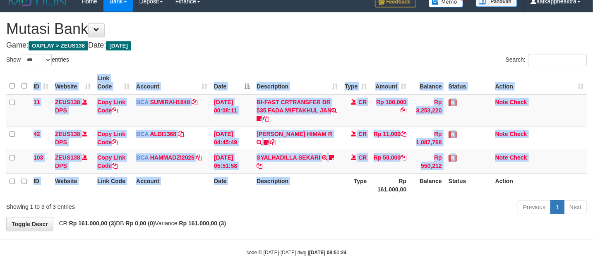
click at [351, 195] on div "ID Website Link Code Account Date Description Type Amount Balance Status Action…" at bounding box center [296, 133] width 593 height 131
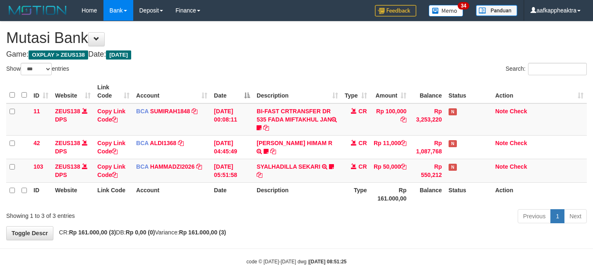
select select "***"
click at [395, 210] on div "Previous 1 Next" at bounding box center [419, 217] width 333 height 18
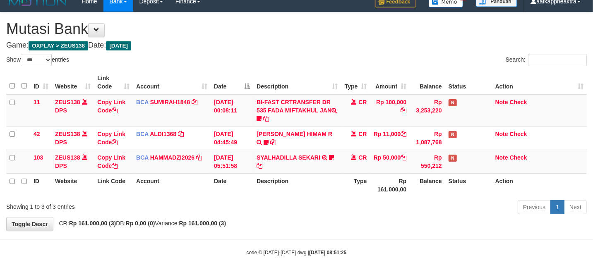
click at [280, 199] on div "Previous 1 Next" at bounding box center [419, 208] width 333 height 18
drag, startPoint x: 359, startPoint y: 171, endPoint x: 348, endPoint y: 168, distance: 11.6
click at [360, 174] on table "ID Website Link Code Account Date Description Type Amount Balance Status Action…" at bounding box center [296, 134] width 580 height 126
click at [360, 175] on th "Type" at bounding box center [355, 185] width 29 height 24
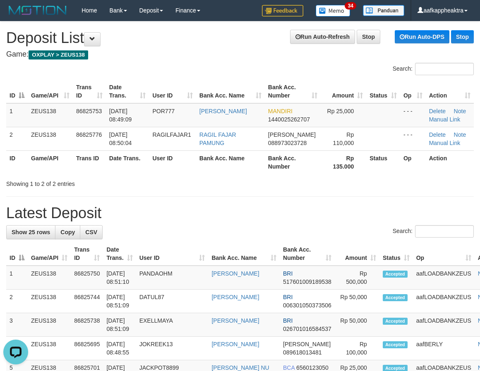
click at [189, 182] on div "Showing 1 to 2 of 2 entries" at bounding box center [99, 183] width 187 height 12
drag, startPoint x: 198, startPoint y: 191, endPoint x: 193, endPoint y: 194, distance: 5.5
click at [184, 209] on h1 "Latest Deposit" at bounding box center [239, 213] width 467 height 17
drag, startPoint x: 176, startPoint y: 208, endPoint x: 165, endPoint y: 206, distance: 10.5
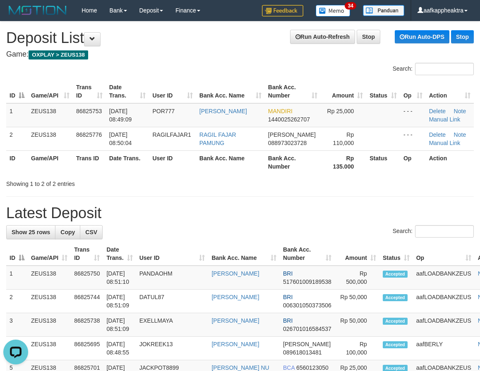
click at [167, 207] on h1 "Latest Deposit" at bounding box center [239, 213] width 467 height 17
drag, startPoint x: 249, startPoint y: 204, endPoint x: 55, endPoint y: 199, distance: 193.2
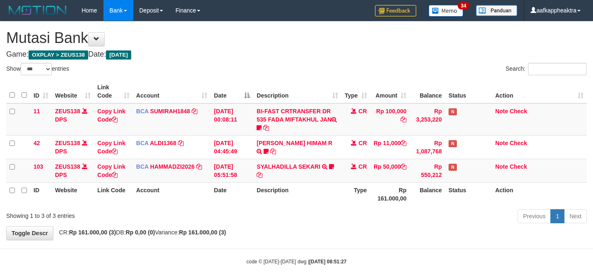
select select "***"
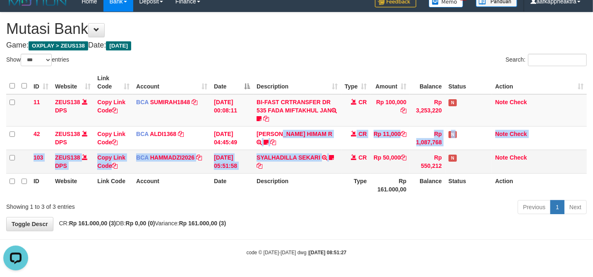
click at [311, 164] on tbody "11 ZEUS138 DPS Copy Link Code BCA SUMIRAH1848 DPS SUMIRAH mutasi_20250831_4156 …" at bounding box center [296, 133] width 580 height 79
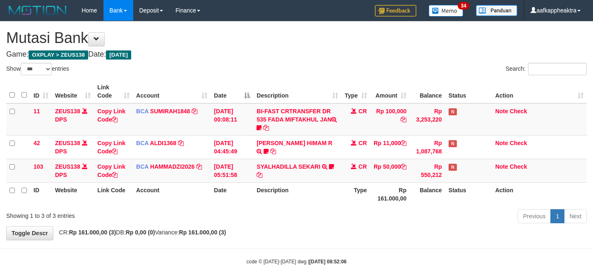
select select "***"
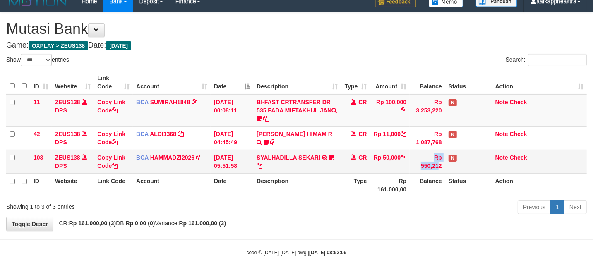
click at [414, 159] on tr "103 ZEUS138 DPS Copy Link Code BCA HAMMADZI2026 DPS MUHAMMAD ZIDAN KURNIAWAN mu…" at bounding box center [296, 162] width 580 height 24
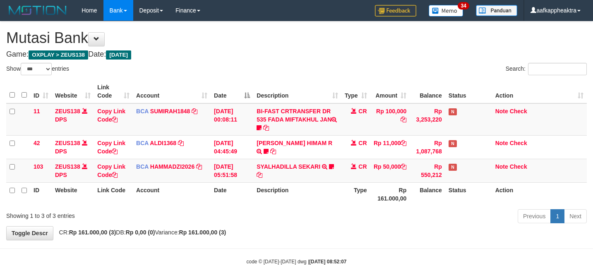
select select "***"
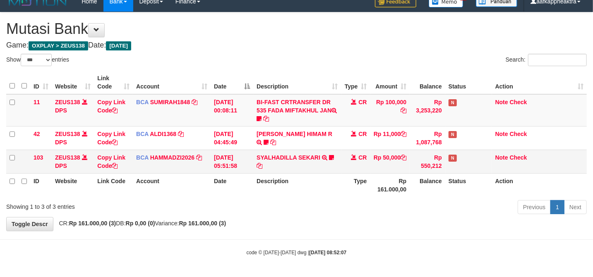
click at [383, 171] on td "Rp 50,000" at bounding box center [390, 162] width 40 height 24
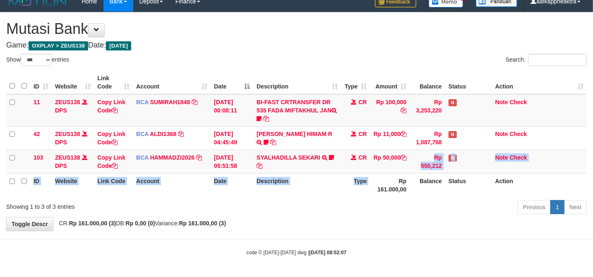
click at [378, 172] on table "ID Website Link Code Account Date Description Type Amount Balance Status Action…" at bounding box center [296, 134] width 580 height 126
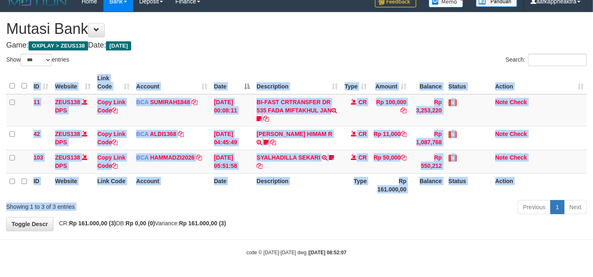
drag, startPoint x: 345, startPoint y: 202, endPoint x: 341, endPoint y: 199, distance: 4.7
click at [344, 202] on div "Show ** ** ** *** entries Search: ID Website Link Code Account Date Description…" at bounding box center [296, 135] width 580 height 163
click at [342, 199] on div "Previous 1 Next" at bounding box center [419, 208] width 333 height 18
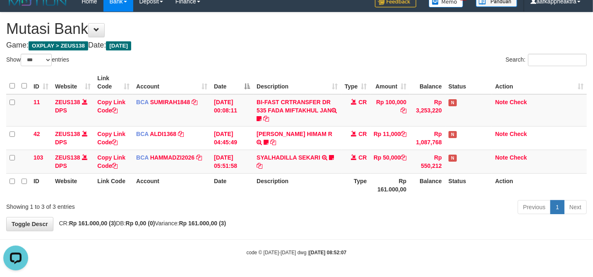
scroll to position [0, 0]
click at [346, 197] on div "ID Website Link Code Account Date Description Type Amount Balance Status Action…" at bounding box center [296, 133] width 593 height 131
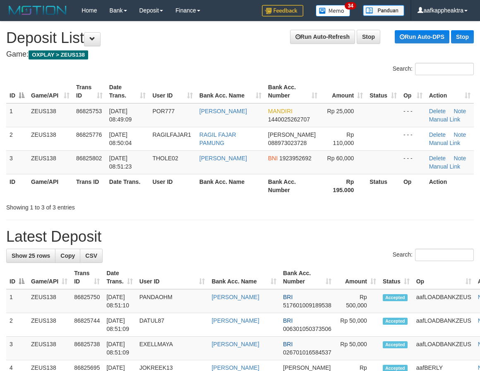
drag, startPoint x: 191, startPoint y: 257, endPoint x: 40, endPoint y: 237, distance: 152.4
click at [191, 257] on div "Search:" at bounding box center [239, 256] width 467 height 14
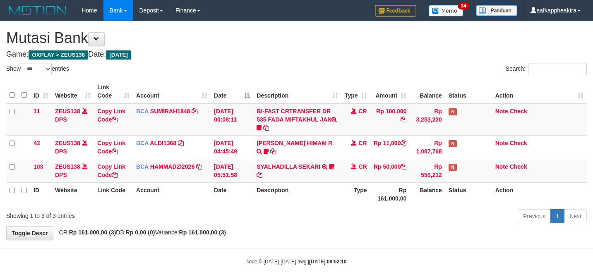
select select "***"
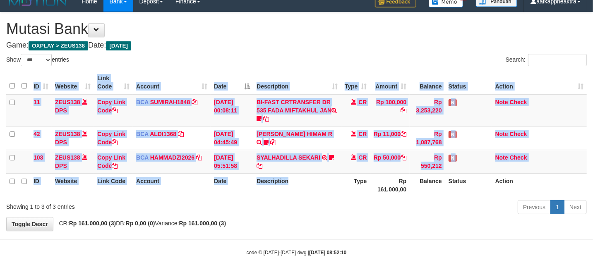
click at [307, 196] on div "ID Website Link Code Account Date Description Type Amount Balance Status Action…" at bounding box center [296, 133] width 593 height 131
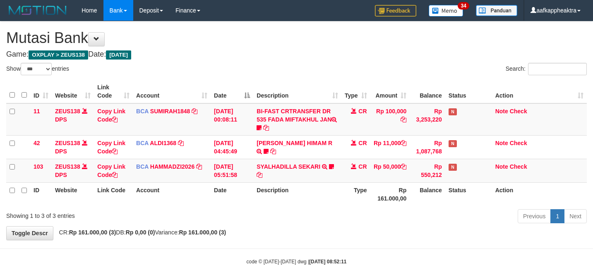
select select "***"
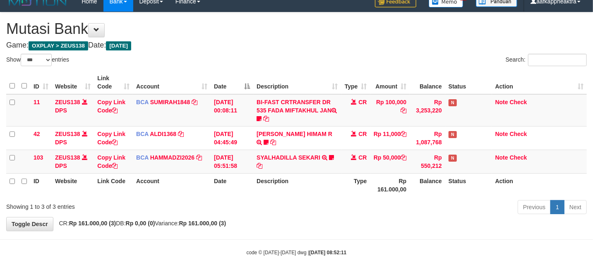
click at [257, 192] on tr "ID Website Link Code Account Date Description Type Rp 161.000,00 Balance Status…" at bounding box center [296, 185] width 580 height 24
click at [307, 187] on th "Description" at bounding box center [297, 185] width 88 height 24
click at [315, 186] on th "Description" at bounding box center [297, 185] width 88 height 24
click at [314, 190] on th "Description" at bounding box center [297, 185] width 88 height 24
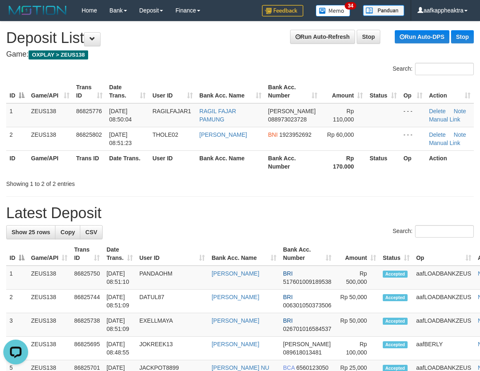
click at [139, 214] on h1 "Latest Deposit" at bounding box center [239, 213] width 467 height 17
click at [232, 225] on div "Search:" at bounding box center [239, 232] width 467 height 14
drag, startPoint x: 315, startPoint y: 246, endPoint x: 106, endPoint y: 232, distance: 209.4
click at [312, 247] on tr "ID Game/API Trans ID Date Trans. User ID Bank Acc. Name Bank Acc. Number Amount…" at bounding box center [257, 254] width 502 height 24
click at [341, 236] on div "Search:" at bounding box center [239, 232] width 467 height 14
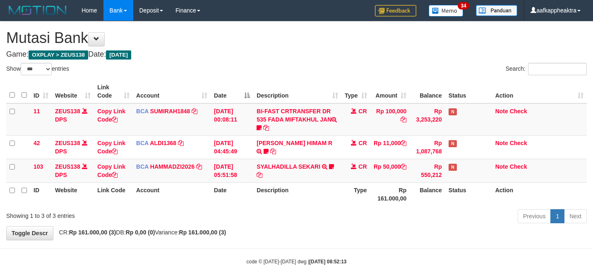
select select "***"
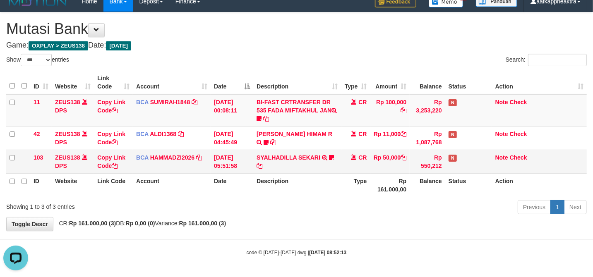
click at [293, 151] on td "SYALHADILLA SEKARI TRSF E-BANKING CR 08/31 ZAP41 SYALHADILLA SEKARI youreyes" at bounding box center [297, 162] width 88 height 24
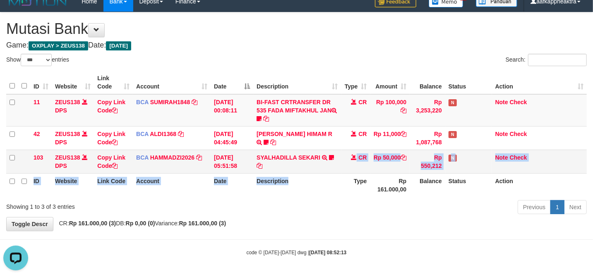
drag, startPoint x: 318, startPoint y: 173, endPoint x: 326, endPoint y: 172, distance: 8.3
click at [322, 173] on table "ID Website Link Code Account Date Description Type Amount Balance Status Action…" at bounding box center [296, 134] width 580 height 126
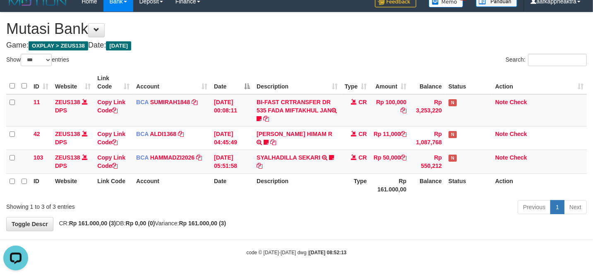
click at [388, 198] on div "ID Website Link Code Account Date Description Type Amount Balance Status Action…" at bounding box center [296, 133] width 593 height 131
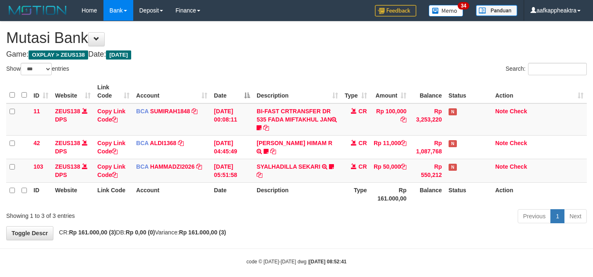
select select "***"
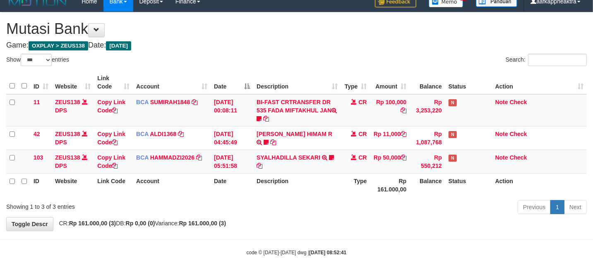
click at [500, 194] on div "ID Website Link Code Account Date Description Type Amount Balance Status Action…" at bounding box center [296, 133] width 593 height 131
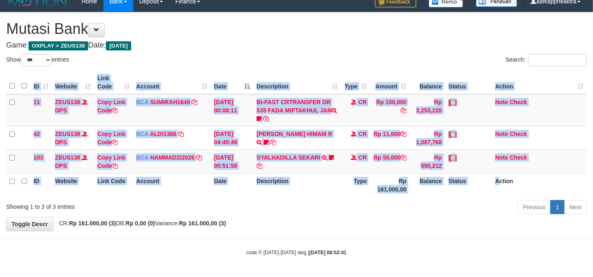
click at [497, 194] on th "Action" at bounding box center [539, 185] width 95 height 24
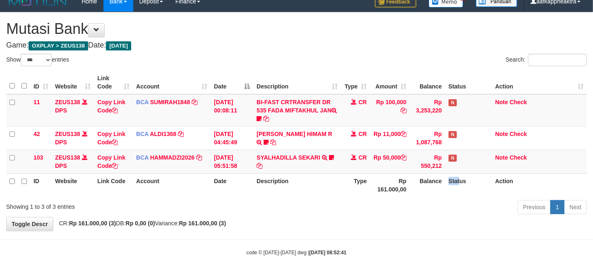
click at [433, 181] on tr "ID Website Link Code Account Date Description Type Rp 161.000,00 Balance Status…" at bounding box center [296, 185] width 580 height 24
click at [432, 181] on th "Balance" at bounding box center [427, 185] width 36 height 24
click at [440, 179] on tr "ID Website Link Code Account Date Description Type Rp 161.000,00 Balance Status…" at bounding box center [296, 185] width 580 height 24
click at [440, 179] on th "Balance" at bounding box center [427, 185] width 36 height 24
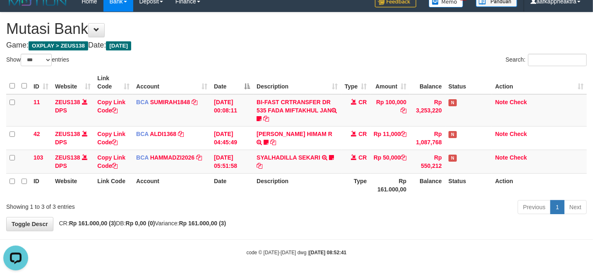
drag, startPoint x: 444, startPoint y: 176, endPoint x: 600, endPoint y: 187, distance: 156.3
click at [444, 176] on tr "ID Website Link Code Account Date Description Type Rp 161.000,00 Balance Status…" at bounding box center [296, 185] width 580 height 24
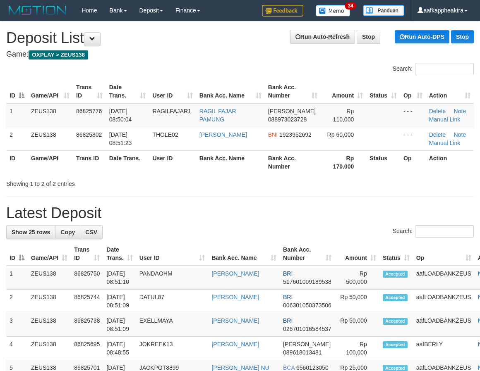
drag, startPoint x: 0, startPoint y: 0, endPoint x: 0, endPoint y: 201, distance: 200.6
drag, startPoint x: 217, startPoint y: 211, endPoint x: 99, endPoint y: 214, distance: 117.9
click at [216, 213] on h1 "Latest Deposit" at bounding box center [239, 213] width 467 height 17
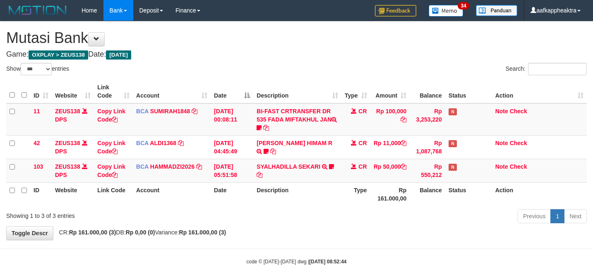
select select "***"
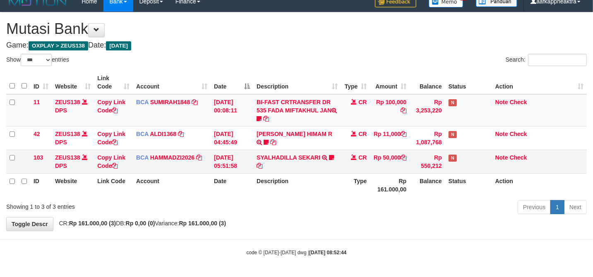
click at [399, 165] on td "Rp 50,000" at bounding box center [390, 162] width 40 height 24
click at [408, 163] on td "Rp 50,000" at bounding box center [390, 162] width 40 height 24
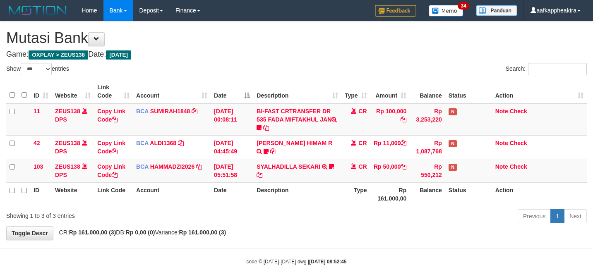
select select "***"
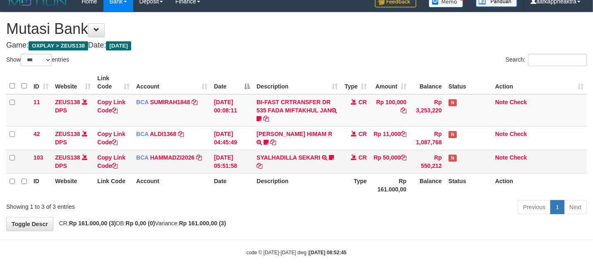
click at [394, 159] on td "Rp 50,000" at bounding box center [390, 162] width 40 height 24
click at [426, 176] on th "Balance" at bounding box center [427, 185] width 36 height 24
click at [435, 172] on td "Rp 550,212" at bounding box center [427, 162] width 36 height 24
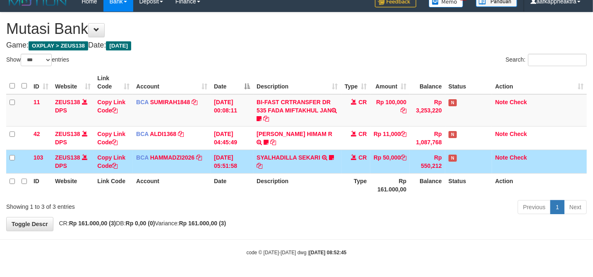
click at [439, 181] on tr "ID Website Link Code Account Date Description Type Rp 161.000,00 Balance Status…" at bounding box center [296, 185] width 580 height 24
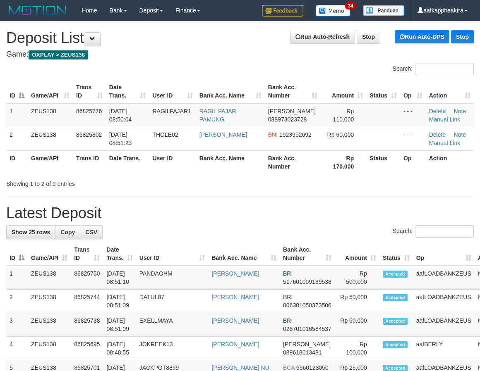
click at [252, 211] on h1 "Latest Deposit" at bounding box center [239, 213] width 467 height 17
click at [246, 217] on h1 "Latest Deposit" at bounding box center [239, 213] width 467 height 17
click at [309, 231] on div "Search:" at bounding box center [239, 232] width 467 height 14
drag, startPoint x: 309, startPoint y: 250, endPoint x: 224, endPoint y: 244, distance: 85.0
click at [308, 250] on th "Bank Acc. Number" at bounding box center [307, 254] width 55 height 24
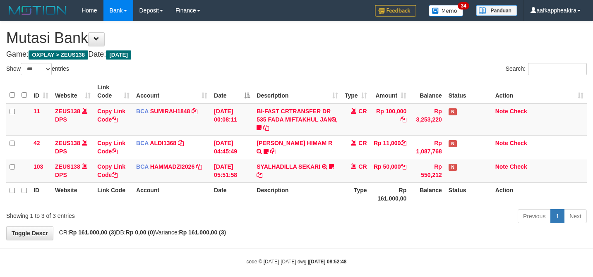
select select "***"
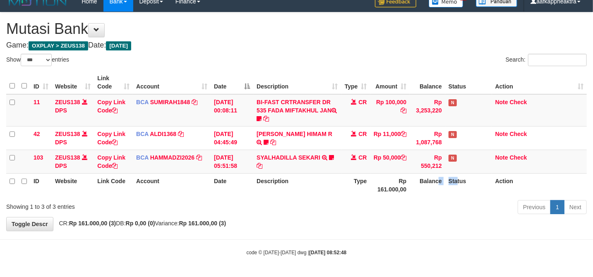
drag, startPoint x: 0, startPoint y: 0, endPoint x: 590, endPoint y: 184, distance: 617.7
click at [444, 176] on tr "ID Website Link Code Account Date Description Type Rp 161.000,00 Balance Status…" at bounding box center [296, 185] width 580 height 24
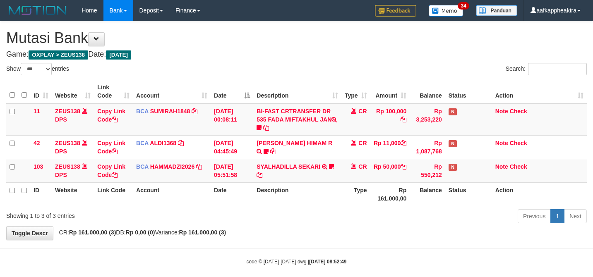
select select "***"
click at [512, 192] on th "Action" at bounding box center [539, 194] width 95 height 24
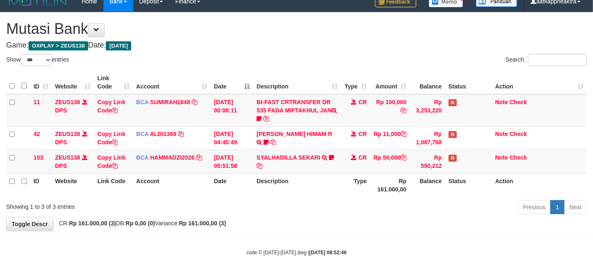
click at [495, 202] on div "Previous 1 Next" at bounding box center [419, 208] width 333 height 18
drag, startPoint x: 488, startPoint y: 200, endPoint x: 481, endPoint y: 201, distance: 7.0
click at [486, 200] on div "Previous 1 Next" at bounding box center [419, 208] width 333 height 18
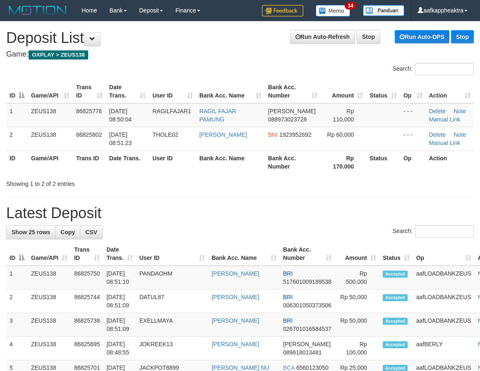
click at [257, 235] on div "Search:" at bounding box center [239, 232] width 467 height 14
drag, startPoint x: 133, startPoint y: 189, endPoint x: 2, endPoint y: 188, distance: 130.7
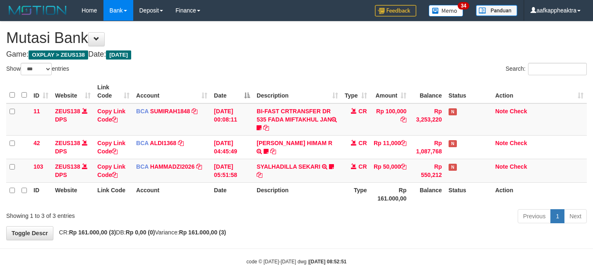
select select "***"
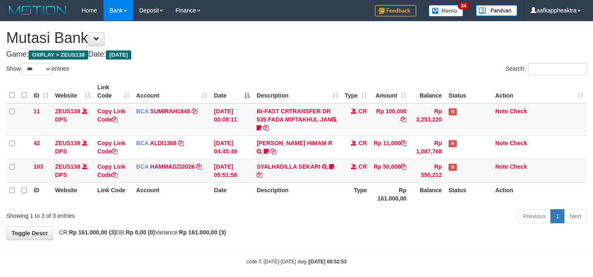
select select "***"
click at [164, 108] on link "SUMIRAH1848" at bounding box center [170, 111] width 40 height 7
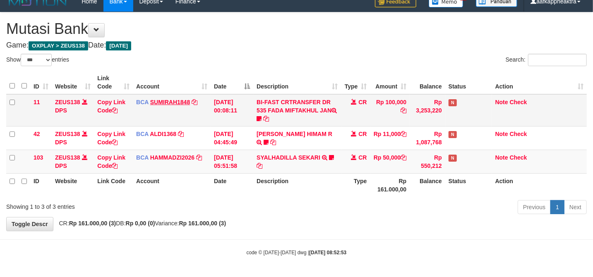
click at [165, 100] on link "SUMIRAH1848" at bounding box center [170, 102] width 40 height 7
click at [213, 108] on tr "11 ZEUS138 DPS Copy Link Code BCA SUMIRAH1848 DPS SUMIRAH mutasi_20250831_4156 …" at bounding box center [296, 110] width 580 height 32
click at [217, 120] on td "31/08/2025 00:08:11" at bounding box center [232, 110] width 43 height 32
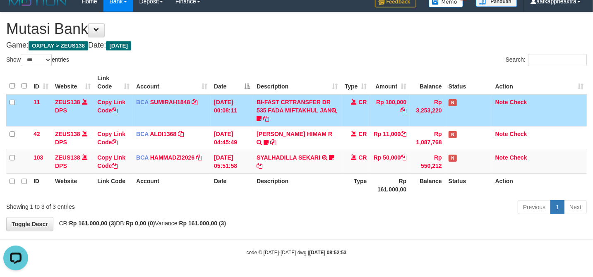
scroll to position [0, 0]
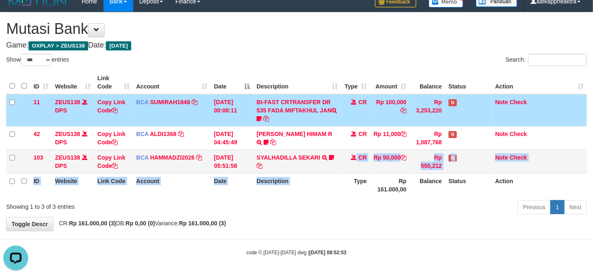
drag, startPoint x: 348, startPoint y: 172, endPoint x: 351, endPoint y: 169, distance: 4.7
click at [349, 171] on table "ID Website Link Code Account Date Description Type Amount Balance Status Action…" at bounding box center [296, 134] width 580 height 126
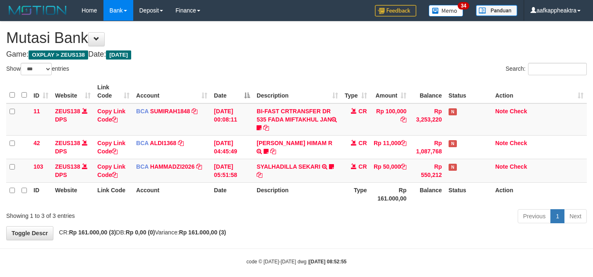
select select "***"
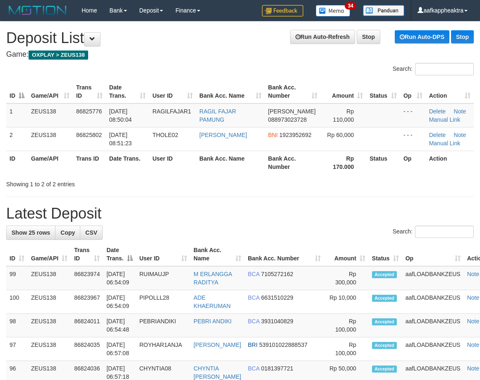
drag, startPoint x: 143, startPoint y: 227, endPoint x: 2, endPoint y: 209, distance: 141.3
drag, startPoint x: 154, startPoint y: 197, endPoint x: 93, endPoint y: 204, distance: 60.8
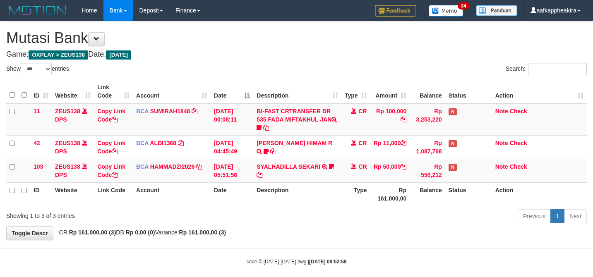
select select "***"
click at [301, 172] on td "SYALHADILLA SEKARI TRSF E-BANKING CR 08/31 ZAP41 SYALHADILLA SEKARI youreyes" at bounding box center [297, 171] width 88 height 24
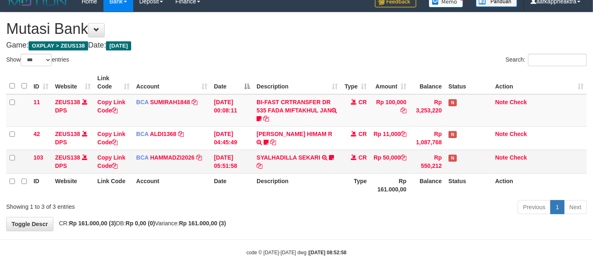
drag, startPoint x: 288, startPoint y: 164, endPoint x: 298, endPoint y: 160, distance: 11.0
click at [289, 163] on td "SYALHADILLA SEKARI TRSF E-BANKING CR 08/31 ZAP41 SYALHADILLA SEKARI youreyes" at bounding box center [297, 162] width 88 height 24
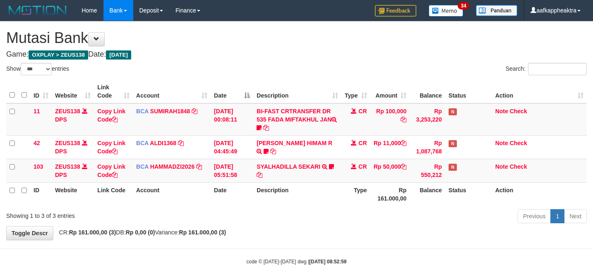
select select "***"
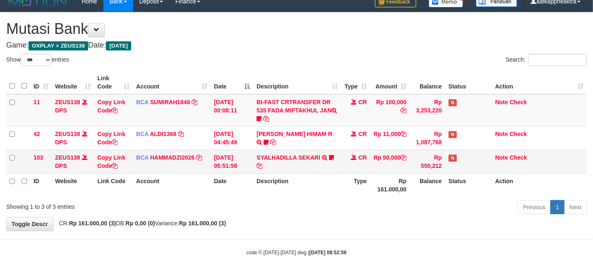
click at [306, 165] on td "SYALHADILLA SEKARI TRSF E-BANKING CR 08/31 ZAP41 SYALHADILLA SEKARI youreyes" at bounding box center [297, 162] width 88 height 24
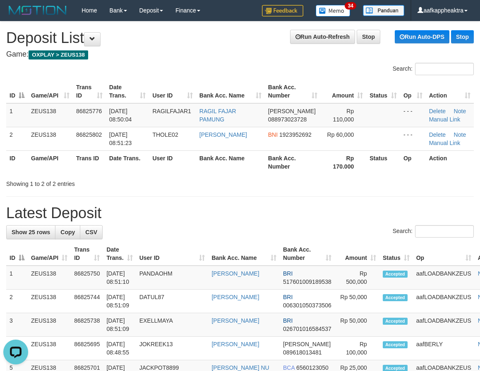
click at [207, 219] on h1 "Latest Deposit" at bounding box center [239, 213] width 467 height 17
drag, startPoint x: 227, startPoint y: 208, endPoint x: 10, endPoint y: 201, distance: 216.8
click at [222, 209] on h1 "Latest Deposit" at bounding box center [239, 213] width 467 height 17
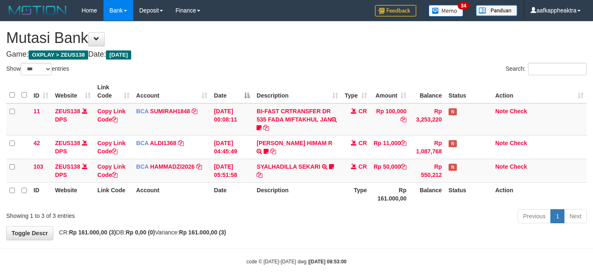
select select "***"
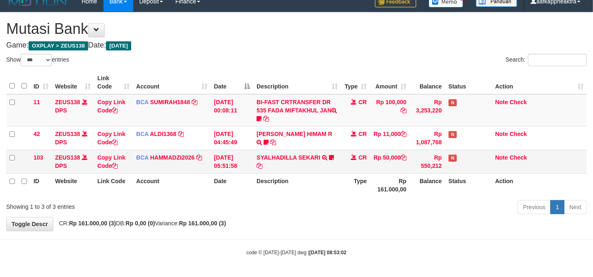
click at [323, 165] on td "SYALHADILLA SEKARI TRSF E-BANKING CR 08/31 ZAP41 SYALHADILLA SEKARI youreyes" at bounding box center [297, 162] width 88 height 24
click at [323, 171] on td "SYALHADILLA SEKARI TRSF E-BANKING CR 08/31 ZAP41 SYALHADILLA SEKARI youreyes" at bounding box center [297, 162] width 88 height 24
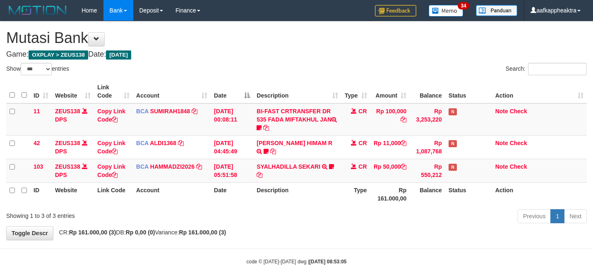
select select "***"
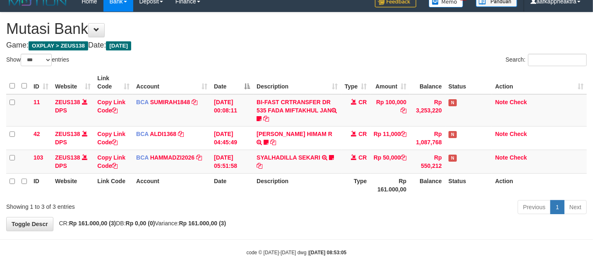
click at [266, 179] on th "Description" at bounding box center [297, 185] width 88 height 24
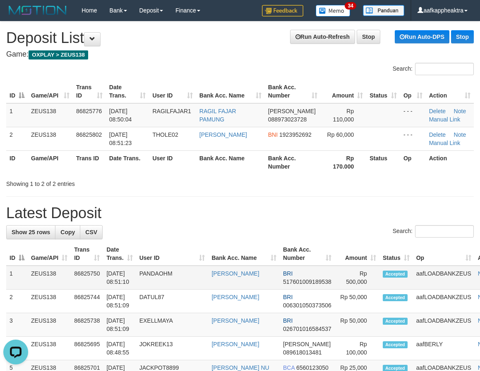
click at [281, 268] on td "BRI 517601009189538" at bounding box center [307, 278] width 55 height 24
click at [86, 215] on h1 "Latest Deposit" at bounding box center [239, 213] width 467 height 17
drag, startPoint x: 87, startPoint y: 199, endPoint x: 0, endPoint y: 201, distance: 86.9
drag, startPoint x: 200, startPoint y: 224, endPoint x: 114, endPoint y: 214, distance: 86.6
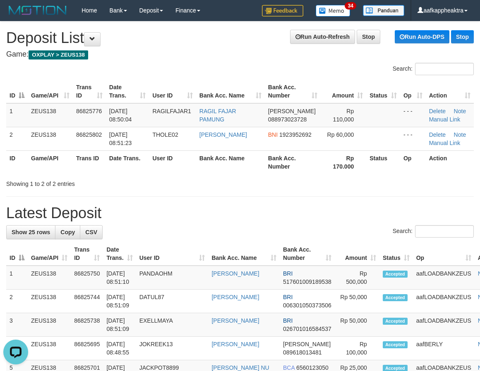
drag, startPoint x: 394, startPoint y: 249, endPoint x: 0, endPoint y: 232, distance: 393.7
click at [387, 249] on tr "ID Game/API Trans ID Date Trans. User ID Bank Acc. Name Bank Acc. Number Amount…" at bounding box center [257, 254] width 502 height 24
drag, startPoint x: 230, startPoint y: 226, endPoint x: 2, endPoint y: 249, distance: 229.4
click at [197, 239] on div "Search:" at bounding box center [239, 232] width 467 height 14
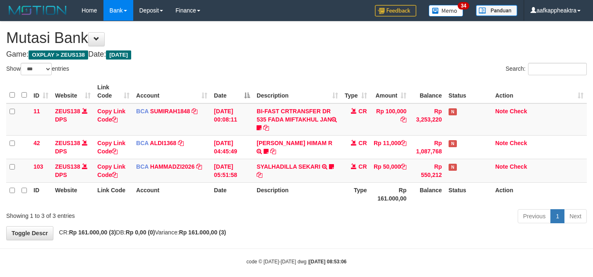
select select "***"
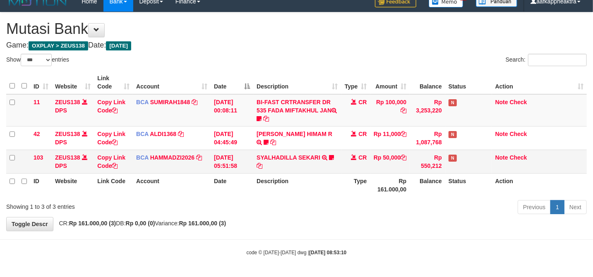
click at [123, 162] on td "Copy Link Code" at bounding box center [113, 162] width 39 height 24
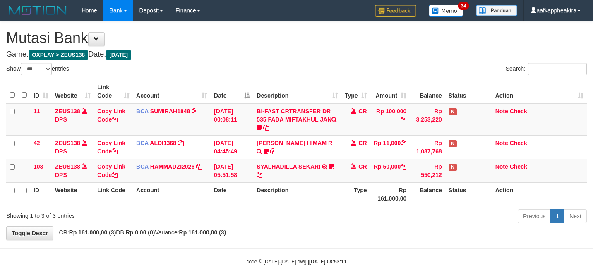
select select "***"
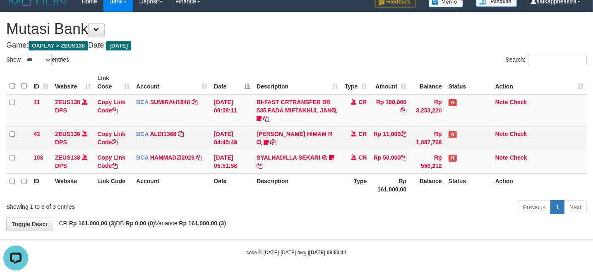
click at [381, 147] on td "Rp 11,000" at bounding box center [390, 138] width 40 height 24
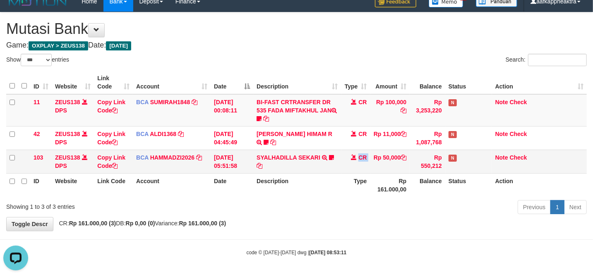
drag, startPoint x: 376, startPoint y: 155, endPoint x: 371, endPoint y: 154, distance: 5.1
click at [360, 155] on tr "103 ZEUS138 DPS Copy Link Code BCA HAMMADZI2026 DPS [PERSON_NAME] mutasi_202508…" at bounding box center [296, 162] width 580 height 24
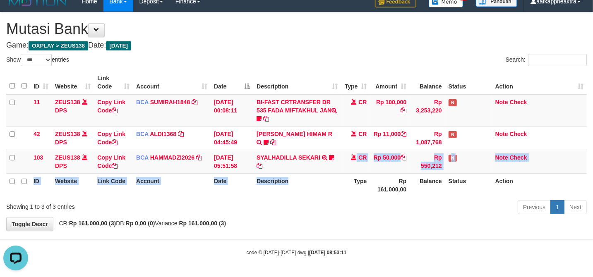
click at [299, 173] on table "ID Website Link Code Account Date Description Type Amount Balance Status Action…" at bounding box center [296, 134] width 580 height 126
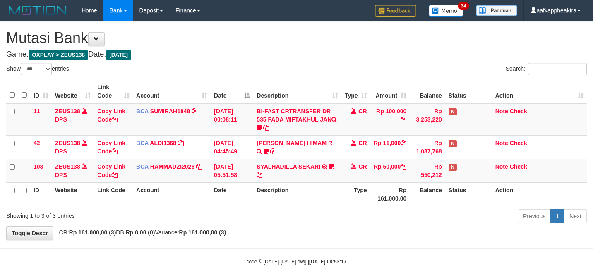
select select "***"
click at [411, 219] on div "**********" at bounding box center [296, 131] width 593 height 218
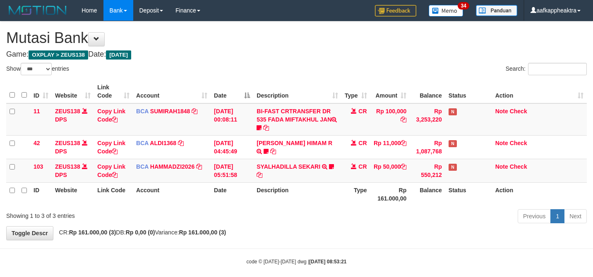
select select "***"
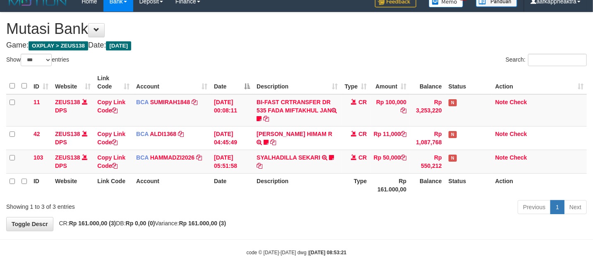
click at [361, 199] on div "Show ** ** ** *** entries Search: ID Website Link Code Account Date Description…" at bounding box center [296, 135] width 580 height 163
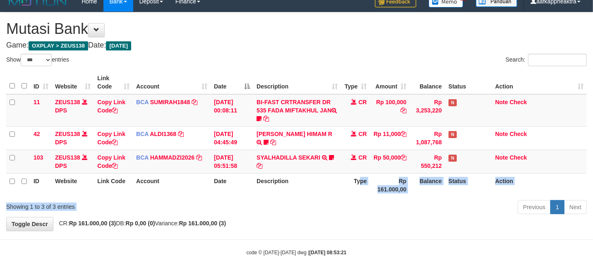
click at [361, 202] on div "Previous 1 Next" at bounding box center [419, 208] width 333 height 18
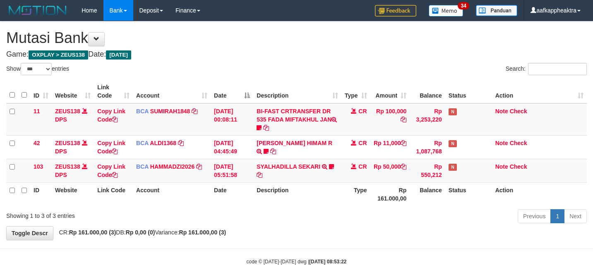
select select "***"
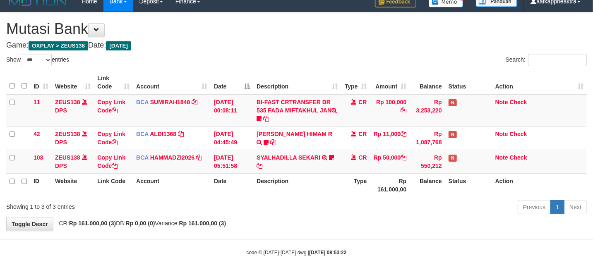
click at [301, 191] on th "Description" at bounding box center [297, 185] width 88 height 24
click at [303, 191] on th "Description" at bounding box center [297, 185] width 88 height 24
click at [318, 188] on th "Description" at bounding box center [297, 185] width 88 height 24
click at [329, 184] on th "Description" at bounding box center [297, 185] width 88 height 24
drag, startPoint x: 337, startPoint y: 183, endPoint x: 341, endPoint y: 184, distance: 4.5
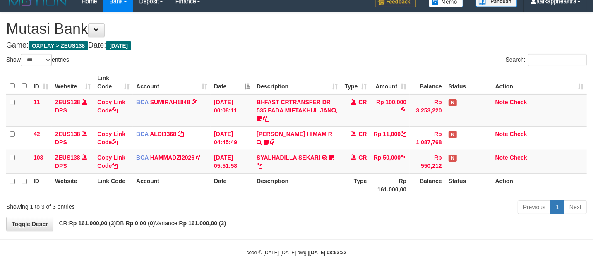
click at [338, 184] on th "Description" at bounding box center [297, 185] width 88 height 24
click at [341, 184] on tr "ID Website Link Code Account Date Description Type Rp 161.000,00 Balance Status…" at bounding box center [296, 185] width 580 height 24
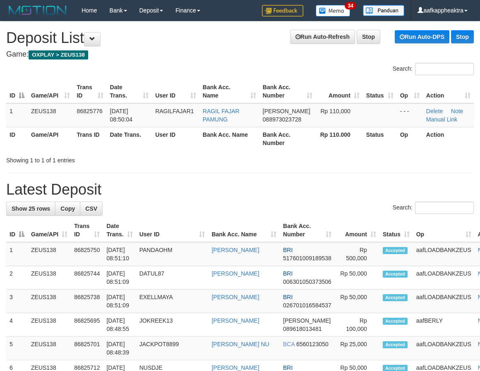
click at [222, 229] on th "Bank Acc. Name" at bounding box center [244, 231] width 72 height 24
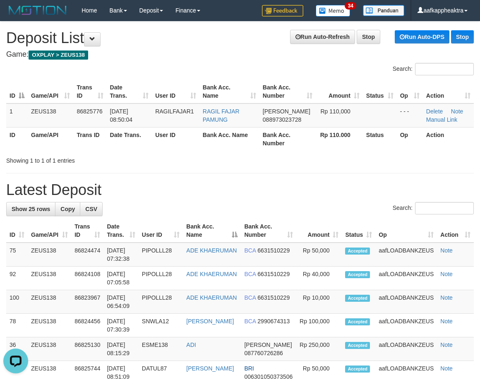
drag, startPoint x: 260, startPoint y: 221, endPoint x: 52, endPoint y: 218, distance: 208.0
click at [261, 220] on th "Bank Acc. Number" at bounding box center [268, 231] width 55 height 24
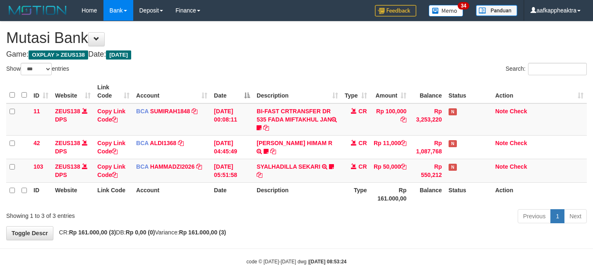
select select "***"
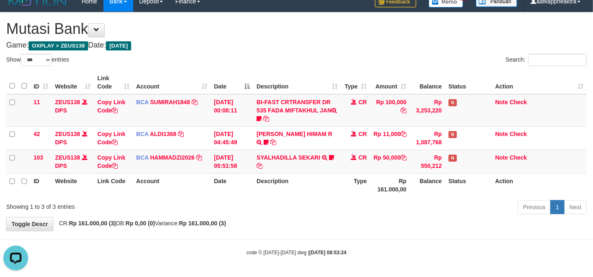
click at [360, 187] on th "Type" at bounding box center [355, 185] width 29 height 24
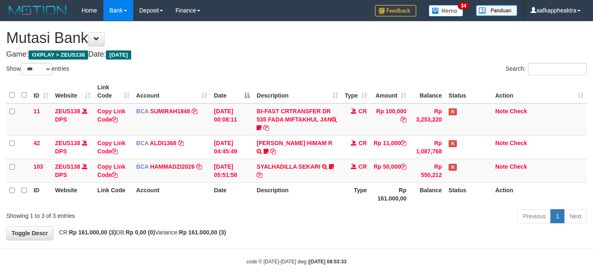
select select "***"
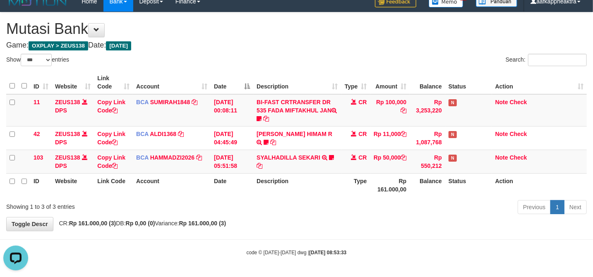
drag, startPoint x: 317, startPoint y: 202, endPoint x: 322, endPoint y: 201, distance: 5.2
click at [318, 202] on div "Previous 1 Next" at bounding box center [419, 208] width 333 height 18
click at [284, 183] on th "Description" at bounding box center [297, 185] width 88 height 24
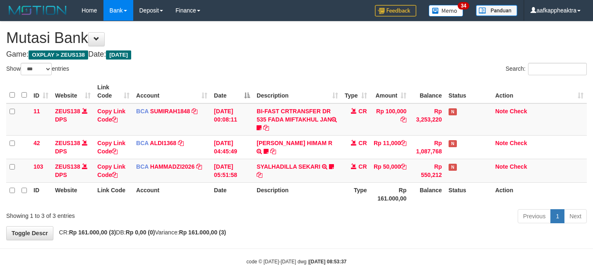
select select "***"
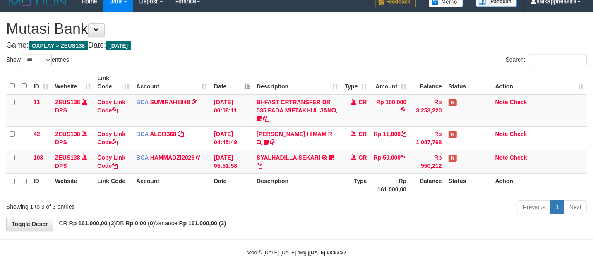
click at [351, 232] on body "Toggle navigation Home Bank Account List Mutasi Bank Search Note Mutasi Deposit…" at bounding box center [296, 134] width 593 height 286
drag, startPoint x: 346, startPoint y: 213, endPoint x: 344, endPoint y: 218, distance: 4.5
click at [345, 214] on div "Previous 1 Next" at bounding box center [419, 208] width 333 height 18
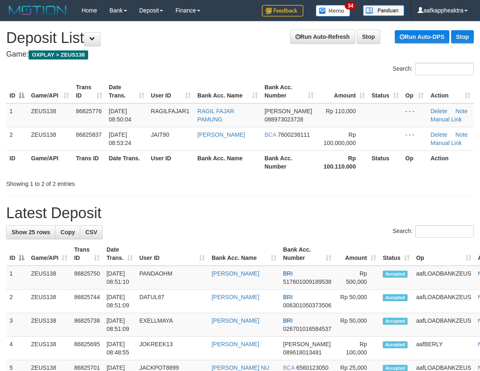
drag, startPoint x: 238, startPoint y: 215, endPoint x: 1, endPoint y: 184, distance: 239.5
click at [233, 217] on h1 "Latest Deposit" at bounding box center [239, 213] width 467 height 17
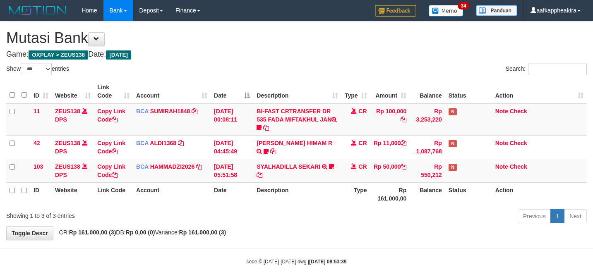
select select "***"
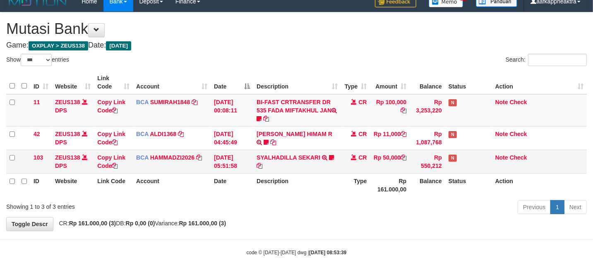
click at [338, 159] on td "SYALHADILLA SEKARI TRSF E-BANKING CR 08/31 ZAP41 SYALHADILLA SEKARI youreyes" at bounding box center [297, 162] width 88 height 24
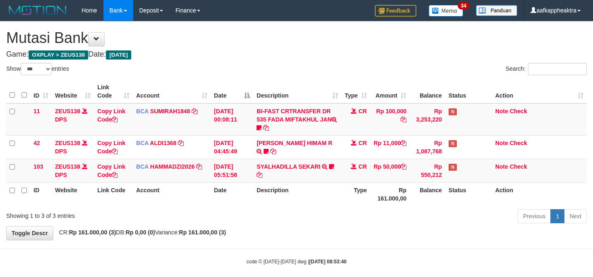
select select "***"
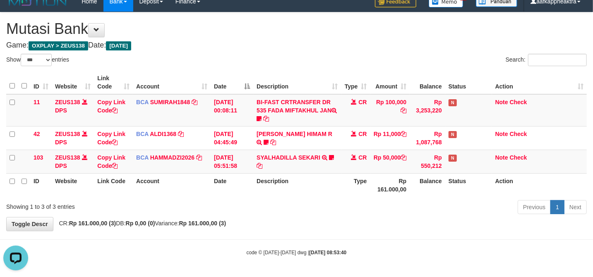
click at [326, 184] on th "Description" at bounding box center [297, 185] width 88 height 24
click at [323, 181] on th "Description" at bounding box center [297, 185] width 88 height 24
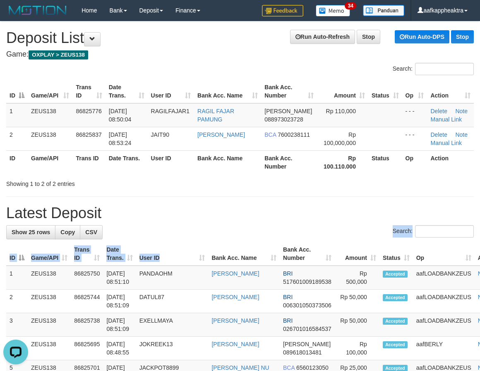
drag, startPoint x: 122, startPoint y: 250, endPoint x: 2, endPoint y: 278, distance: 123.2
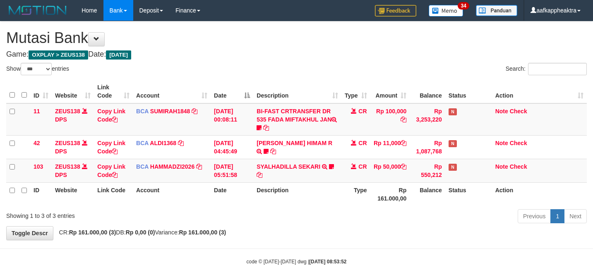
select select "***"
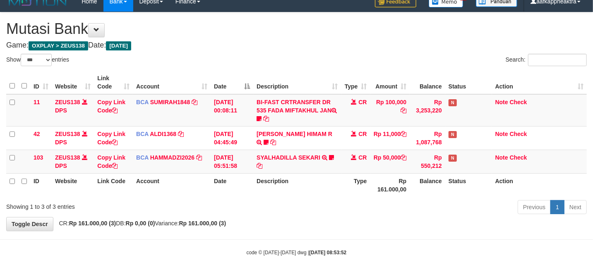
drag, startPoint x: 353, startPoint y: 236, endPoint x: 349, endPoint y: 229, distance: 7.6
click at [349, 229] on body "Toggle navigation Home Bank Account List Mutasi Bank Search Note Mutasi Deposit…" at bounding box center [296, 134] width 593 height 286
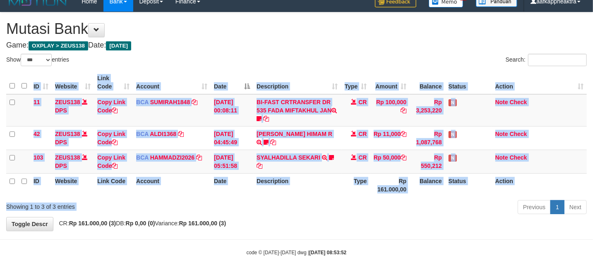
click at [380, 197] on div "Show ** ** ** *** entries Search: ID Website Link Code Account Date Description…" at bounding box center [296, 135] width 580 height 163
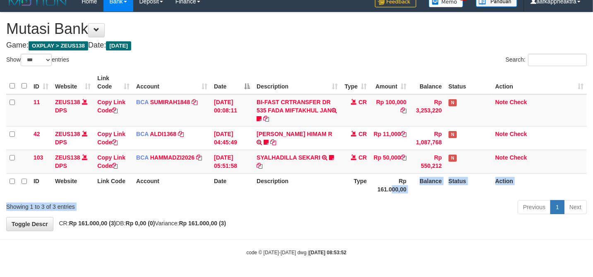
drag, startPoint x: 389, startPoint y: 198, endPoint x: 596, endPoint y: 201, distance: 207.2
click at [390, 199] on div "Show ** ** ** *** entries Search: ID Website Link Code Account Date Description…" at bounding box center [296, 135] width 580 height 163
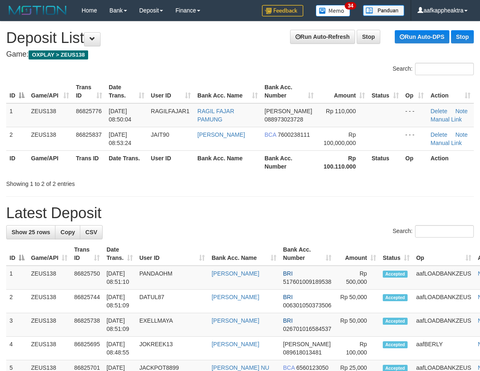
drag, startPoint x: 189, startPoint y: 229, endPoint x: 0, endPoint y: 230, distance: 189.0
click at [189, 229] on div "Search:" at bounding box center [239, 232] width 467 height 14
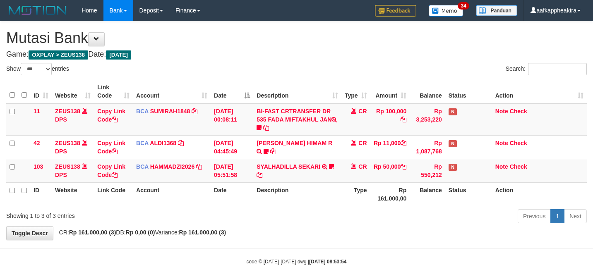
select select "***"
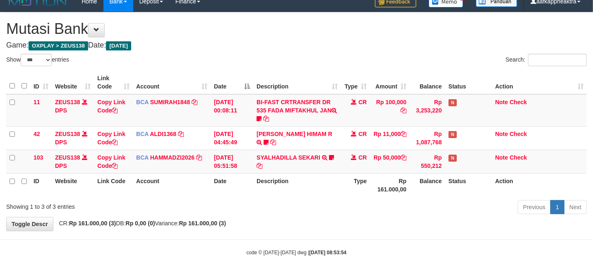
click at [376, 193] on th "Rp 161.000,00" at bounding box center [390, 185] width 40 height 24
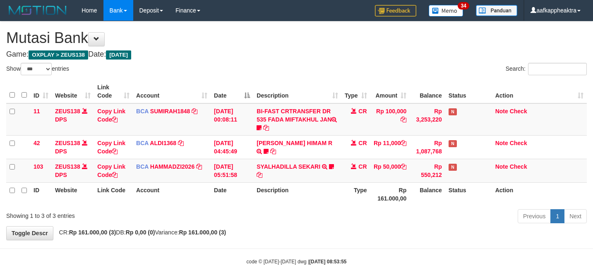
select select "***"
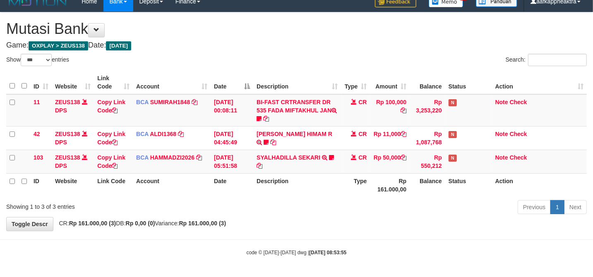
drag, startPoint x: 0, startPoint y: 0, endPoint x: 376, endPoint y: 189, distance: 420.9
click at [376, 189] on th "Rp 161.000,00" at bounding box center [390, 185] width 40 height 24
click at [381, 194] on th "Rp 161.000,00" at bounding box center [390, 185] width 40 height 24
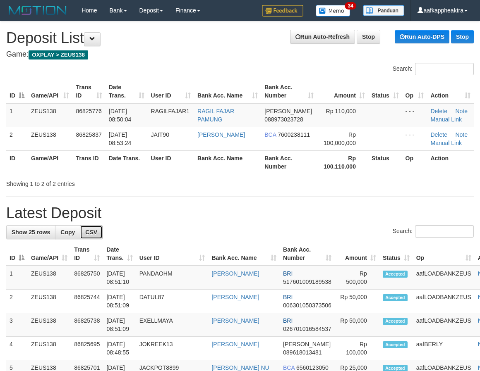
click at [81, 239] on link "CSV" at bounding box center [91, 232] width 23 height 14
click at [196, 242] on th "User ID" at bounding box center [172, 254] width 72 height 24
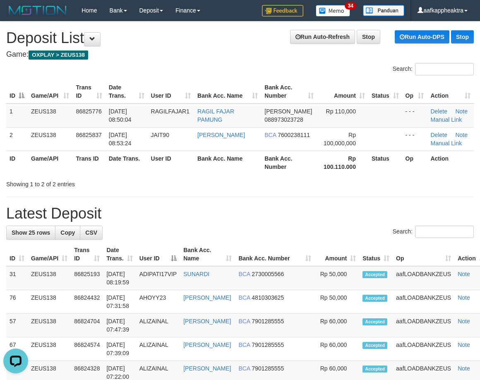
click at [176, 228] on div "Search:" at bounding box center [239, 232] width 467 height 14
click at [234, 220] on h1 "Latest Deposit" at bounding box center [239, 213] width 467 height 17
click at [235, 220] on h1 "Latest Deposit" at bounding box center [239, 213] width 467 height 17
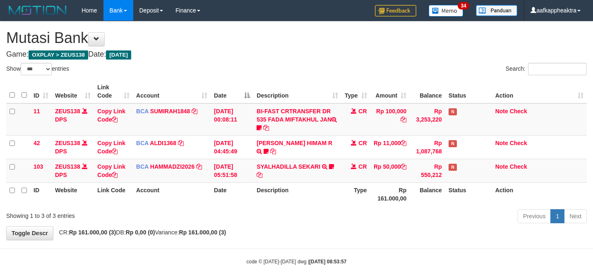
select select "***"
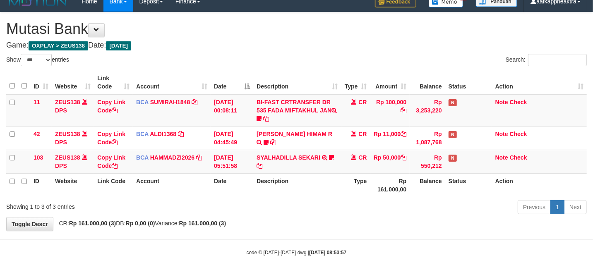
click at [380, 192] on th "Rp 161.000,00" at bounding box center [390, 185] width 40 height 24
click at [323, 203] on div "Previous 1 Next" at bounding box center [419, 208] width 333 height 18
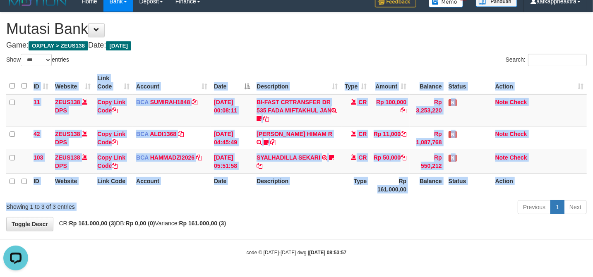
drag, startPoint x: 407, startPoint y: 197, endPoint x: 363, endPoint y: 208, distance: 46.1
click at [361, 209] on div "Show ** ** ** *** entries Search: ID Website Link Code Account Date Description…" at bounding box center [296, 135] width 580 height 163
click at [365, 208] on div "Previous 1 Next" at bounding box center [419, 208] width 333 height 18
click at [366, 208] on div "Previous 1 Next" at bounding box center [419, 208] width 333 height 18
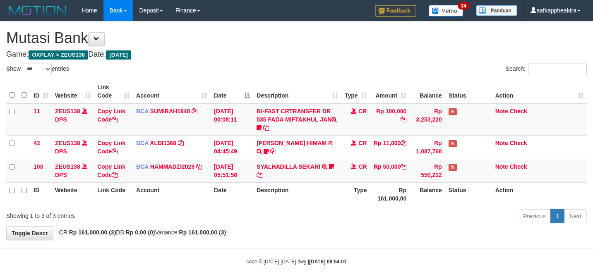
select select "***"
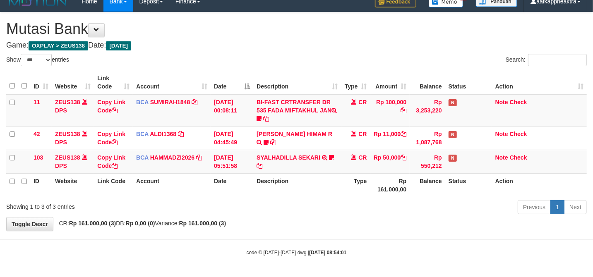
click at [426, 200] on div "Previous 1 Next" at bounding box center [419, 208] width 333 height 18
click at [425, 199] on div "Previous 1 Next" at bounding box center [419, 208] width 333 height 18
click at [424, 198] on div "ID Website Link Code Account Date Description Type Amount Balance Status Action…" at bounding box center [296, 133] width 593 height 131
drag, startPoint x: 397, startPoint y: 204, endPoint x: 388, endPoint y: 205, distance: 10.0
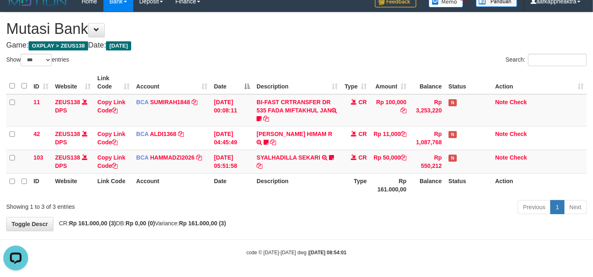
click at [393, 206] on div "Previous 1 Next" at bounding box center [419, 208] width 333 height 18
click at [381, 200] on div "Previous 1 Next" at bounding box center [419, 208] width 333 height 18
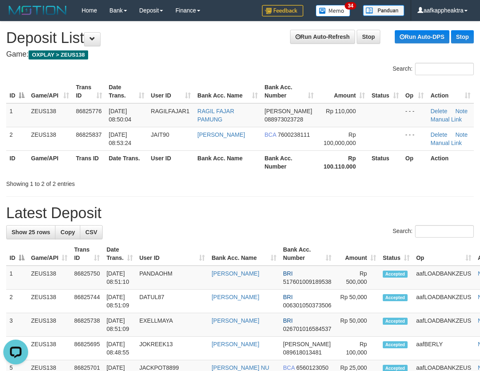
drag, startPoint x: 139, startPoint y: 184, endPoint x: 106, endPoint y: 189, distance: 33.9
click at [140, 187] on div "Showing 1 to 2 of 2 entries" at bounding box center [99, 183] width 187 height 12
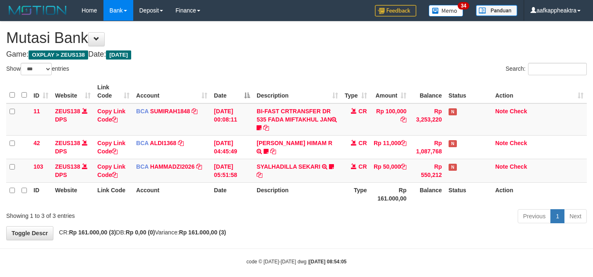
select select "***"
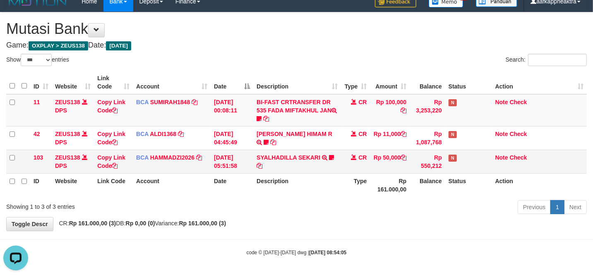
click at [361, 160] on td "CR" at bounding box center [355, 162] width 29 height 24
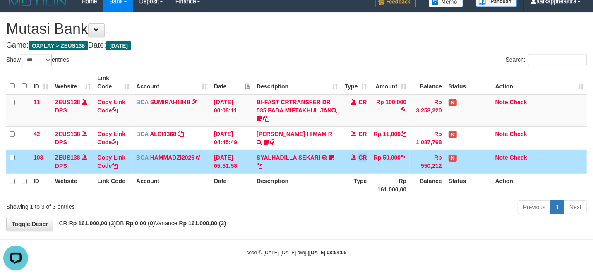
click at [364, 160] on td "CR" at bounding box center [355, 162] width 29 height 24
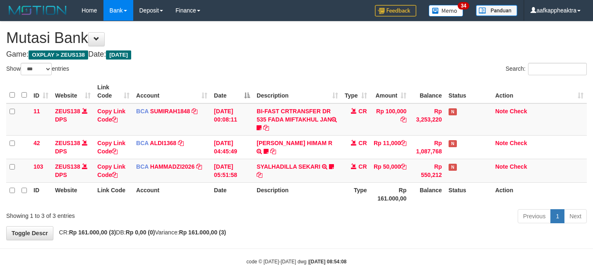
select select "***"
drag, startPoint x: 0, startPoint y: 0, endPoint x: 351, endPoint y: 182, distance: 395.3
click at [349, 182] on th "Type" at bounding box center [355, 194] width 29 height 24
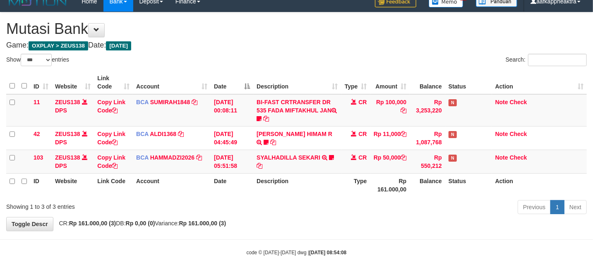
click at [351, 182] on th "Type" at bounding box center [355, 185] width 29 height 24
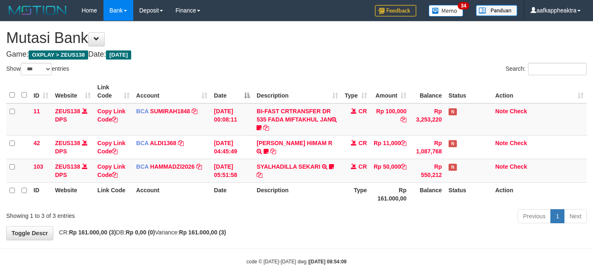
select select "***"
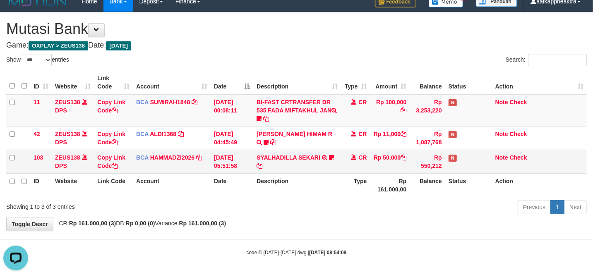
click at [254, 157] on tr "103 ZEUS138 DPS Copy Link Code BCA HAMMADZI2026 DPS [PERSON_NAME] mutasi_202508…" at bounding box center [296, 162] width 580 height 24
click at [254, 157] on td "SYALHADILLA SEKARI TRSF E-BANKING CR 08/31 ZAP41 SYALHADILLA SEKARI youreyes" at bounding box center [297, 162] width 88 height 24
click at [255, 156] on td "SYALHADILLA SEKARI TRSF E-BANKING CR 08/31 ZAP41 SYALHADILLA SEKARI youreyes" at bounding box center [297, 162] width 88 height 24
drag, startPoint x: 255, startPoint y: 156, endPoint x: 263, endPoint y: 155, distance: 8.7
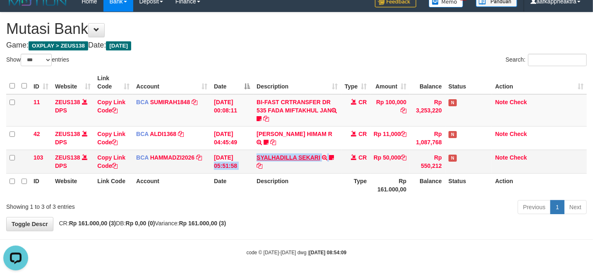
click at [249, 155] on tr "103 ZEUS138 DPS Copy Link Code BCA HAMMADZI2026 DPS [PERSON_NAME] mutasi_202508…" at bounding box center [296, 162] width 580 height 24
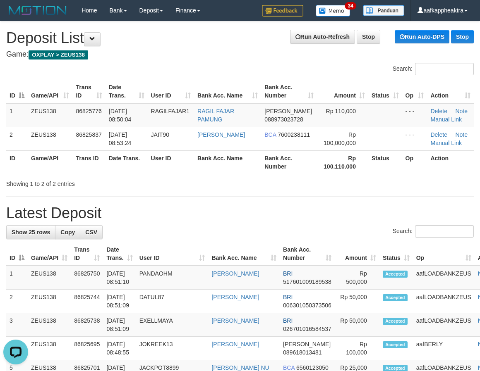
drag, startPoint x: 173, startPoint y: 229, endPoint x: 9, endPoint y: 215, distance: 164.3
click at [170, 229] on div "Search:" at bounding box center [239, 232] width 467 height 14
drag, startPoint x: 209, startPoint y: 213, endPoint x: 106, endPoint y: 203, distance: 103.9
click at [205, 214] on h1 "Latest Deposit" at bounding box center [239, 213] width 467 height 17
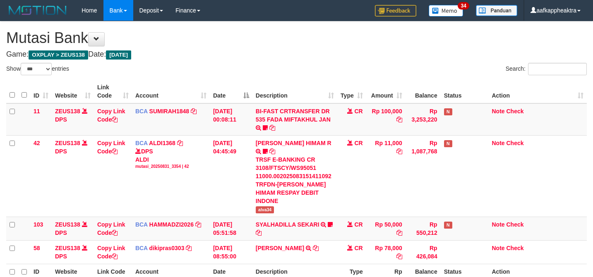
select select "***"
click at [170, 140] on link "ALDI1368" at bounding box center [162, 143] width 26 height 7
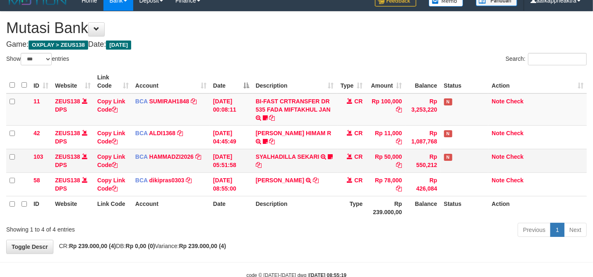
click at [270, 169] on td "SYALHADILLA SEKARI TRSF E-BANKING CR 08/31 ZAP41 SYALHADILLA SEKARI youreyes" at bounding box center [294, 161] width 85 height 24
drag, startPoint x: 267, startPoint y: 168, endPoint x: 600, endPoint y: 193, distance: 334.7
click at [275, 169] on td "SYALHADILLA SEKARI TRSF E-BANKING CR 08/31 ZAP41 SYALHADILLA SEKARI youreyes" at bounding box center [294, 161] width 85 height 24
click at [414, 203] on th "Balance" at bounding box center [422, 208] width 35 height 24
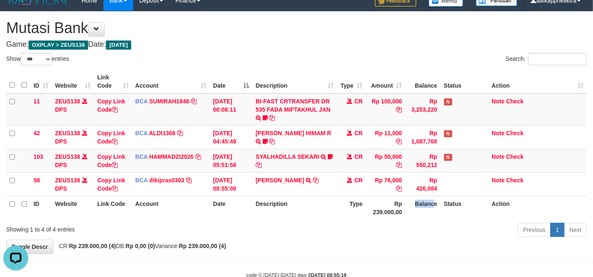
click at [409, 204] on th "Balance" at bounding box center [422, 208] width 35 height 24
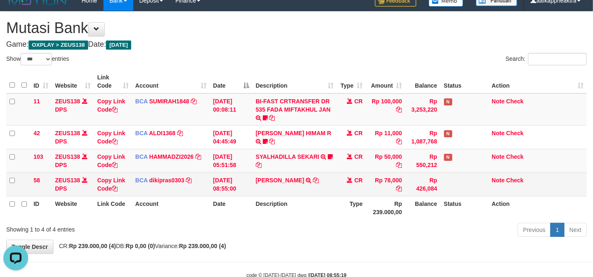
drag, startPoint x: 391, startPoint y: 189, endPoint x: 392, endPoint y: 196, distance: 6.3
click at [393, 191] on td "Rp 78,000" at bounding box center [385, 184] width 39 height 24
click at [392, 196] on td "Rp 78,000" at bounding box center [385, 184] width 39 height 24
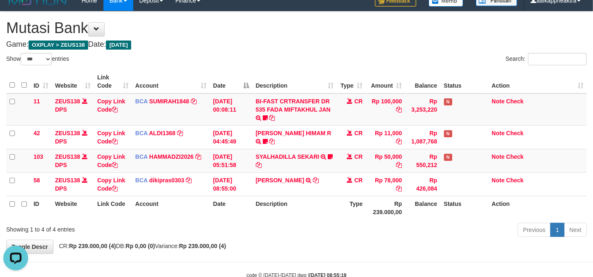
click at [369, 229] on div "Previous 1 Next" at bounding box center [419, 231] width 333 height 18
click at [361, 231] on div "Previous 1 Next" at bounding box center [419, 231] width 333 height 18
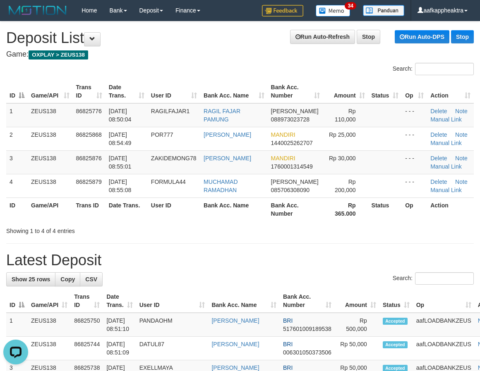
drag, startPoint x: 333, startPoint y: 243, endPoint x: 319, endPoint y: 255, distance: 18.2
click at [300, 256] on h1 "Latest Deposit" at bounding box center [239, 260] width 467 height 17
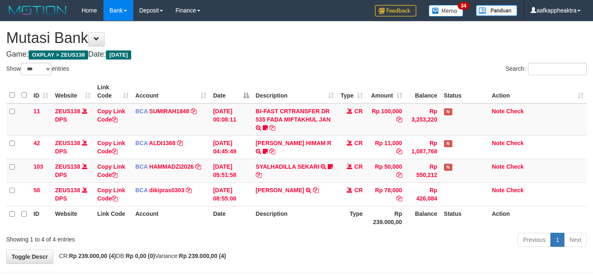
select select "***"
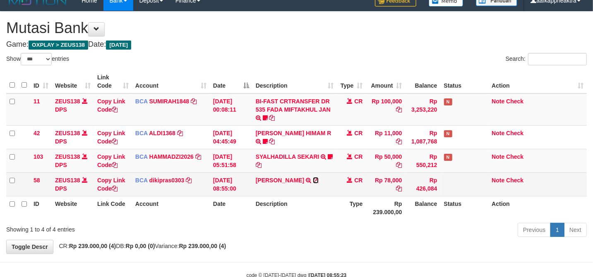
click at [313, 180] on icon at bounding box center [316, 180] width 6 height 6
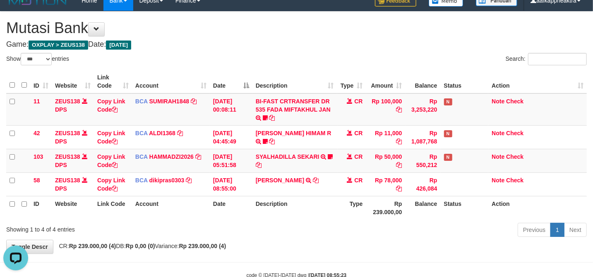
scroll to position [0, 0]
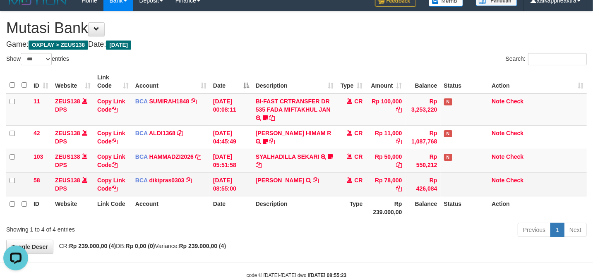
drag, startPoint x: 235, startPoint y: 197, endPoint x: 492, endPoint y: 194, distance: 256.8
click at [235, 197] on th "Date" at bounding box center [231, 208] width 43 height 24
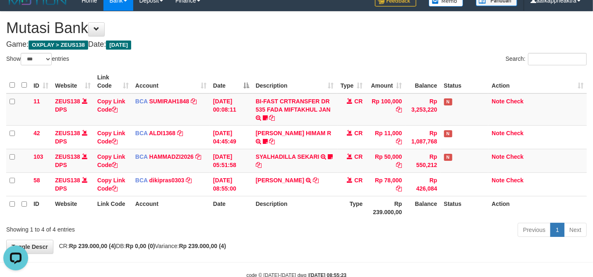
click at [441, 228] on div "Previous 1 Next" at bounding box center [419, 231] width 333 height 18
click at [443, 222] on div "Previous 1 Next" at bounding box center [419, 231] width 333 height 18
drag, startPoint x: 459, startPoint y: 213, endPoint x: 598, endPoint y: 227, distance: 139.6
click at [440, 219] on th "Status" at bounding box center [464, 208] width 48 height 24
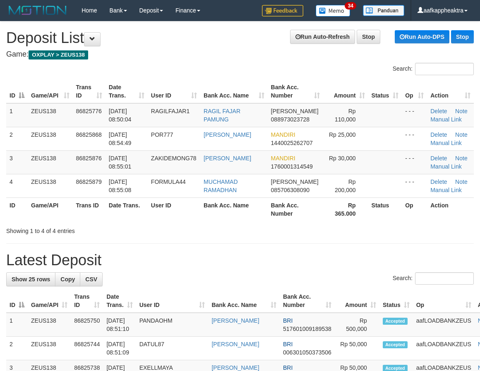
click at [300, 259] on h1 "Latest Deposit" at bounding box center [239, 260] width 467 height 17
click at [282, 262] on h1 "Latest Deposit" at bounding box center [239, 260] width 467 height 17
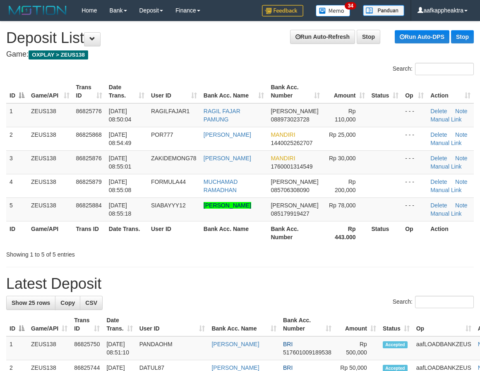
drag, startPoint x: 25, startPoint y: 258, endPoint x: 109, endPoint y: 255, distance: 84.0
click at [25, 258] on div "Showing 1 to 5 of 5 entries" at bounding box center [99, 253] width 187 height 12
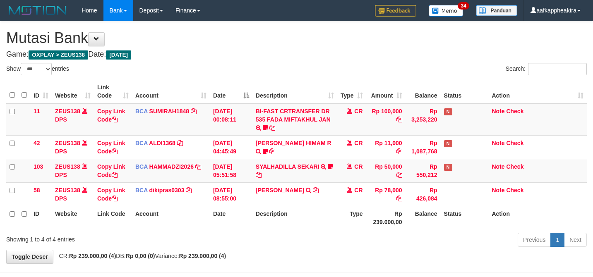
select select "***"
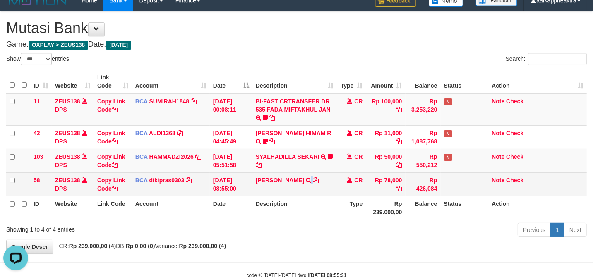
drag, startPoint x: 310, startPoint y: 191, endPoint x: 417, endPoint y: 194, distance: 106.8
click at [304, 191] on td "MUHAMMAD RIZ TRSF E-BANKING CR 3108/FTSCY/WS95051 78000.002025083129893168 TRFD…" at bounding box center [294, 184] width 85 height 24
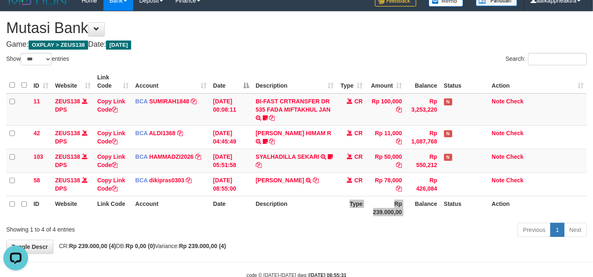
drag, startPoint x: 385, startPoint y: 200, endPoint x: 332, endPoint y: 199, distance: 53.0
click at [333, 199] on tr "ID Website Link Code Account Date Description Type Rp 239.000,00 Balance Status…" at bounding box center [296, 208] width 580 height 24
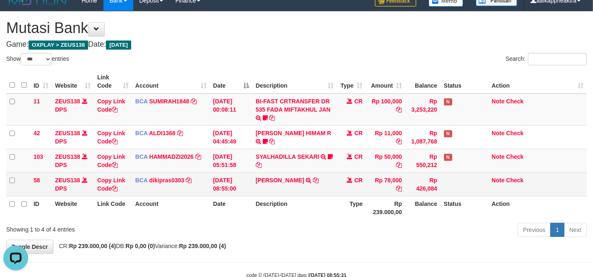
click at [300, 191] on td "MUHAMMAD RIZ TRSF E-BANKING CR 3108/FTSCY/WS95051 78000.002025083129893168 TRFD…" at bounding box center [294, 184] width 85 height 24
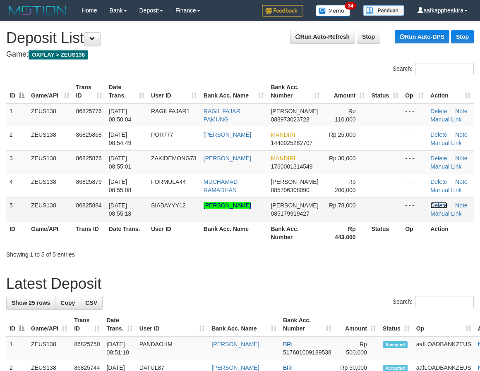
click at [435, 208] on link "Delete" at bounding box center [438, 205] width 17 height 7
click at [436, 214] on link "Manual Link" at bounding box center [445, 214] width 31 height 7
drag, startPoint x: 353, startPoint y: 260, endPoint x: 212, endPoint y: 211, distance: 149.9
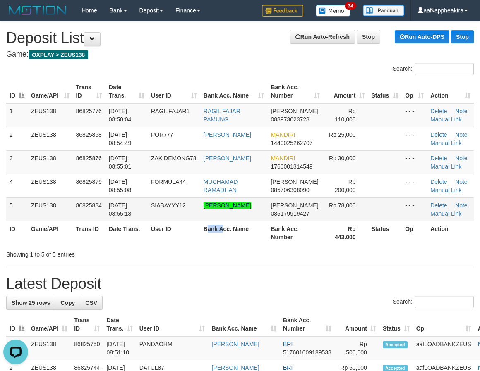
click at [210, 216] on table "ID Game/API Trans ID Date Trans. User ID Bank Acc. Name Bank Acc. Number Amount…" at bounding box center [239, 162] width 467 height 165
drag, startPoint x: 236, startPoint y: 198, endPoint x: 256, endPoint y: 201, distance: 20.1
click at [253, 200] on td "[PERSON_NAME]" at bounding box center [233, 210] width 67 height 24
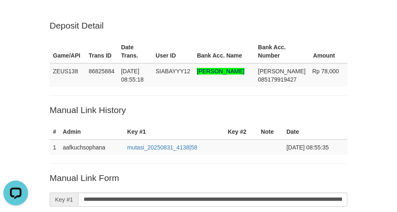
scroll to position [129, 0]
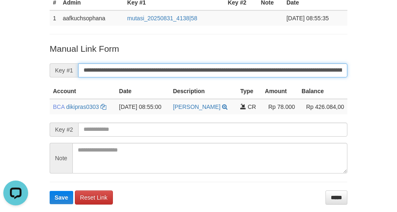
click at [50, 191] on button "Save" at bounding box center [62, 197] width 24 height 13
click at [158, 65] on input "**********" at bounding box center [212, 70] width 269 height 14
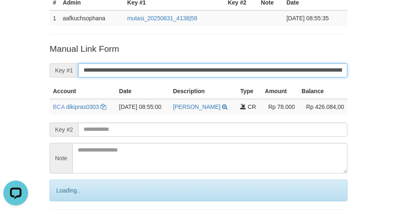
click at [158, 65] on input "**********" at bounding box center [212, 70] width 269 height 14
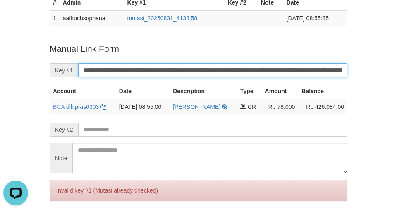
click at [158, 65] on input "**********" at bounding box center [212, 70] width 269 height 14
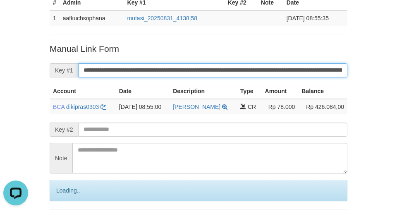
click at [158, 65] on input "**********" at bounding box center [212, 70] width 269 height 14
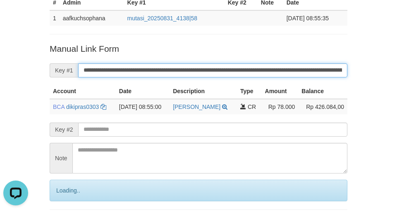
click at [158, 65] on input "**********" at bounding box center [212, 70] width 269 height 14
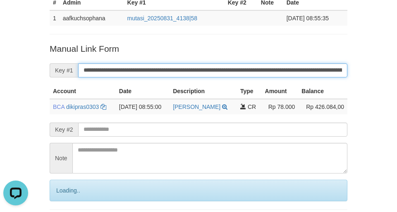
click at [158, 65] on input "**********" at bounding box center [212, 70] width 269 height 14
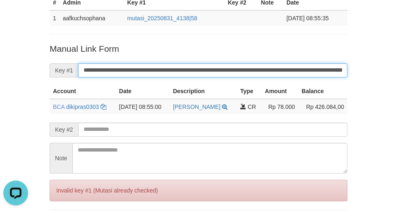
click at [158, 65] on input "**********" at bounding box center [212, 70] width 269 height 14
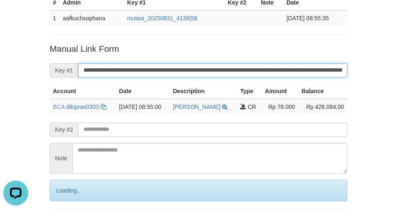
click at [158, 65] on input "**********" at bounding box center [212, 70] width 269 height 14
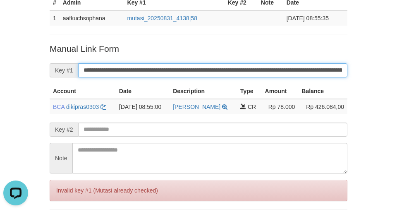
click at [158, 65] on input "**********" at bounding box center [212, 70] width 269 height 14
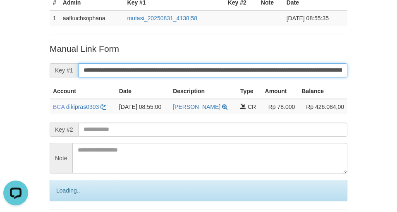
click at [160, 65] on input "**********" at bounding box center [212, 70] width 269 height 14
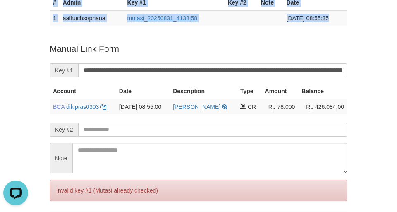
click at [0, 20] on html "Deposit Detail Game/API Trans ID Date Trans. User ID Bank Acc. Name Bank Acc. N…" at bounding box center [198, 74] width 397 height 407
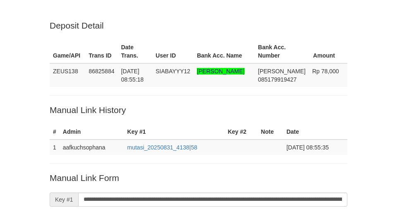
scroll to position [129, 0]
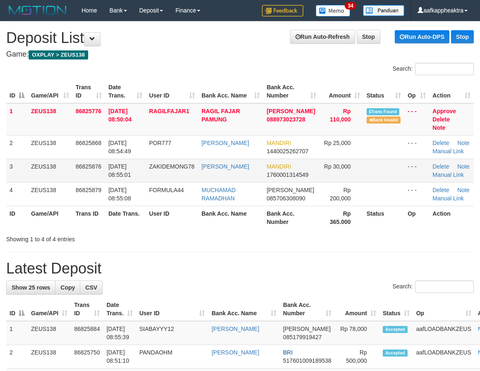
click at [245, 166] on td "[PERSON_NAME]" at bounding box center [230, 171] width 65 height 24
drag, startPoint x: 135, startPoint y: 171, endPoint x: 129, endPoint y: 171, distance: 5.8
click at [129, 171] on tr "3 ZEUS138 86825876 [DATE] 08:55:01 ZAKIDEMONG78 [PERSON_NAME] MANDIRI 176000131…" at bounding box center [239, 171] width 467 height 24
click at [177, 169] on td "ZAKIDEMONG78" at bounding box center [172, 171] width 53 height 24
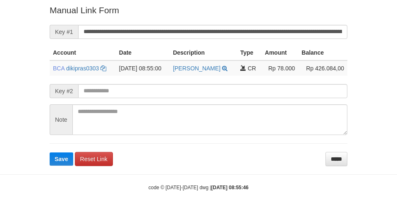
scroll to position [167, 0]
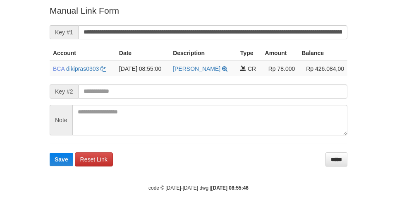
click at [36, 111] on div "Deposit Detail Game/API Trans ID Date Trans. User ID Bank Acc. Name Bank Acc. N…" at bounding box center [198, -1] width 397 height 333
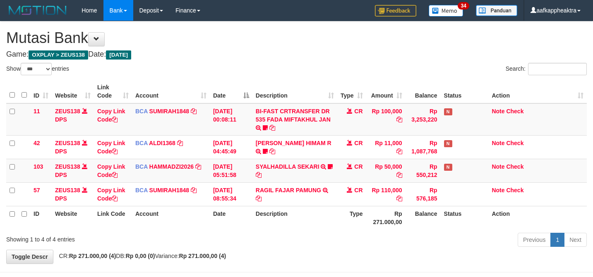
select select "***"
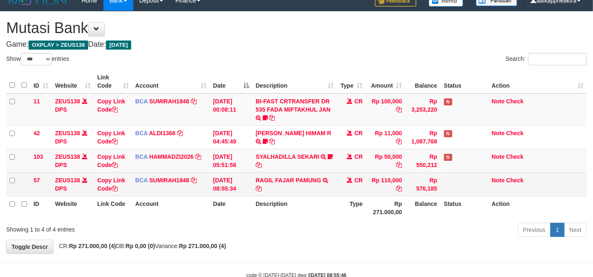
click at [318, 194] on tr "57 ZEUS138 DPS Copy Link Code BCA SUMIRAH1848 DPS SUMIRAH mutasi_20250831_4156 …" at bounding box center [296, 184] width 580 height 24
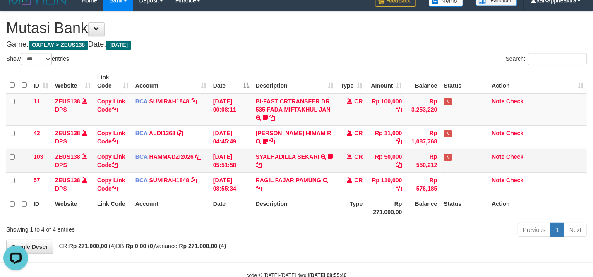
scroll to position [0, 0]
click at [319, 170] on td "SYALHADILLA SEKARI TRSF E-BANKING CR 08/31 ZAP41 SYALHADILLA SEKARI youreyes" at bounding box center [294, 161] width 85 height 24
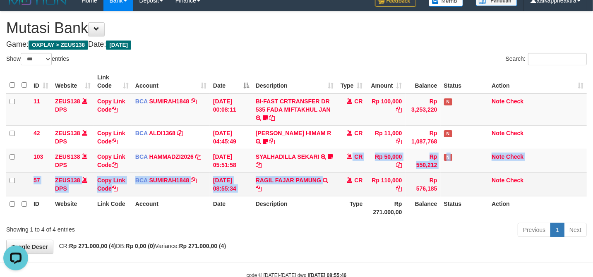
drag, startPoint x: 294, startPoint y: 176, endPoint x: 252, endPoint y: 192, distance: 44.4
click at [252, 192] on tbody "11 ZEUS138 DPS Copy Link Code BCA SUMIRAH1848 DPS SUMIRAH mutasi_20250831_4156 …" at bounding box center [296, 144] width 580 height 103
click at [284, 177] on link "RAGIL FAJAR PAMUNG" at bounding box center [288, 180] width 65 height 7
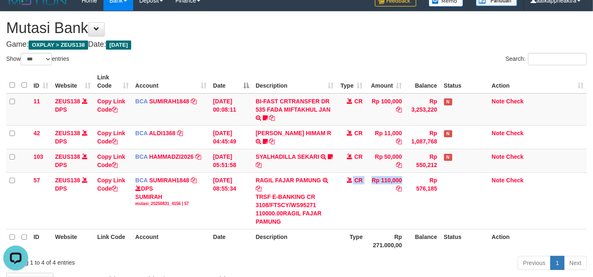
drag, startPoint x: 347, startPoint y: 210, endPoint x: 600, endPoint y: 218, distance: 253.2
click at [348, 208] on tr "57 ZEUS138 DPS Copy Link Code BCA SUMIRAH1848 DPS SUMIRAH mutasi_20250831_4156 …" at bounding box center [296, 200] width 580 height 57
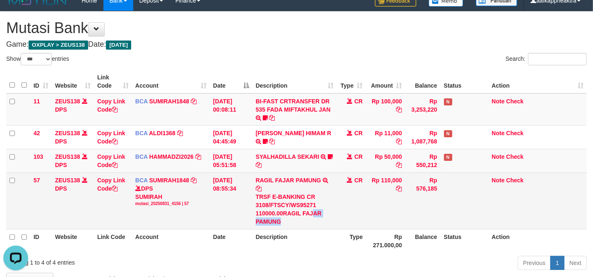
click at [314, 216] on div "TRSF E-BANKING CR 3108/FTSCY/WS95271 110000.00RAGIL FAJAR PAMUNG" at bounding box center [295, 209] width 78 height 33
click at [349, 215] on td "CR" at bounding box center [351, 200] width 29 height 57
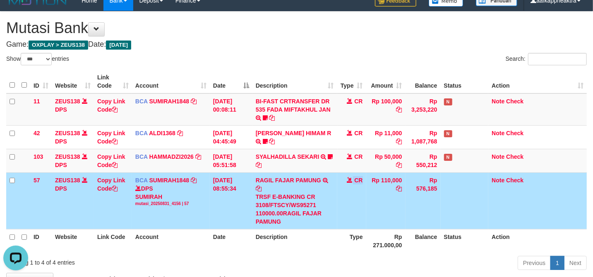
click at [252, 204] on td "RAGIL FAJAR PAMUNG TRSF E-BANKING CR 3108/FTSCY/WS95271 110000.00RAGIL FAJAR PA…" at bounding box center [294, 200] width 85 height 57
drag, startPoint x: 253, startPoint y: 189, endPoint x: 243, endPoint y: 189, distance: 10.0
click at [237, 189] on tr "57 ZEUS138 DPS Copy Link Code BCA SUMIRAH1848 DPS SUMIRAH mutasi_20250831_4156 …" at bounding box center [296, 200] width 580 height 57
click at [267, 222] on div "TRSF E-BANKING CR 3108/FTSCY/WS95271 110000.00RAGIL FAJAR PAMUNG" at bounding box center [295, 209] width 78 height 33
click at [242, 198] on td "31/08/2025 08:55:34" at bounding box center [231, 200] width 43 height 57
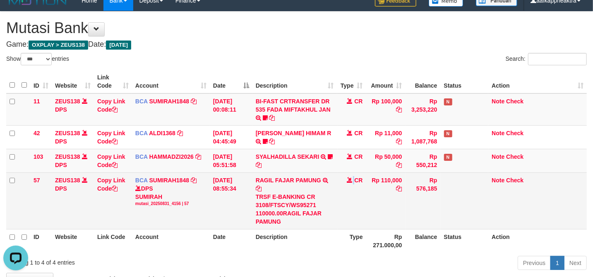
click at [328, 225] on tr "57 ZEUS138 DPS Copy Link Code BCA SUMIRAH1848 DPS SUMIRAH mutasi_20250831_4156 …" at bounding box center [296, 200] width 580 height 57
click at [277, 222] on div "TRSF E-BANKING CR 3108/FTSCY/WS95271 110000.00RAGIL FAJAR PAMUNG" at bounding box center [295, 209] width 78 height 33
click at [279, 220] on div "TRSF E-BANKING CR 3108/FTSCY/WS95271 110000.00RAGIL FAJAR PAMUNG" at bounding box center [295, 209] width 78 height 33
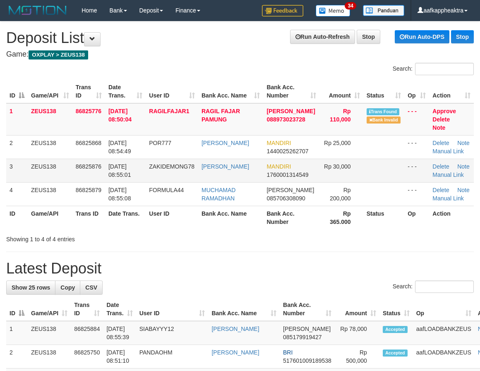
click at [263, 159] on td "MANDIRI 1760001314549" at bounding box center [291, 171] width 56 height 24
click at [261, 166] on td "ISMAT SARIPUDIN" at bounding box center [230, 171] width 65 height 24
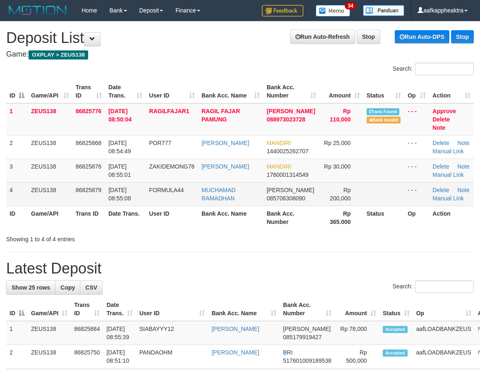
drag, startPoint x: 293, startPoint y: 182, endPoint x: 273, endPoint y: 188, distance: 20.7
click at [292, 183] on td "DANA 085706308090" at bounding box center [291, 194] width 56 height 24
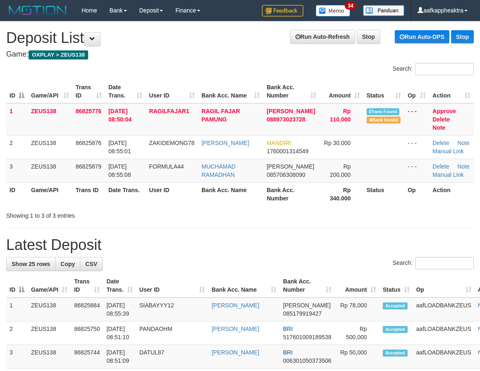
drag, startPoint x: 155, startPoint y: 257, endPoint x: 148, endPoint y: 258, distance: 7.5
click at [155, 257] on div "Search:" at bounding box center [239, 264] width 467 height 14
drag, startPoint x: 175, startPoint y: 251, endPoint x: 24, endPoint y: 246, distance: 150.6
click at [174, 257] on div "Search:" at bounding box center [239, 264] width 467 height 14
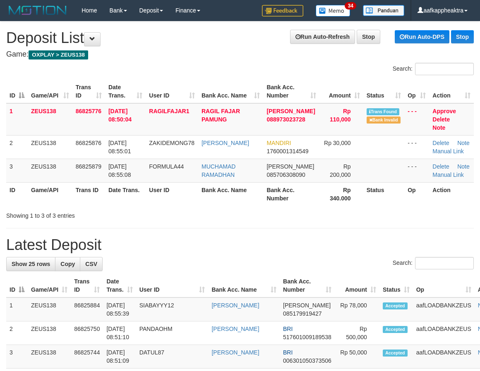
drag, startPoint x: 180, startPoint y: 225, endPoint x: 1, endPoint y: 213, distance: 179.9
click at [226, 238] on h1 "Latest Deposit" at bounding box center [239, 245] width 467 height 17
click at [88, 237] on h1 "Latest Deposit" at bounding box center [239, 245] width 467 height 17
drag, startPoint x: 88, startPoint y: 234, endPoint x: 2, endPoint y: 229, distance: 85.7
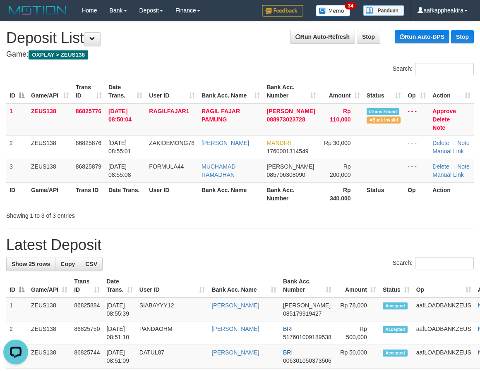
click at [75, 237] on h1 "Latest Deposit" at bounding box center [239, 245] width 467 height 17
drag, startPoint x: 152, startPoint y: 240, endPoint x: 0, endPoint y: 221, distance: 153.4
click at [143, 240] on h1 "Latest Deposit" at bounding box center [239, 245] width 467 height 17
drag, startPoint x: 275, startPoint y: 251, endPoint x: 3, endPoint y: 240, distance: 272.3
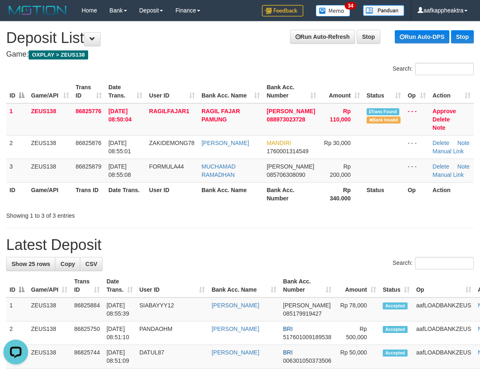
click at [102, 208] on div "Showing 1 to 3 of 3 entries" at bounding box center [99, 214] width 187 height 12
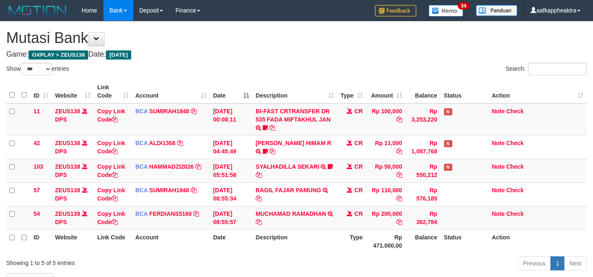
select select "***"
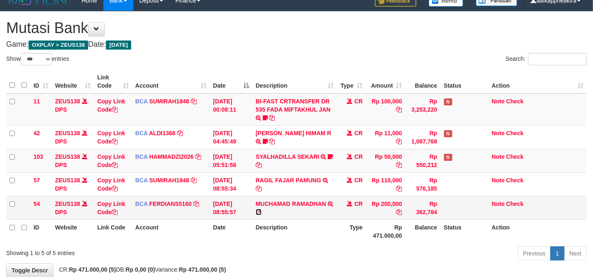
click at [260, 215] on icon at bounding box center [259, 212] width 6 height 6
click at [351, 204] on tr "54 ZEUS138 DPS Copy Link Code BCA FERDIANS5160 DPS FERDIANSYAH mutasi_20250831_…" at bounding box center [296, 208] width 580 height 24
click at [348, 204] on span at bounding box center [350, 204] width 6 height 6
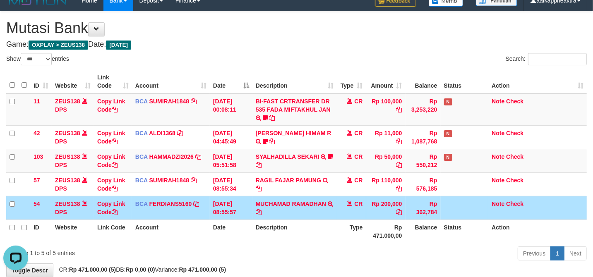
click at [271, 209] on td "MUCHAMAD RAMADHAN TRSF E-BANKING CR 3108/FTSCY/WS95271 200000.00MUCHAMAD RAMADH…" at bounding box center [294, 208] width 85 height 24
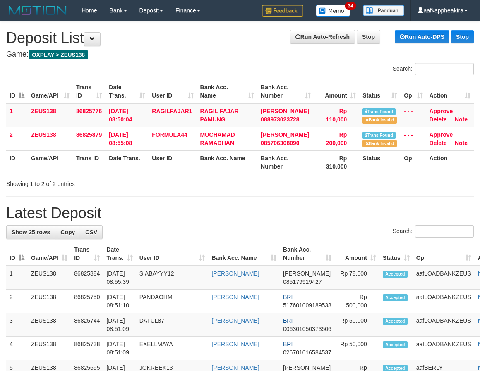
click at [318, 229] on div "Search:" at bounding box center [239, 232] width 467 height 14
click at [152, 208] on h1 "Latest Deposit" at bounding box center [239, 213] width 467 height 17
drag, startPoint x: 143, startPoint y: 212, endPoint x: 57, endPoint y: 217, distance: 86.2
click at [125, 215] on h1 "Latest Deposit" at bounding box center [239, 213] width 467 height 17
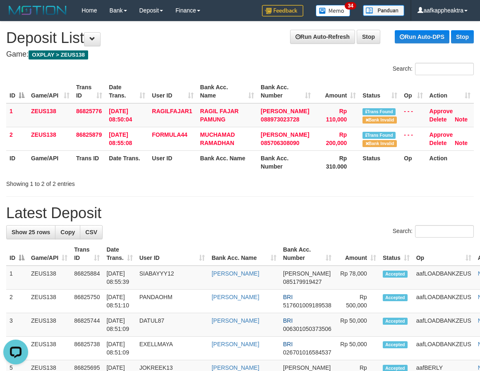
click at [126, 211] on h1 "Latest Deposit" at bounding box center [239, 213] width 467 height 17
click at [232, 235] on div "Search:" at bounding box center [239, 232] width 467 height 14
click at [133, 266] on th "Date Trans." at bounding box center [119, 254] width 33 height 24
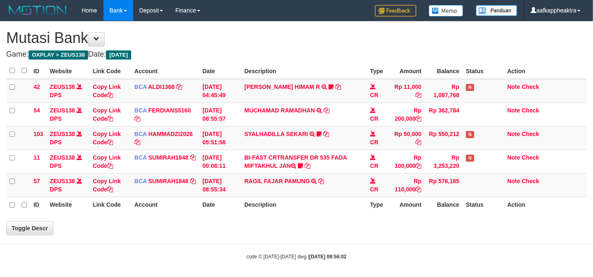
click at [331, 225] on div "**********" at bounding box center [296, 128] width 593 height 213
click at [352, 214] on div "**********" at bounding box center [296, 128] width 593 height 213
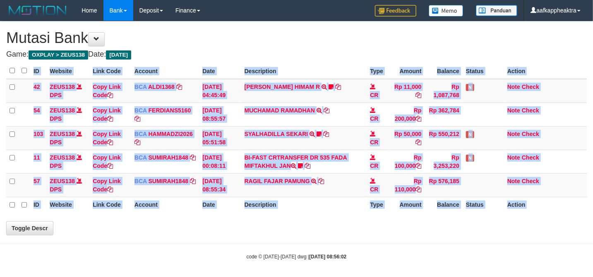
click at [352, 214] on div "**********" at bounding box center [296, 128] width 593 height 213
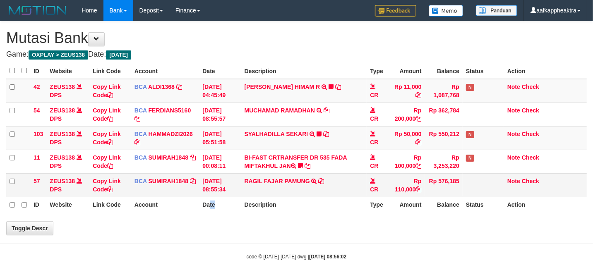
drag, startPoint x: 208, startPoint y: 207, endPoint x: 222, endPoint y: 192, distance: 20.8
click at [209, 206] on th "Date" at bounding box center [220, 205] width 42 height 16
select select "***"
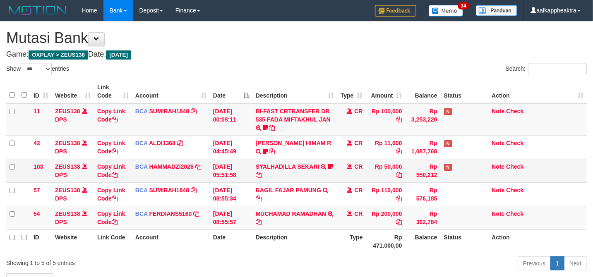
click at [166, 179] on td "BCA HAMMADZI2026 DPS MUHAMMAD ZIDAN KURNIAWAN mutasi_20250831_4694 | 103 mutasi…" at bounding box center [171, 171] width 78 height 24
drag, startPoint x: 166, startPoint y: 179, endPoint x: 235, endPoint y: 179, distance: 68.7
click at [166, 179] on td "BCA HAMMADZI2026 DPS MUHAMMAD ZIDAN KURNIAWAN mutasi_20250831_4694 | 103 mutasi…" at bounding box center [171, 171] width 78 height 24
click at [240, 181] on td "31/08/2025 05:51:58" at bounding box center [231, 171] width 43 height 24
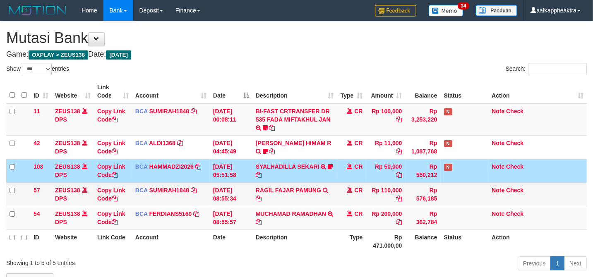
click at [245, 183] on td "31/08/2025 08:55:34" at bounding box center [231, 194] width 43 height 24
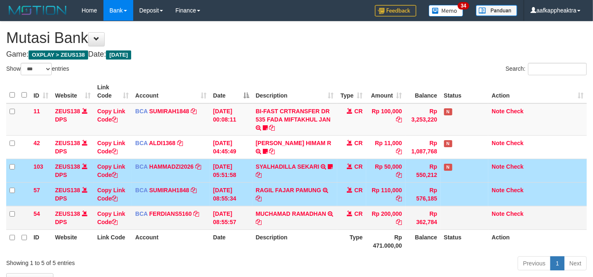
click at [222, 207] on td "[DATE] 08:55:57" at bounding box center [231, 218] width 43 height 24
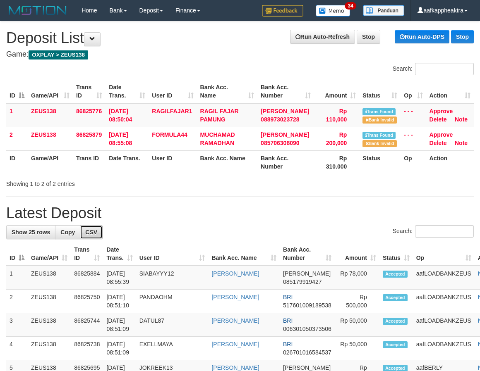
click at [84, 228] on link "CSV" at bounding box center [91, 232] width 23 height 14
click at [146, 240] on div "Search:" at bounding box center [239, 232] width 467 height 14
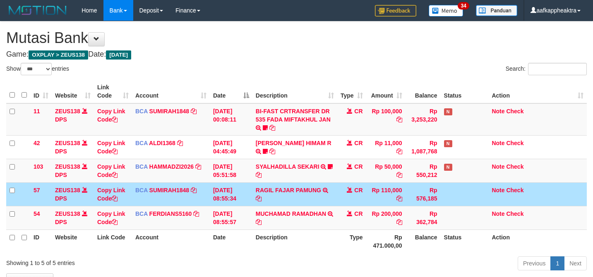
select select "***"
drag, startPoint x: 252, startPoint y: 204, endPoint x: 246, endPoint y: 206, distance: 6.8
click at [246, 206] on tr "57 ZEUS138 DPS Copy Link Code BCA SUMIRAH1848 DPS SUMIRAH mutasi_20250831_4156 …" at bounding box center [296, 194] width 580 height 24
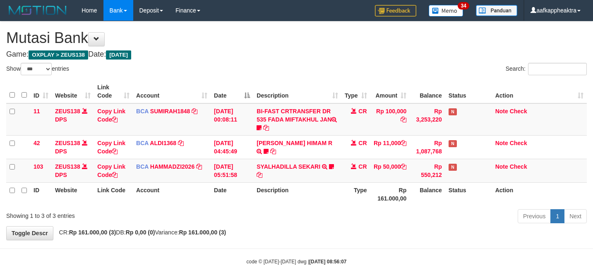
select select "***"
click at [371, 192] on tr "ID Website Link Code Account Date Description Type Rp 161.000,00 Balance Status…" at bounding box center [296, 194] width 580 height 24
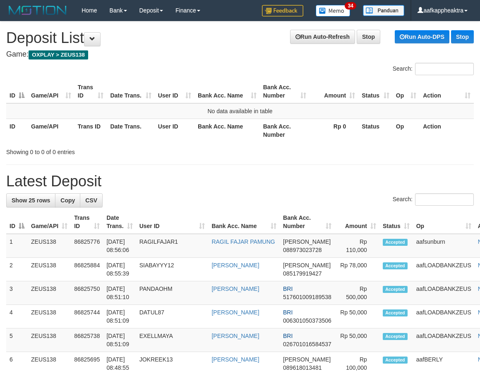
drag, startPoint x: 302, startPoint y: 214, endPoint x: 277, endPoint y: 214, distance: 24.8
click at [302, 214] on th "Bank Acc. Number" at bounding box center [307, 223] width 55 height 24
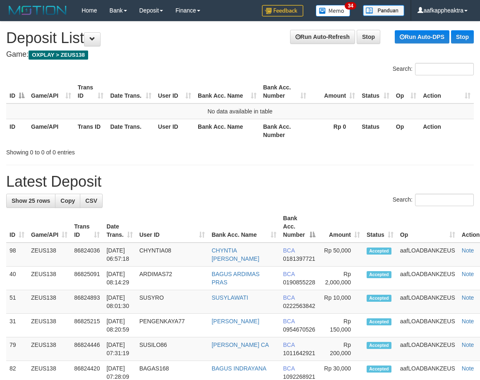
click at [251, 212] on th "Bank Acc. Name" at bounding box center [244, 227] width 72 height 32
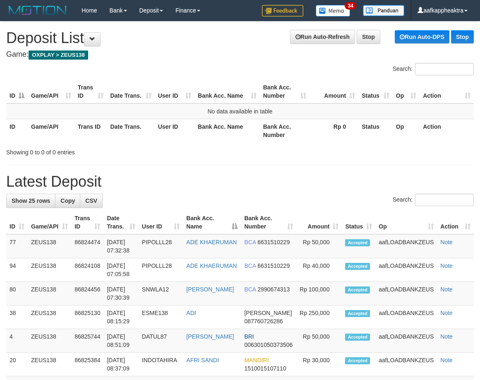
click at [320, 206] on div "Search:" at bounding box center [239, 201] width 467 height 14
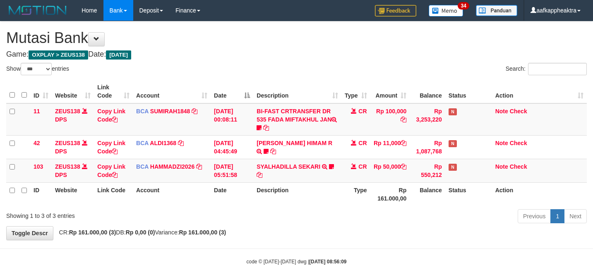
select select "***"
click at [318, 199] on th "Description" at bounding box center [297, 194] width 88 height 24
drag, startPoint x: 329, startPoint y: 197, endPoint x: 332, endPoint y: 200, distance: 4.4
click at [330, 199] on th "Description" at bounding box center [297, 194] width 88 height 24
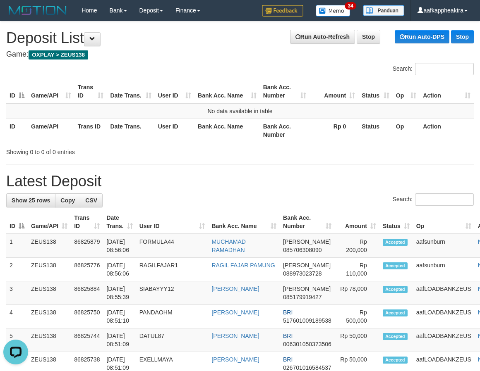
drag, startPoint x: 223, startPoint y: 194, endPoint x: 4, endPoint y: 191, distance: 219.6
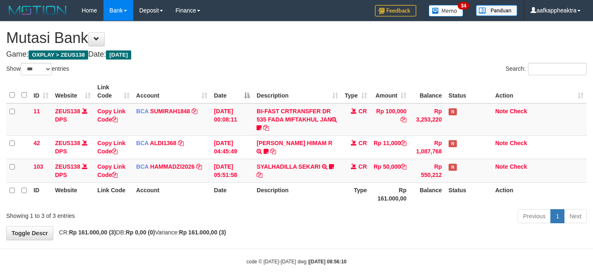
select select "***"
click at [345, 188] on th "Type" at bounding box center [355, 194] width 29 height 24
click at [335, 188] on th "Description" at bounding box center [297, 194] width 88 height 24
click at [324, 160] on td "SYALHADILLA SEKARI TRSF E-BANKING CR 08/31 ZAP41 SYALHADILLA SEKARI youreyes" at bounding box center [297, 171] width 88 height 24
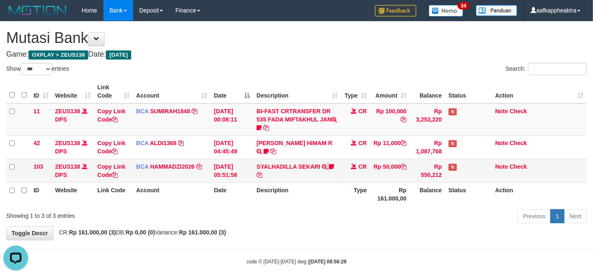
click at [324, 160] on td "SYALHADILLA SEKARI TRSF E-BANKING CR 08/31 ZAP41 SYALHADILLA SEKARI youreyes" at bounding box center [297, 171] width 88 height 24
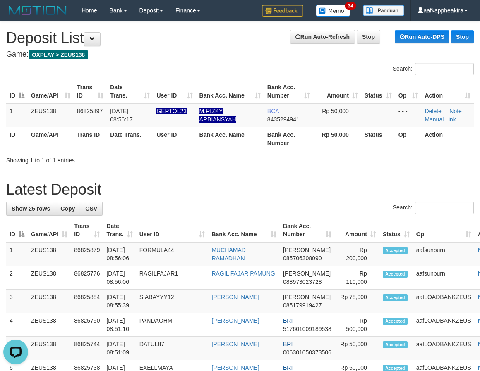
click at [301, 192] on h1 "Latest Deposit" at bounding box center [239, 190] width 467 height 17
click at [301, 195] on h1 "Latest Deposit" at bounding box center [239, 190] width 467 height 17
click at [295, 197] on h1 "Latest Deposit" at bounding box center [239, 190] width 467 height 17
click at [294, 196] on h1 "Latest Deposit" at bounding box center [239, 190] width 467 height 17
click at [293, 196] on h1 "Latest Deposit" at bounding box center [239, 190] width 467 height 17
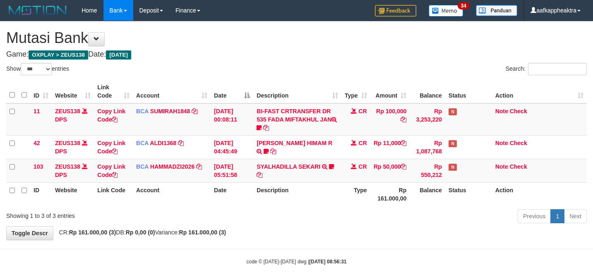
select select "***"
click at [37, 84] on th "ID" at bounding box center [41, 92] width 22 height 24
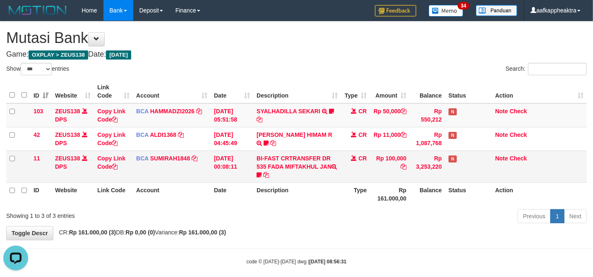
click at [281, 155] on td "BI-FAST CRTRANSFER DR 535 FADA MIFTAKHUL JAN Adlian11" at bounding box center [297, 167] width 88 height 32
click at [306, 208] on div "ID Website Link Code Account Date Description Type Amount Balance Status Action…" at bounding box center [296, 142] width 593 height 131
click at [306, 208] on div "Previous 1 Next" at bounding box center [419, 217] width 333 height 18
click at [306, 209] on div "Previous 1 Next" at bounding box center [419, 217] width 333 height 18
click at [304, 209] on div "Previous 1 Next" at bounding box center [419, 217] width 333 height 18
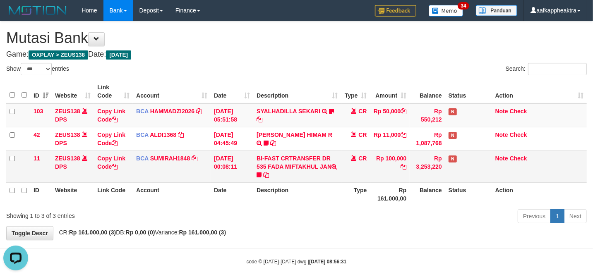
drag, startPoint x: 305, startPoint y: 204, endPoint x: 308, endPoint y: 181, distance: 22.9
click at [308, 199] on th "Description" at bounding box center [297, 194] width 88 height 24
click at [307, 181] on td "BI-FAST CRTRANSFER DR 535 FADA MIFTAKHUL JAN Adlian11" at bounding box center [297, 167] width 88 height 32
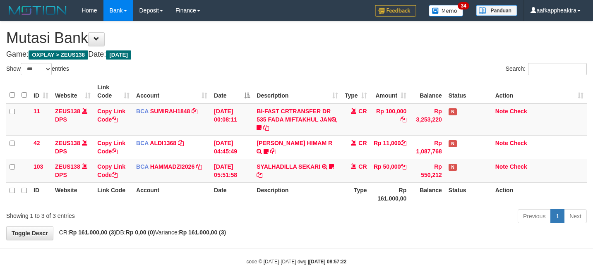
select select "***"
click at [335, 199] on th "Description" at bounding box center [297, 194] width 88 height 24
drag, startPoint x: 322, startPoint y: 201, endPoint x: 600, endPoint y: 192, distance: 278.0
click at [321, 201] on th "Description" at bounding box center [297, 194] width 88 height 24
select select "***"
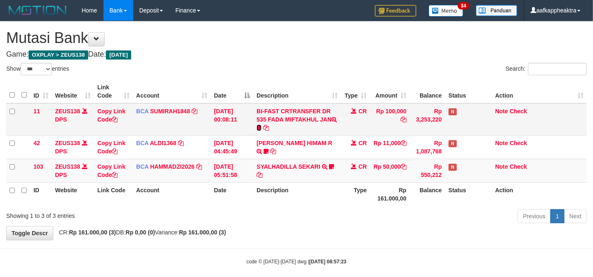
click at [261, 128] on icon at bounding box center [258, 128] width 5 height 6
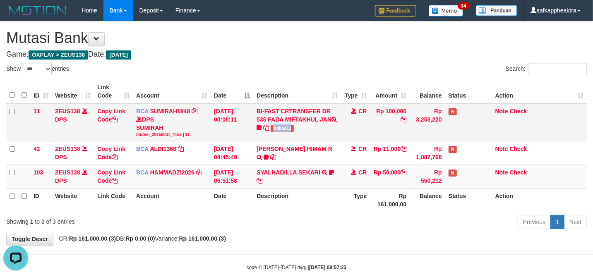
drag, startPoint x: 280, startPoint y: 131, endPoint x: 305, endPoint y: 131, distance: 25.2
click at [305, 131] on td "BI-FAST CRTRANSFER DR 535 FADA MIFTAKHUL JAN Adlian11" at bounding box center [297, 122] width 88 height 38
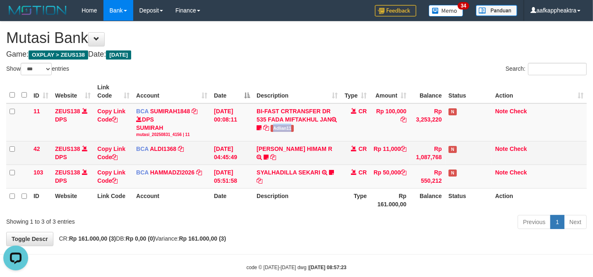
copy span "Adlian11"
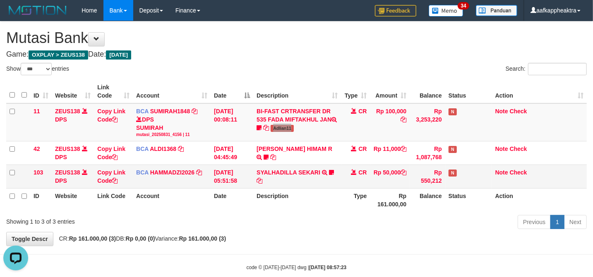
drag, startPoint x: 433, startPoint y: 174, endPoint x: 579, endPoint y: 173, distance: 145.6
click at [406, 170] on tr "103 ZEUS138 DPS Copy Link Code BCA HAMMADZI2026 DPS MUHAMMAD ZIDAN KURNIAWAN mu…" at bounding box center [296, 177] width 580 height 24
click at [399, 170] on tr "103 ZEUS138 DPS Copy Link Code BCA HAMMADZI2026 DPS MUHAMMAD ZIDAN KURNIAWAN mu…" at bounding box center [296, 177] width 580 height 24
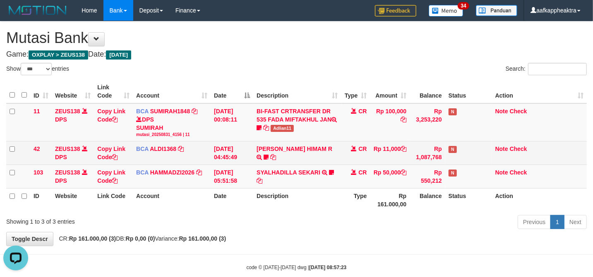
drag, startPoint x: 396, startPoint y: 159, endPoint x: 324, endPoint y: 156, distance: 72.0
click at [396, 159] on td "Rp 11,000" at bounding box center [390, 153] width 40 height 24
click at [324, 156] on td "ALVA HIMAM R TRSF E-BANKING CR 3108/FTSCY/WS95051 11000.002025083151411092 TRFD…" at bounding box center [297, 153] width 88 height 24
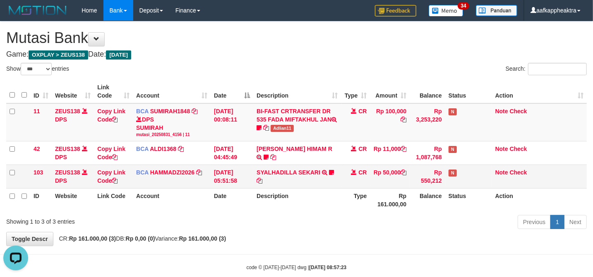
click at [433, 184] on table "ID Website Link Code Account Date Description Type Amount Balance Status Action…" at bounding box center [296, 146] width 580 height 132
click at [418, 177] on td "Rp 550,212" at bounding box center [427, 177] width 36 height 24
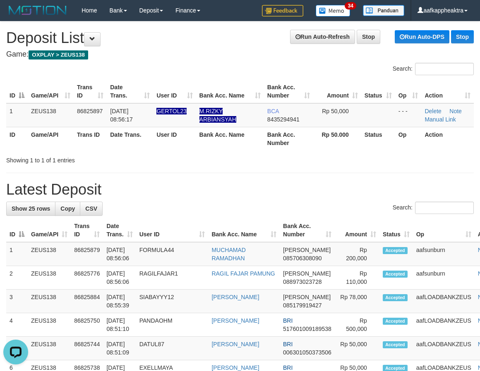
drag, startPoint x: 111, startPoint y: 169, endPoint x: 214, endPoint y: 169, distance: 103.0
click at [267, 209] on div "Search:" at bounding box center [239, 209] width 467 height 14
drag, startPoint x: 202, startPoint y: 231, endPoint x: 2, endPoint y: 218, distance: 200.2
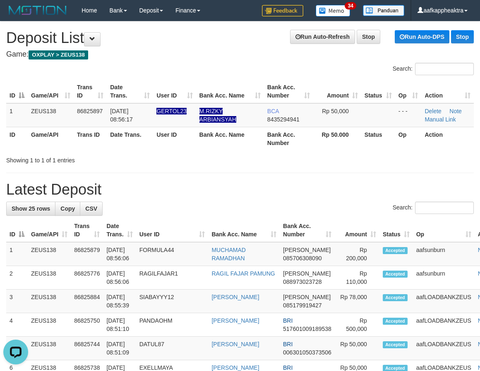
click at [201, 228] on th "User ID" at bounding box center [172, 231] width 72 height 24
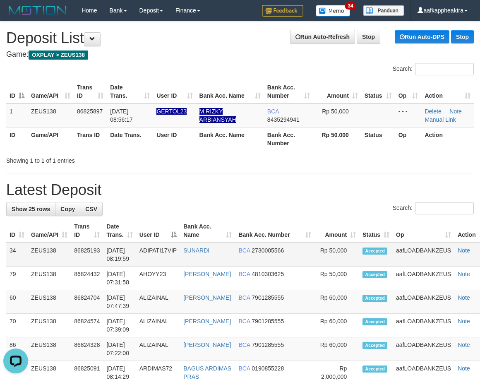
drag, startPoint x: 317, startPoint y: 258, endPoint x: 299, endPoint y: 255, distance: 17.7
drag, startPoint x: 194, startPoint y: 222, endPoint x: 5, endPoint y: 223, distance: 188.6
click at [182, 223] on tr "ID Game/API Trans ID Date Trans. User ID Bank Acc. Name Bank Acc. Number Amount…" at bounding box center [247, 231] width 482 height 24
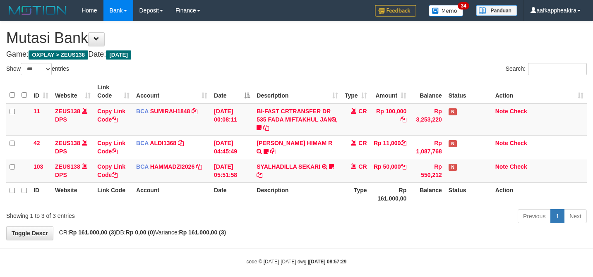
select select "***"
click at [343, 213] on div "Previous 1 Next" at bounding box center [419, 217] width 333 height 18
drag, startPoint x: 342, startPoint y: 207, endPoint x: 600, endPoint y: 181, distance: 259.4
click at [341, 207] on div "ID Website Link Code Account Date Description Type Amount Balance Status Action…" at bounding box center [296, 142] width 593 height 131
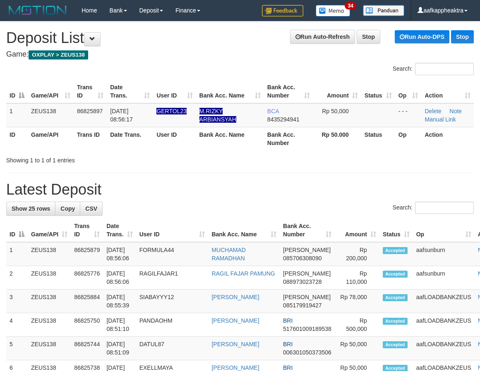
click at [118, 222] on th "Date Trans." at bounding box center [119, 231] width 33 height 24
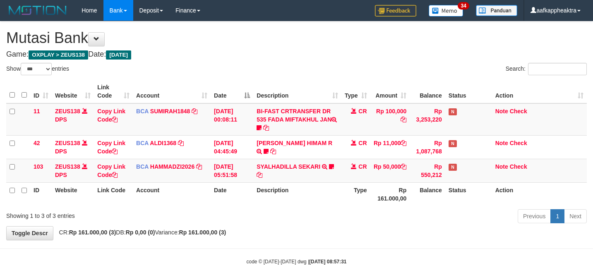
select select "***"
click at [389, 210] on div "Previous 1 Next" at bounding box center [419, 217] width 333 height 18
drag, startPoint x: 391, startPoint y: 210, endPoint x: 393, endPoint y: 192, distance: 17.9
click at [393, 208] on div "Previous 1 Next" at bounding box center [419, 217] width 333 height 18
click at [393, 194] on th "Rp 161.000,00" at bounding box center [390, 194] width 40 height 24
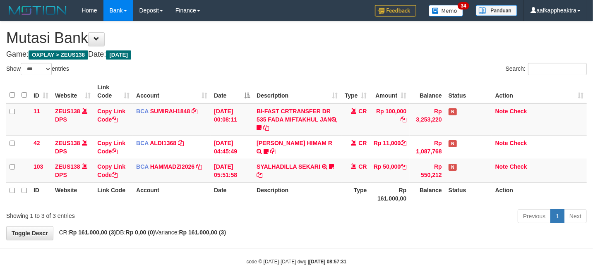
click at [394, 195] on th "Rp 161.000,00" at bounding box center [390, 194] width 40 height 24
click at [399, 194] on th "Rp 161.000,00" at bounding box center [390, 194] width 40 height 24
click at [395, 192] on th "Rp 161.000,00" at bounding box center [390, 194] width 40 height 24
click at [396, 190] on th "Rp 161.000,00" at bounding box center [390, 194] width 40 height 24
click at [397, 183] on th "Rp 161.000,00" at bounding box center [390, 194] width 40 height 24
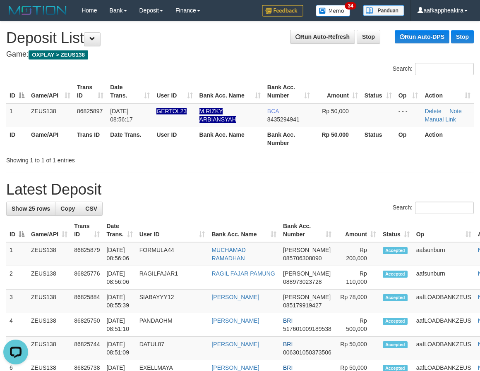
click at [172, 219] on th "User ID" at bounding box center [172, 231] width 72 height 24
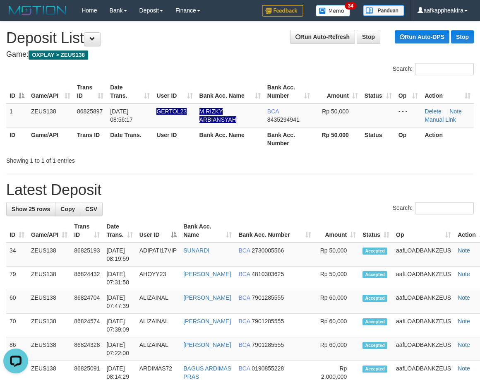
drag, startPoint x: 265, startPoint y: 197, endPoint x: 6, endPoint y: 178, distance: 259.6
click at [263, 197] on h1 "Latest Deposit" at bounding box center [239, 190] width 467 height 17
drag, startPoint x: 164, startPoint y: 184, endPoint x: 0, endPoint y: 181, distance: 163.4
click at [155, 189] on h1 "Latest Deposit" at bounding box center [239, 190] width 467 height 17
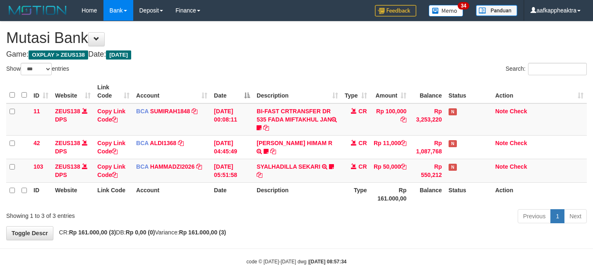
select select "***"
click at [352, 200] on th "Type" at bounding box center [355, 194] width 29 height 24
click at [278, 172] on td "SYALHADILLA SEKARI TRSF E-BANKING CR 08/31 ZAP41 SYALHADILLA SEKARI youreyes" at bounding box center [297, 171] width 88 height 24
drag, startPoint x: 270, startPoint y: 166, endPoint x: 600, endPoint y: 165, distance: 329.6
click at [271, 166] on link "SYALHADILLA SEKARI" at bounding box center [288, 166] width 64 height 7
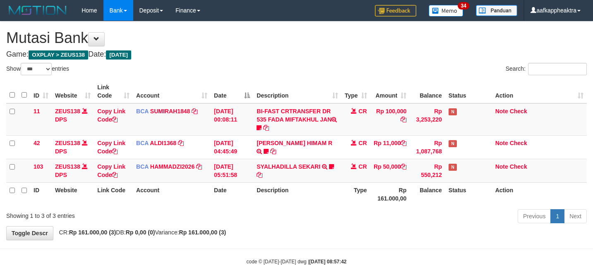
select select "***"
click at [275, 167] on link "SYALHADILLA SEKARI" at bounding box center [288, 166] width 64 height 7
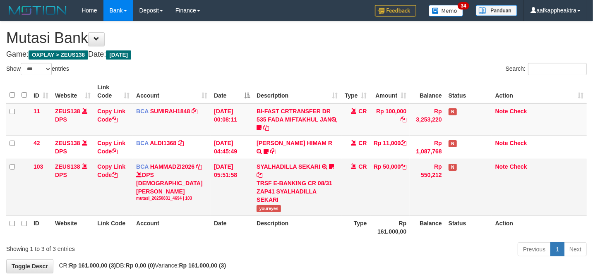
drag, startPoint x: 359, startPoint y: 177, endPoint x: 340, endPoint y: 177, distance: 19.4
click at [344, 177] on tr "103 ZEUS138 DPS Copy Link Code BCA HAMMADZI2026 DPS MUHAMMAD ZIDAN KURNIAWAN mu…" at bounding box center [296, 187] width 580 height 57
click at [340, 177] on td "SYALHADILLA SEKARI TRSF E-BANKING CR 08/31 ZAP41 SYALHADILLA SEKARI youreyes" at bounding box center [297, 187] width 88 height 57
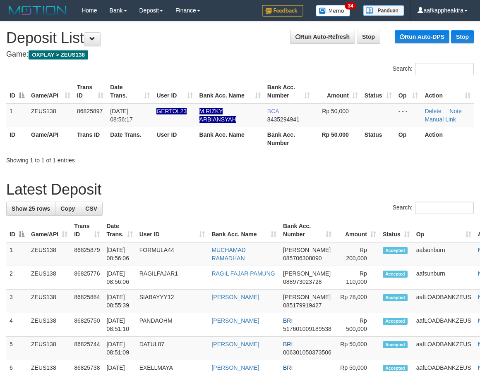
click at [258, 184] on h1 "Latest Deposit" at bounding box center [239, 190] width 467 height 17
drag, startPoint x: 194, startPoint y: 184, endPoint x: 184, endPoint y: 187, distance: 10.2
click at [194, 184] on h1 "Latest Deposit" at bounding box center [239, 190] width 467 height 17
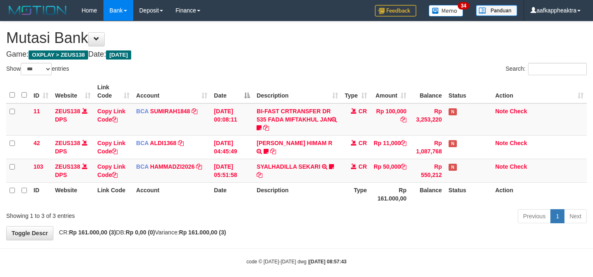
select select "***"
click at [350, 189] on th "Type" at bounding box center [355, 194] width 29 height 24
drag, startPoint x: 346, startPoint y: 196, endPoint x: 341, endPoint y: 199, distance: 6.5
click at [344, 198] on th "Type" at bounding box center [355, 194] width 29 height 24
drag, startPoint x: 341, startPoint y: 199, endPoint x: 443, endPoint y: 206, distance: 102.7
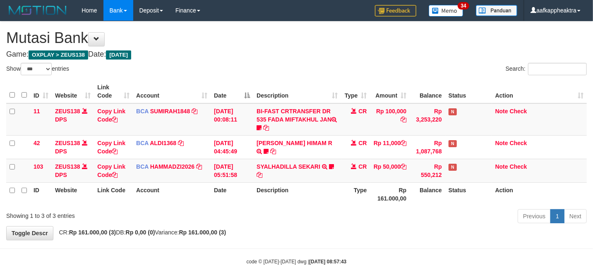
click at [341, 202] on th "Type" at bounding box center [355, 194] width 29 height 24
click at [342, 202] on th "Type" at bounding box center [355, 194] width 29 height 24
click at [313, 186] on th "Description" at bounding box center [297, 194] width 88 height 24
click at [316, 186] on th "Description" at bounding box center [297, 194] width 88 height 24
click at [316, 184] on th "Description" at bounding box center [297, 194] width 88 height 24
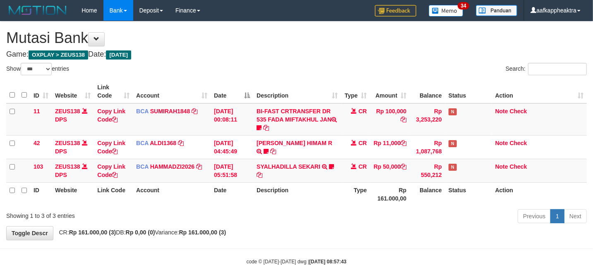
click at [316, 184] on th "Description" at bounding box center [297, 194] width 88 height 24
click at [313, 184] on th "Description" at bounding box center [297, 194] width 88 height 24
click at [246, 204] on tr "ID Website Link Code Account Date Description Type Rp 161.000,00 Balance Status…" at bounding box center [296, 194] width 580 height 24
click at [261, 174] on td "SYALHADILLA SEKARI TRSF E-BANKING CR 08/31 ZAP41 SYALHADILLA SEKARI youreyes" at bounding box center [297, 171] width 88 height 24
drag, startPoint x: 201, startPoint y: 175, endPoint x: 209, endPoint y: 175, distance: 8.7
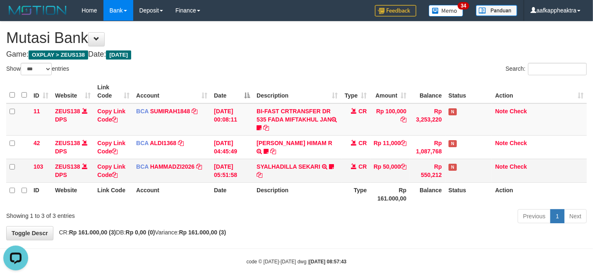
click at [202, 175] on td "BCA HAMMADZI2026 DPS [PERSON_NAME] mutasi_20250831_4694 | 103 mutasi_20250831_4…" at bounding box center [172, 171] width 78 height 24
click at [225, 182] on td "[DATE] 05:51:58" at bounding box center [232, 171] width 43 height 24
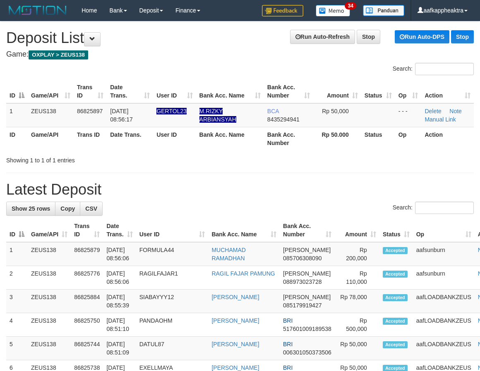
click at [202, 161] on div "Showing 1 to 1 of 1 entries" at bounding box center [240, 159] width 480 height 12
drag, startPoint x: 205, startPoint y: 171, endPoint x: 5, endPoint y: 168, distance: 200.2
drag, startPoint x: 185, startPoint y: 163, endPoint x: 7, endPoint y: 171, distance: 178.8
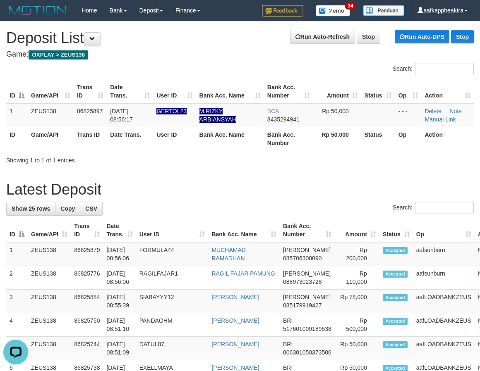
click at [182, 164] on div "Showing 1 to 1 of 1 entries" at bounding box center [99, 159] width 187 height 12
drag, startPoint x: 313, startPoint y: 180, endPoint x: 30, endPoint y: 203, distance: 284.6
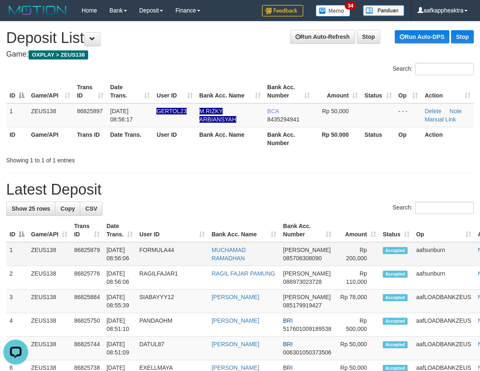
click at [299, 244] on td "DANA 085706308090" at bounding box center [307, 254] width 55 height 24
click at [278, 193] on h1 "Latest Deposit" at bounding box center [239, 190] width 467 height 17
click at [245, 192] on h1 "Latest Deposit" at bounding box center [239, 190] width 467 height 17
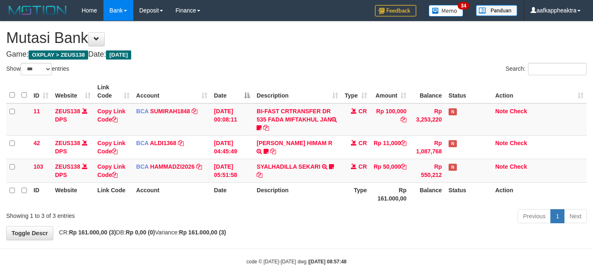
select select "***"
click at [237, 126] on td "[DATE] 00:08:11" at bounding box center [232, 119] width 43 height 32
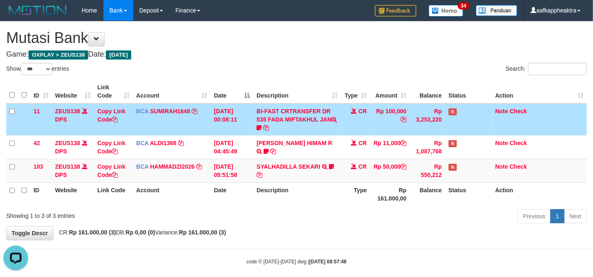
drag, startPoint x: 234, startPoint y: 128, endPoint x: 597, endPoint y: 151, distance: 363.8
click at [246, 129] on td "[DATE] 00:08:11" at bounding box center [232, 119] width 43 height 32
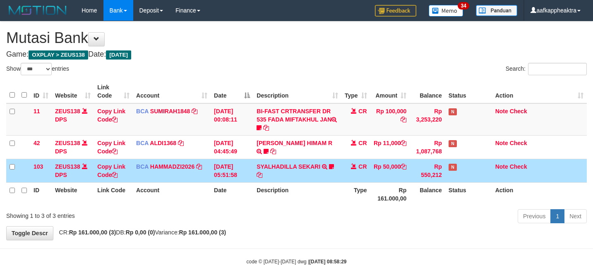
select select "***"
click at [252, 169] on td "[DATE] 05:51:58" at bounding box center [232, 171] width 43 height 24
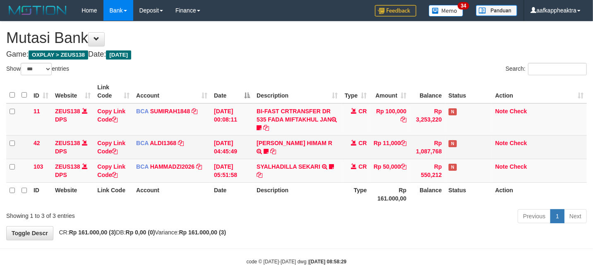
click at [269, 152] on td "ALVA HIMAM R TRSF E-BANKING CR 3108/FTSCY/WS95051 11000.002025083151411092 TRFD…" at bounding box center [297, 147] width 88 height 24
click at [270, 152] on td "ALVA HIMAM R TRSF E-BANKING CR 3108/FTSCY/WS95051 11000.002025083151411092 TRFD…" at bounding box center [297, 147] width 88 height 24
click at [266, 155] on td "ALVA HIMAM R TRSF E-BANKING CR 3108/FTSCY/WS95051 11000.002025083151411092 TRFD…" at bounding box center [297, 147] width 88 height 24
click at [267, 155] on td "ALVA HIMAM R TRSF E-BANKING CR 3108/FTSCY/WS95051 11000.002025083151411092 TRFD…" at bounding box center [297, 147] width 88 height 24
click at [264, 156] on td "ALVA HIMAM R TRSF E-BANKING CR 3108/FTSCY/WS95051 11000.002025083151411092 TRFD…" at bounding box center [297, 147] width 88 height 24
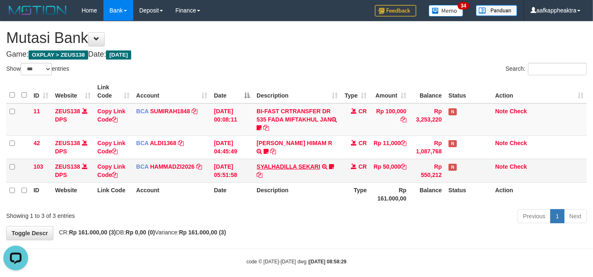
click at [287, 169] on td "SYALHADILLA SEKARI TRSF E-BANKING CR 08/31 ZAP41 SYALHADILLA SEKARI youreyes" at bounding box center [297, 171] width 88 height 24
click at [279, 170] on td "SYALHADILLA SEKARI TRSF E-BANKING CR 08/31 ZAP41 SYALHADILLA SEKARI youreyes" at bounding box center [297, 171] width 88 height 24
click at [300, 176] on td "SYALHADILLA SEKARI TRSF E-BANKING CR 08/31 ZAP41 SYALHADILLA SEKARI youreyes" at bounding box center [297, 171] width 88 height 24
click at [307, 172] on td "SYALHADILLA SEKARI TRSF E-BANKING CR 08/31 ZAP41 SYALHADILLA SEKARI youreyes" at bounding box center [297, 171] width 88 height 24
click at [299, 170] on td "SYALHADILLA SEKARI TRSF E-BANKING CR 08/31 ZAP41 SYALHADILLA SEKARI youreyes" at bounding box center [297, 171] width 88 height 24
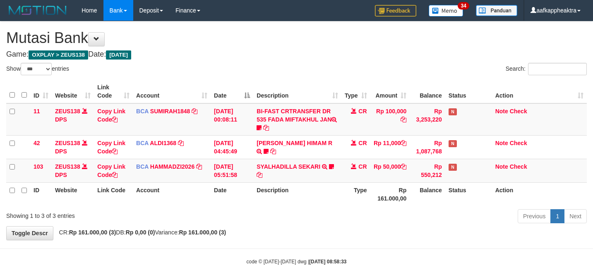
select select "***"
click at [356, 166] on td "CR" at bounding box center [355, 171] width 29 height 24
click at [361, 167] on span "CR" at bounding box center [362, 166] width 8 height 7
click at [361, 162] on td "CR" at bounding box center [355, 171] width 29 height 24
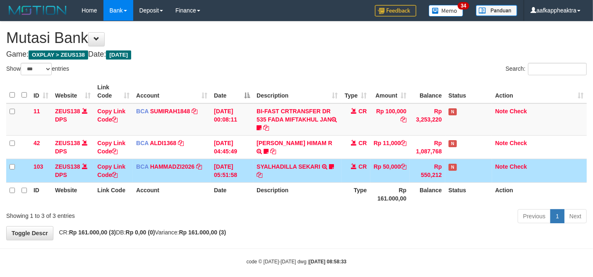
click at [335, 163] on td "SYALHADILLA SEKARI TRSF E-BANKING CR 08/31 ZAP41 SYALHADILLA SEKARI youreyes" at bounding box center [297, 171] width 88 height 24
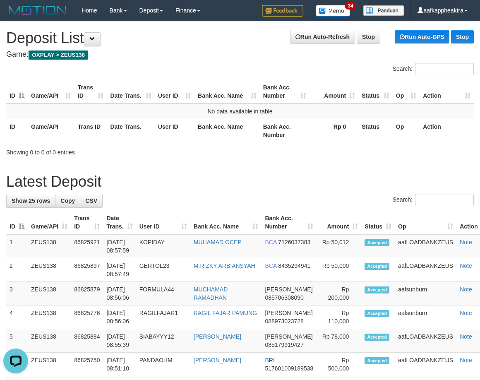
click at [240, 207] on div "Search:" at bounding box center [239, 201] width 467 height 14
drag, startPoint x: 268, startPoint y: 175, endPoint x: 63, endPoint y: 172, distance: 204.7
click at [268, 175] on h1 "Latest Deposit" at bounding box center [239, 181] width 467 height 17
drag, startPoint x: 250, startPoint y: 171, endPoint x: 2, endPoint y: 171, distance: 247.7
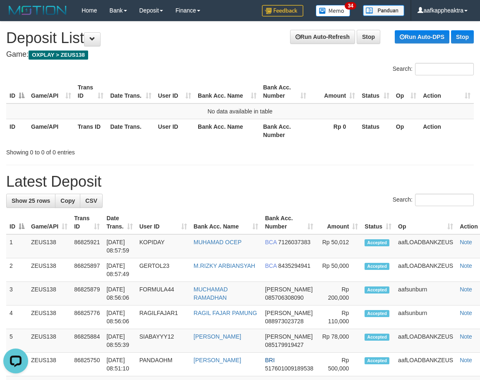
click at [326, 213] on tr "ID Game/API Trans ID Date Trans. User ID Bank Acc. Name Bank Acc. Number Amount…" at bounding box center [248, 223] width 484 height 24
drag, startPoint x: 200, startPoint y: 179, endPoint x: 193, endPoint y: 182, distance: 8.1
click at [200, 179] on h1 "Latest Deposit" at bounding box center [239, 181] width 467 height 17
drag, startPoint x: 108, startPoint y: 181, endPoint x: 22, endPoint y: 187, distance: 86.7
click at [107, 182] on h1 "Latest Deposit" at bounding box center [239, 181] width 467 height 17
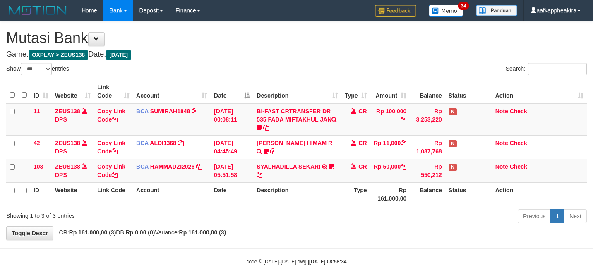
select select "***"
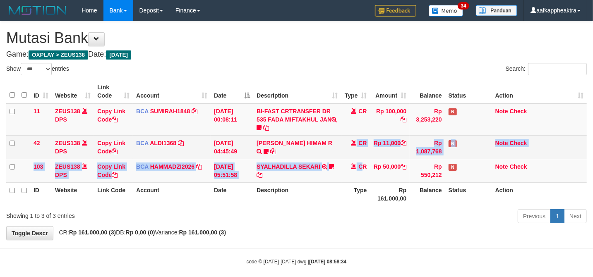
drag, startPoint x: 0, startPoint y: 0, endPoint x: 359, endPoint y: 149, distance: 388.8
click at [356, 155] on td "CR" at bounding box center [355, 147] width 29 height 24
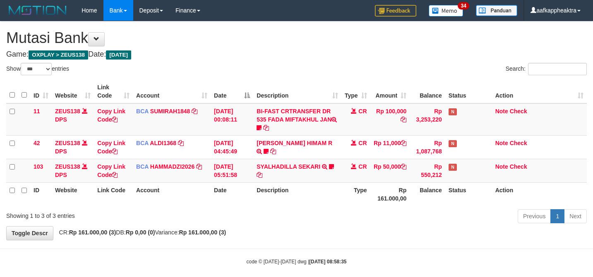
select select "***"
click at [311, 178] on td "SYALHADILLA SEKARI TRSF E-BANKING CR 08/31 ZAP41 SYALHADILLA SEKARI youreyes" at bounding box center [297, 171] width 88 height 24
drag, startPoint x: 299, startPoint y: 181, endPoint x: 424, endPoint y: 182, distance: 124.5
click at [302, 181] on td "SYALHADILLA SEKARI TRSF E-BANKING CR 08/31 ZAP41 SYALHADILLA SEKARI youreyes" at bounding box center [297, 171] width 88 height 24
click at [383, 174] on td "Rp 50,000" at bounding box center [390, 171] width 40 height 24
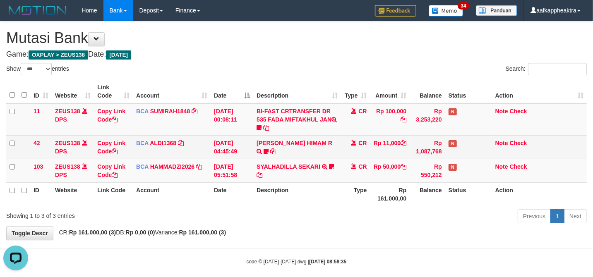
click at [419, 154] on td "Rp 1,087,768" at bounding box center [427, 147] width 36 height 24
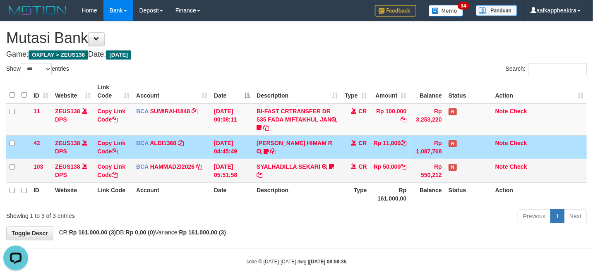
click at [350, 165] on td "CR" at bounding box center [355, 171] width 29 height 24
click at [315, 184] on th "Description" at bounding box center [297, 194] width 88 height 24
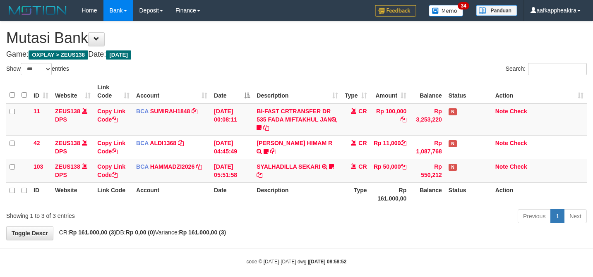
select select "***"
click at [187, 162] on td "BCA HAMMADZI2026 DPS [PERSON_NAME] mutasi_20250831_4694 | 103 mutasi_20250831_4…" at bounding box center [172, 171] width 78 height 24
click at [189, 161] on td "BCA HAMMADZI2026 DPS [PERSON_NAME] mutasi_20250831_4694 | 103 mutasi_20250831_4…" at bounding box center [172, 171] width 78 height 24
click at [213, 163] on td "[DATE] 05:51:58" at bounding box center [232, 171] width 43 height 24
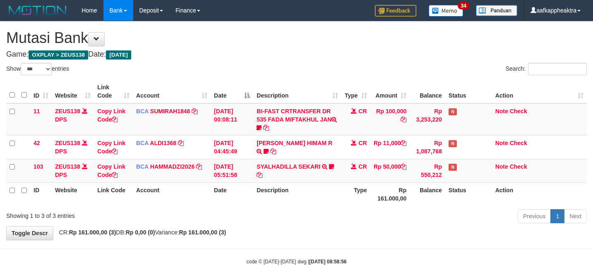
select select "***"
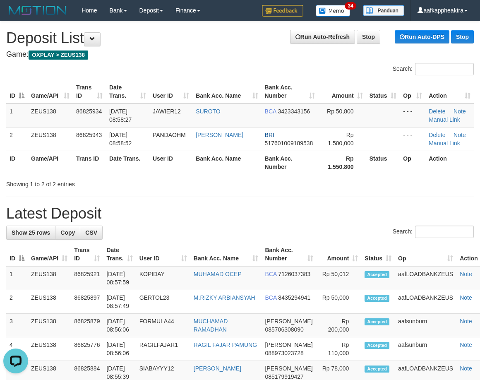
click at [323, 211] on h1 "Latest Deposit" at bounding box center [239, 213] width 467 height 17
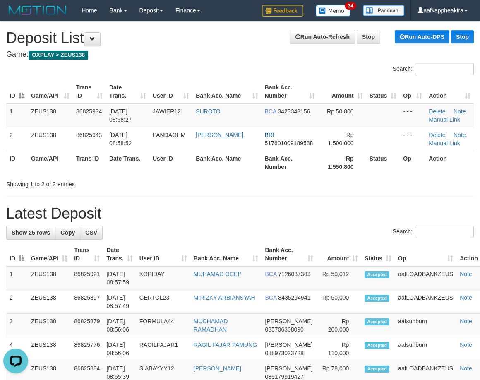
click at [183, 187] on div "Showing 1 to 2 of 2 entries" at bounding box center [99, 183] width 187 height 12
drag, startPoint x: 236, startPoint y: 199, endPoint x: 220, endPoint y: 204, distance: 16.2
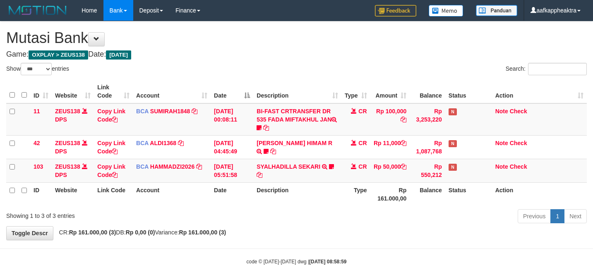
select select "***"
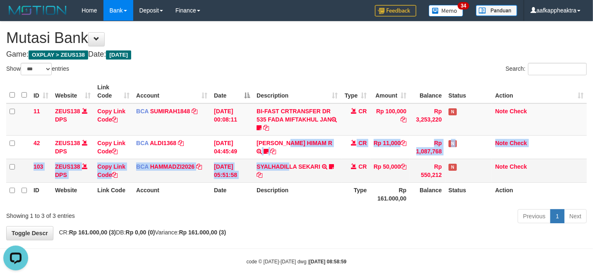
click at [288, 159] on tbody "11 ZEUS138 DPS Copy Link Code BCA SUMIRAH1848 DPS SUMIRAH mutasi_20250831_4156 …" at bounding box center [296, 142] width 580 height 79
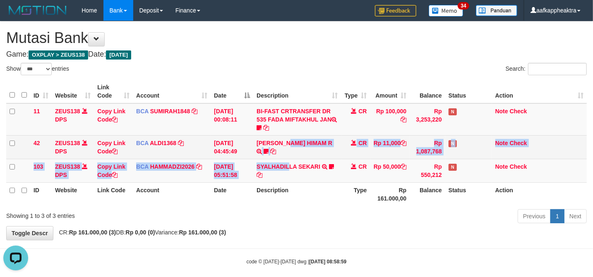
click at [287, 158] on td "ALVA HIMAM R TRSF E-BANKING CR 3108/FTSCY/WS95051 11000.002025083151411092 TRFD…" at bounding box center [297, 147] width 88 height 24
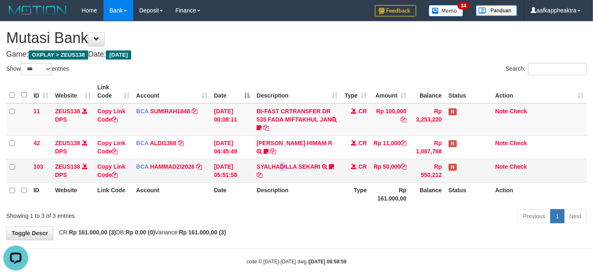
click at [281, 159] on td "SYALHADILLA SEKARI TRSF E-BANKING CR 08/31 ZAP41 SYALHADILLA SEKARI youreyes" at bounding box center [297, 171] width 88 height 24
select select "***"
click at [373, 182] on td "Rp 50,000" at bounding box center [390, 171] width 40 height 24
select select "***"
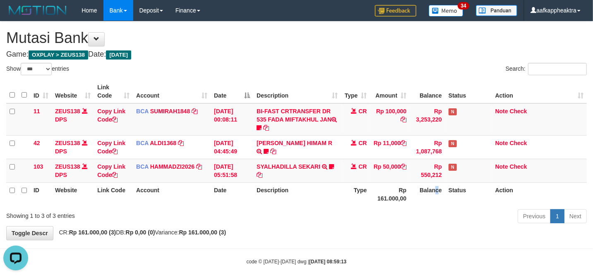
click at [436, 189] on th "Balance" at bounding box center [427, 194] width 36 height 24
click at [354, 164] on td "CR" at bounding box center [355, 171] width 29 height 24
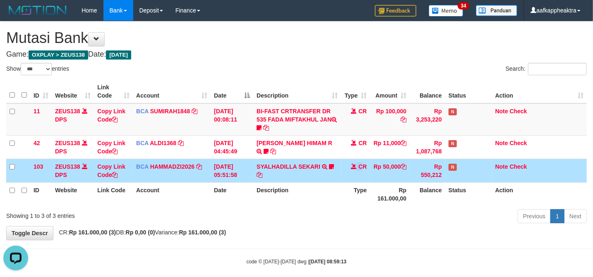
click at [351, 176] on td "CR" at bounding box center [355, 171] width 29 height 24
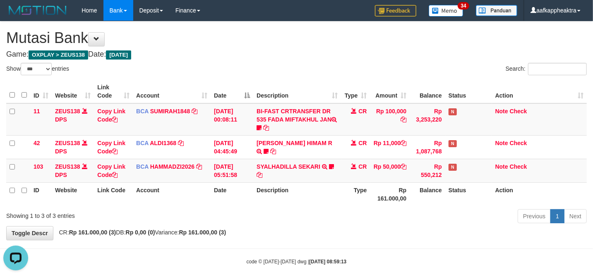
click at [392, 206] on th "Rp 161.000,00" at bounding box center [390, 194] width 40 height 24
drag, startPoint x: 310, startPoint y: 220, endPoint x: 301, endPoint y: 220, distance: 9.1
click at [301, 220] on div "Previous 1 Next" at bounding box center [419, 217] width 333 height 18
select select "***"
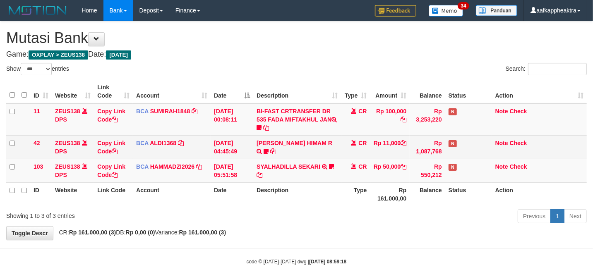
drag, startPoint x: 294, startPoint y: 174, endPoint x: 404, endPoint y: 148, distance: 113.1
click at [293, 174] on td "SYALHADILLA SEKARI TRSF E-BANKING CR 08/31 ZAP41 SYALHADILLA SEKARI youreyes" at bounding box center [297, 171] width 88 height 24
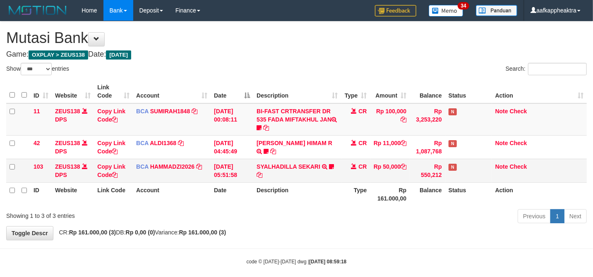
click at [358, 167] on tr "103 ZEUS138 DPS Copy Link Code BCA HAMMADZI2026 DPS MUHAMMAD ZIDAN KURNIAWAN mu…" at bounding box center [296, 171] width 580 height 24
click at [296, 190] on th "Description" at bounding box center [297, 194] width 88 height 24
click at [332, 165] on icon at bounding box center [331, 167] width 5 height 6
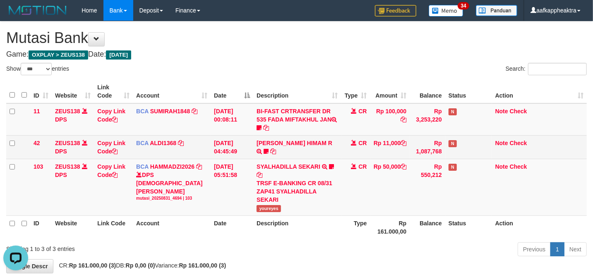
click at [371, 155] on td "Rp 11,000" at bounding box center [390, 147] width 40 height 24
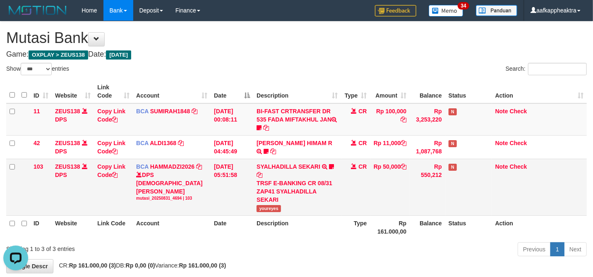
click at [352, 159] on td "CR" at bounding box center [355, 187] width 29 height 57
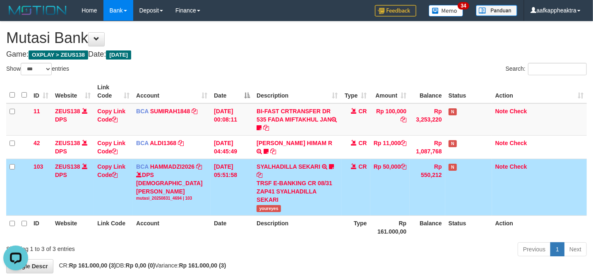
click at [314, 171] on td "SYALHADILLA SEKARI TRSF E-BANKING CR 08/31 ZAP41 SYALHADILLA SEKARI youreyes" at bounding box center [297, 187] width 88 height 57
click at [393, 165] on td "Rp 50,000" at bounding box center [390, 187] width 40 height 57
drag, startPoint x: 356, startPoint y: 164, endPoint x: 295, endPoint y: 166, distance: 61.2
click at [356, 164] on td "CR" at bounding box center [355, 187] width 29 height 57
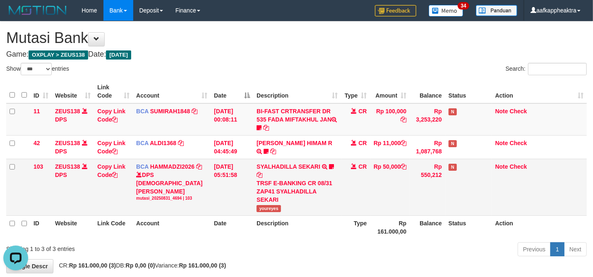
click at [290, 161] on td "SYALHADILLA SEKARI TRSF E-BANKING CR 08/31 ZAP41 SYALHADILLA SEKARI youreyes" at bounding box center [297, 187] width 88 height 57
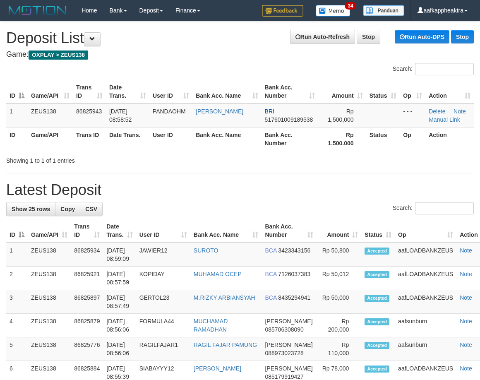
click at [270, 206] on div "Search:" at bounding box center [239, 209] width 467 height 14
click at [328, 161] on div "Showing 1 to 1 of 1 entries" at bounding box center [240, 159] width 480 height 12
drag, startPoint x: 329, startPoint y: 161, endPoint x: 85, endPoint y: 182, distance: 244.9
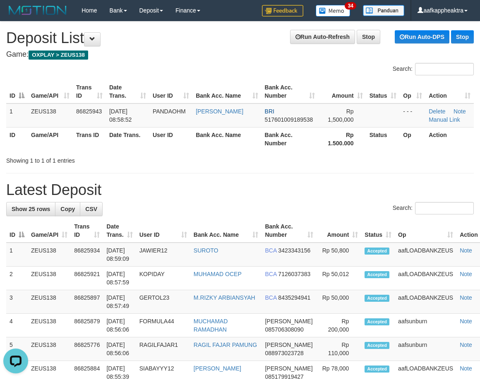
click at [328, 163] on div "Showing 1 to 1 of 1 entries" at bounding box center [240, 159] width 480 height 12
drag, startPoint x: 221, startPoint y: 179, endPoint x: 169, endPoint y: 195, distance: 54.2
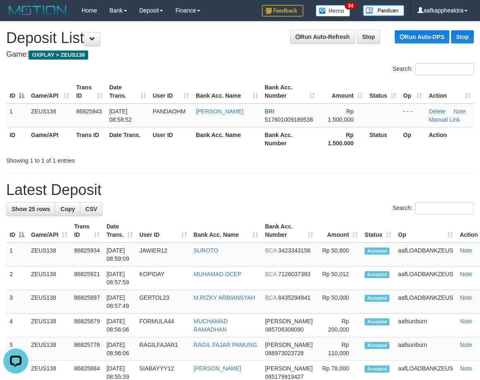
click at [222, 184] on h1 "Latest Deposit" at bounding box center [239, 190] width 467 height 17
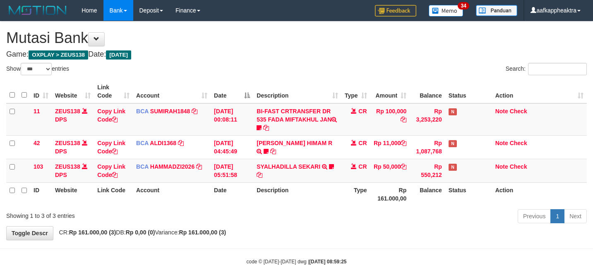
select select "***"
click at [361, 160] on td "CR" at bounding box center [355, 171] width 29 height 24
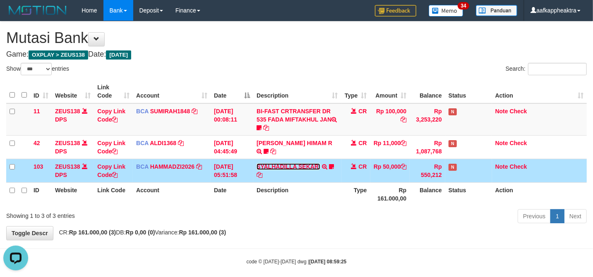
click at [300, 166] on link "SYALHADILLA SEKARI" at bounding box center [288, 166] width 64 height 7
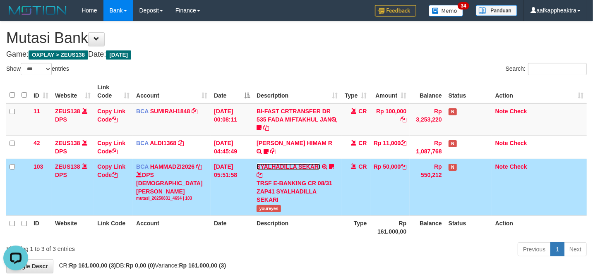
click at [308, 163] on link "SYALHADILLA SEKARI" at bounding box center [288, 166] width 64 height 7
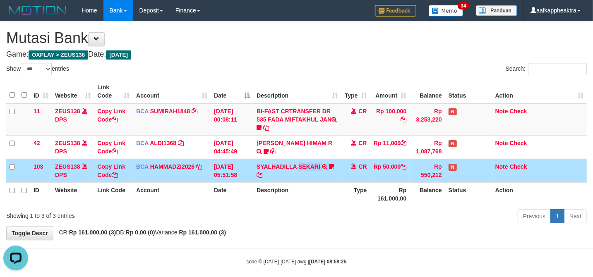
click at [309, 163] on td "SYALHADILLA SEKARI TRSF E-BANKING CR 08/31 ZAP41 SYALHADILLA SEKARI youreyes" at bounding box center [297, 171] width 88 height 24
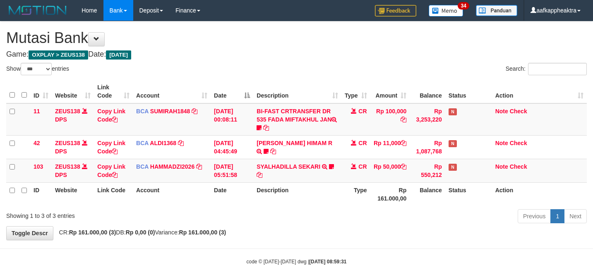
select select "***"
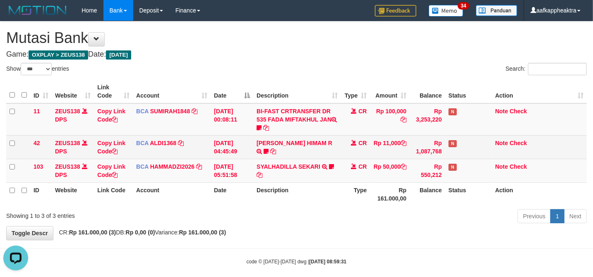
click at [251, 139] on td "[DATE] 04:45:49" at bounding box center [232, 147] width 43 height 24
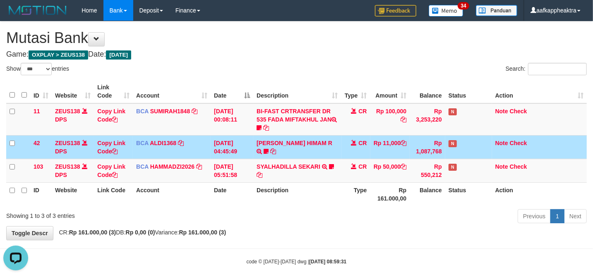
drag, startPoint x: 245, startPoint y: 141, endPoint x: 416, endPoint y: 153, distance: 171.6
click at [259, 143] on tr "42 ZEUS138 DPS Copy Link Code BCA ALDI1368 DPS ALDI mutasi_20250831_3354 | 42 m…" at bounding box center [296, 147] width 580 height 24
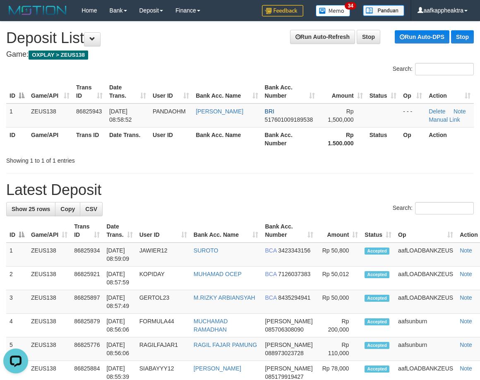
click at [193, 195] on h1 "Latest Deposit" at bounding box center [239, 190] width 467 height 17
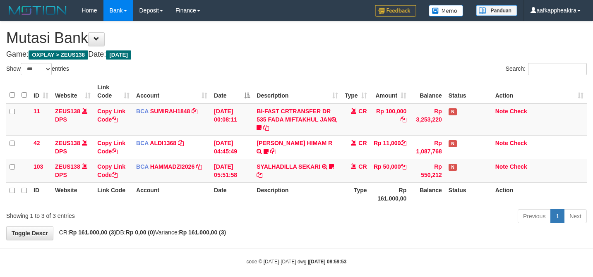
select select "***"
click at [354, 162] on td "CR" at bounding box center [355, 171] width 29 height 24
select select "***"
drag, startPoint x: 270, startPoint y: 174, endPoint x: 269, endPoint y: 178, distance: 4.5
click at [269, 178] on td "SYALHADILLA SEKARI TRSF E-BANKING CR 08/31 ZAP41 SYALHADILLA SEKARI youreyes" at bounding box center [297, 171] width 88 height 24
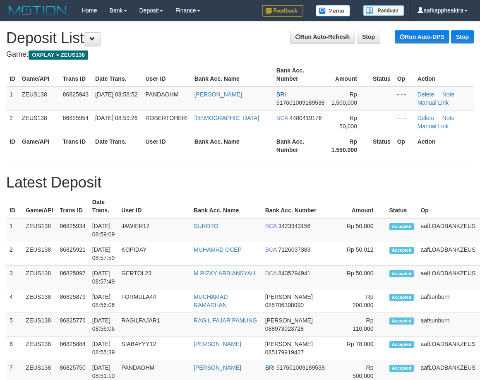
drag, startPoint x: 313, startPoint y: 208, endPoint x: 196, endPoint y: 202, distance: 118.0
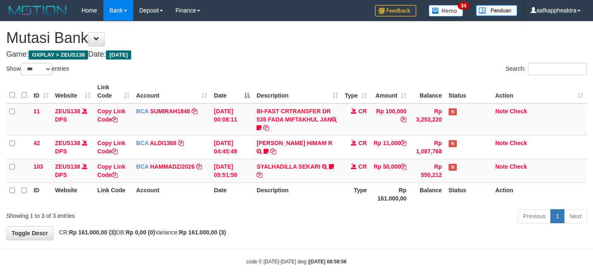
select select "***"
drag, startPoint x: 0, startPoint y: 0, endPoint x: 298, endPoint y: 166, distance: 341.0
click at [298, 165] on link "SYALHADILLA SEKARI" at bounding box center [288, 166] width 64 height 7
click at [298, 166] on link "SYALHADILLA SEKARI" at bounding box center [288, 166] width 64 height 7
select select "***"
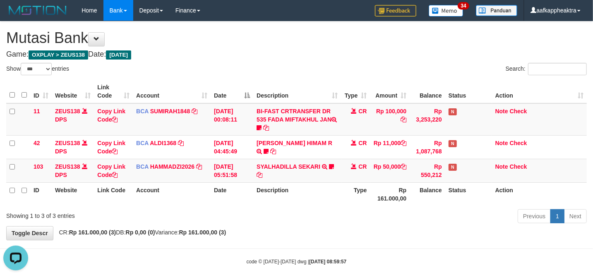
drag, startPoint x: 299, startPoint y: 189, endPoint x: 309, endPoint y: 191, distance: 10.8
click at [309, 191] on th "Description" at bounding box center [297, 194] width 88 height 24
